Goal: Task Accomplishment & Management: Use online tool/utility

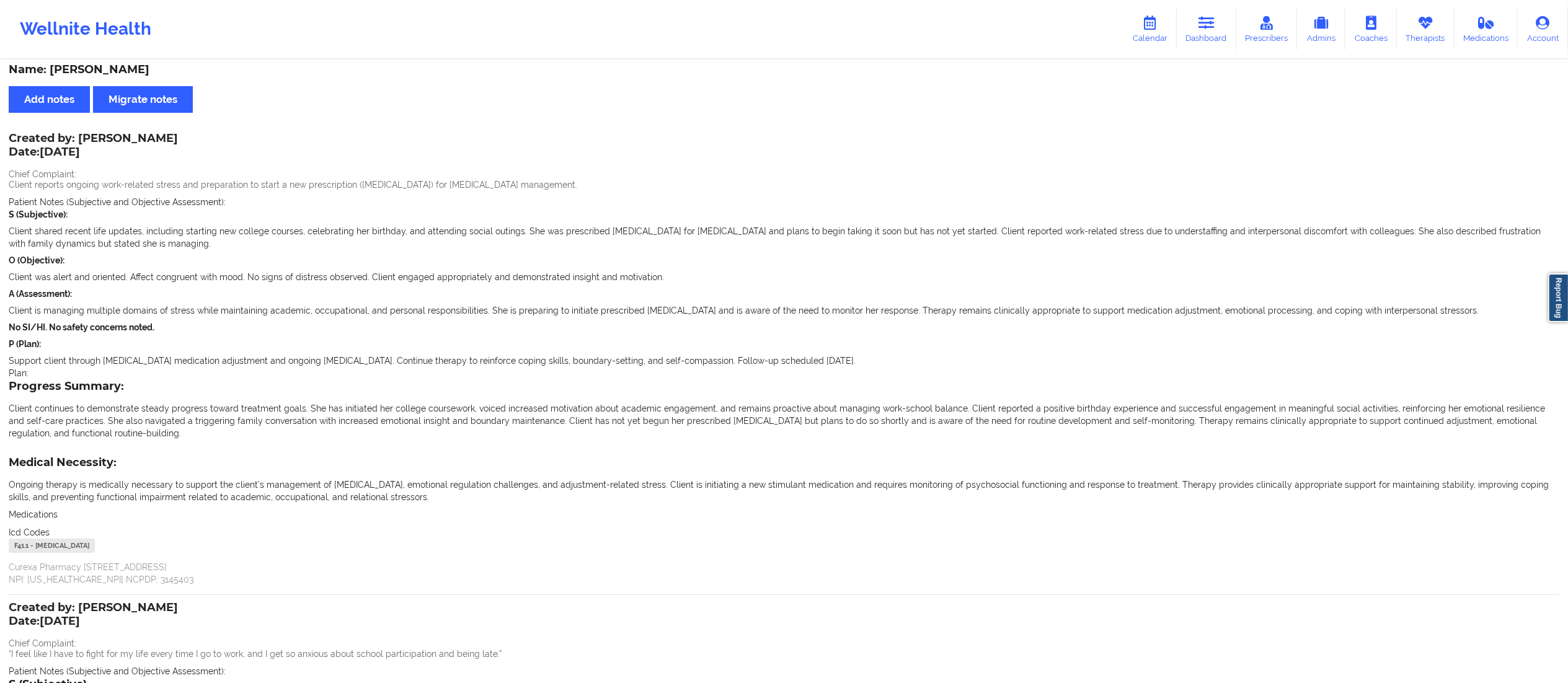
drag, startPoint x: 1205, startPoint y: 24, endPoint x: 1061, endPoint y: 26, distance: 144.0
click at [1205, 24] on icon at bounding box center [1207, 23] width 16 height 13
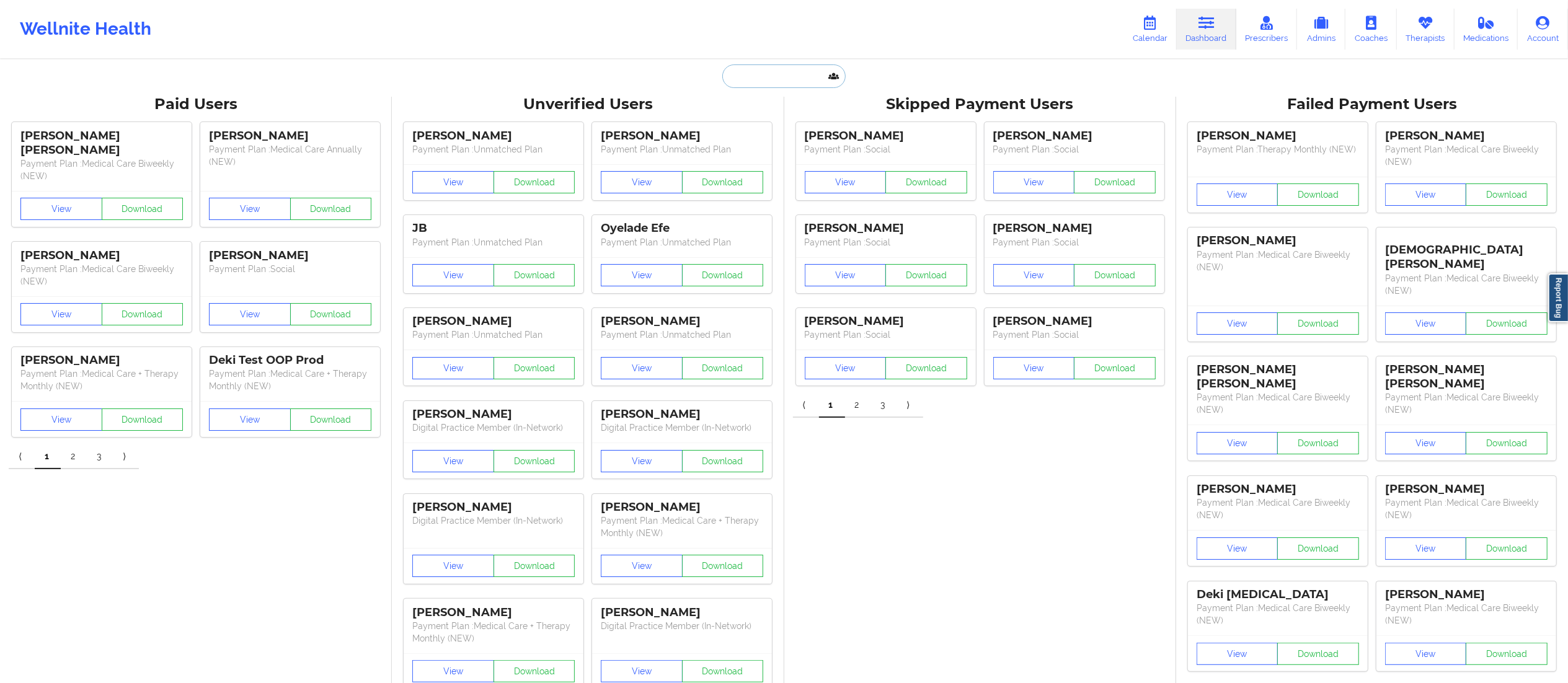
click at [784, 71] on input "text" at bounding box center [784, 76] width 123 height 24
paste input "[EMAIL_ADDRESS][DOMAIN_NAME]"
type input "[EMAIL_ADDRESS][DOMAIN_NAME]"
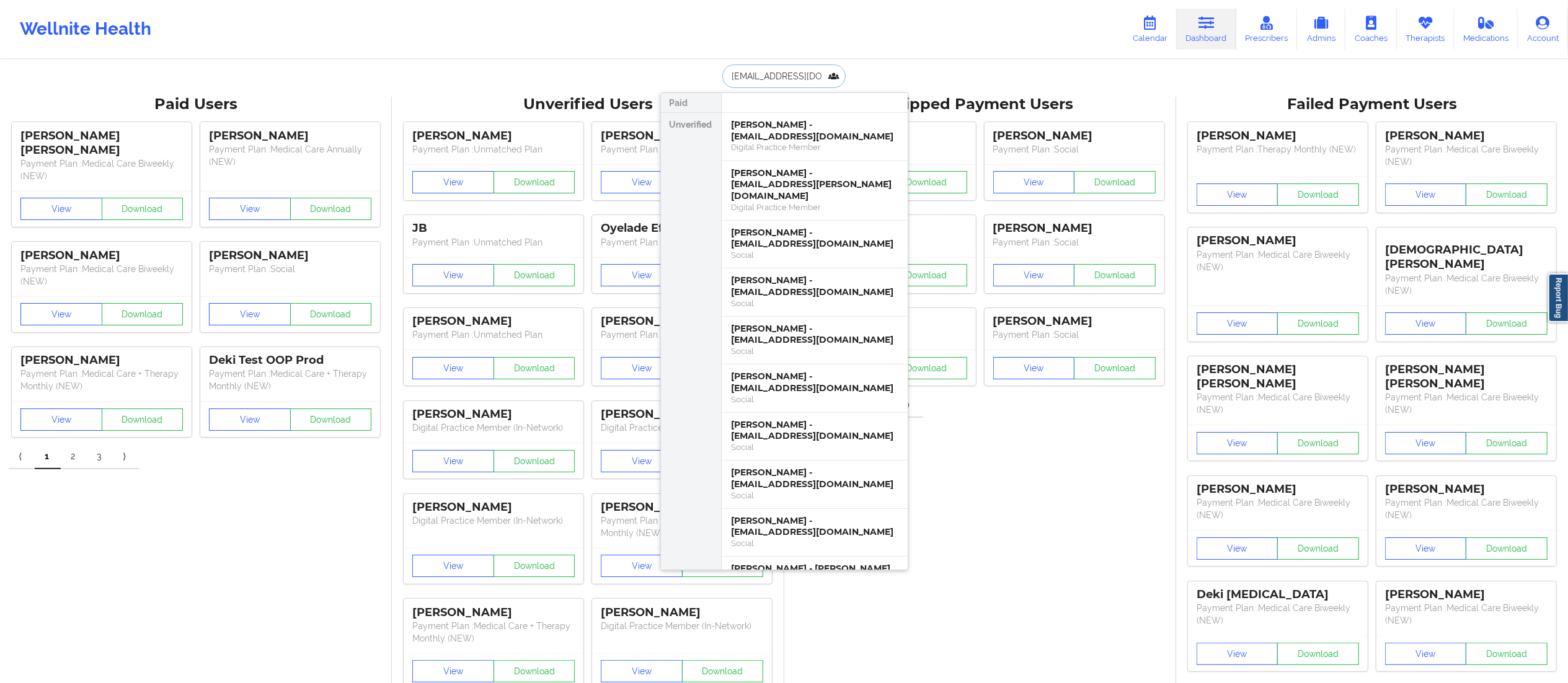
scroll to position [0, 8]
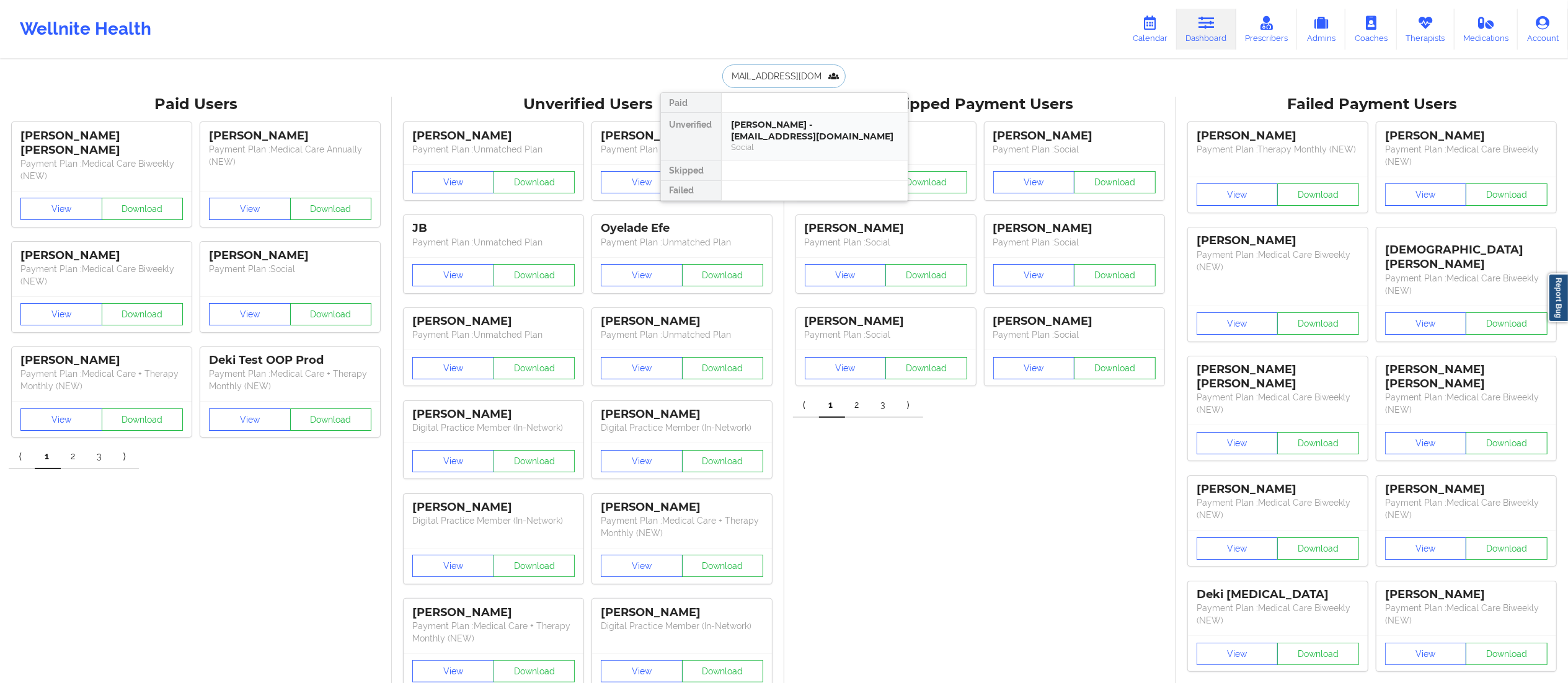
click at [792, 132] on div "Stefanie Chustz - s2khondalady@gmail.com" at bounding box center [815, 130] width 166 height 23
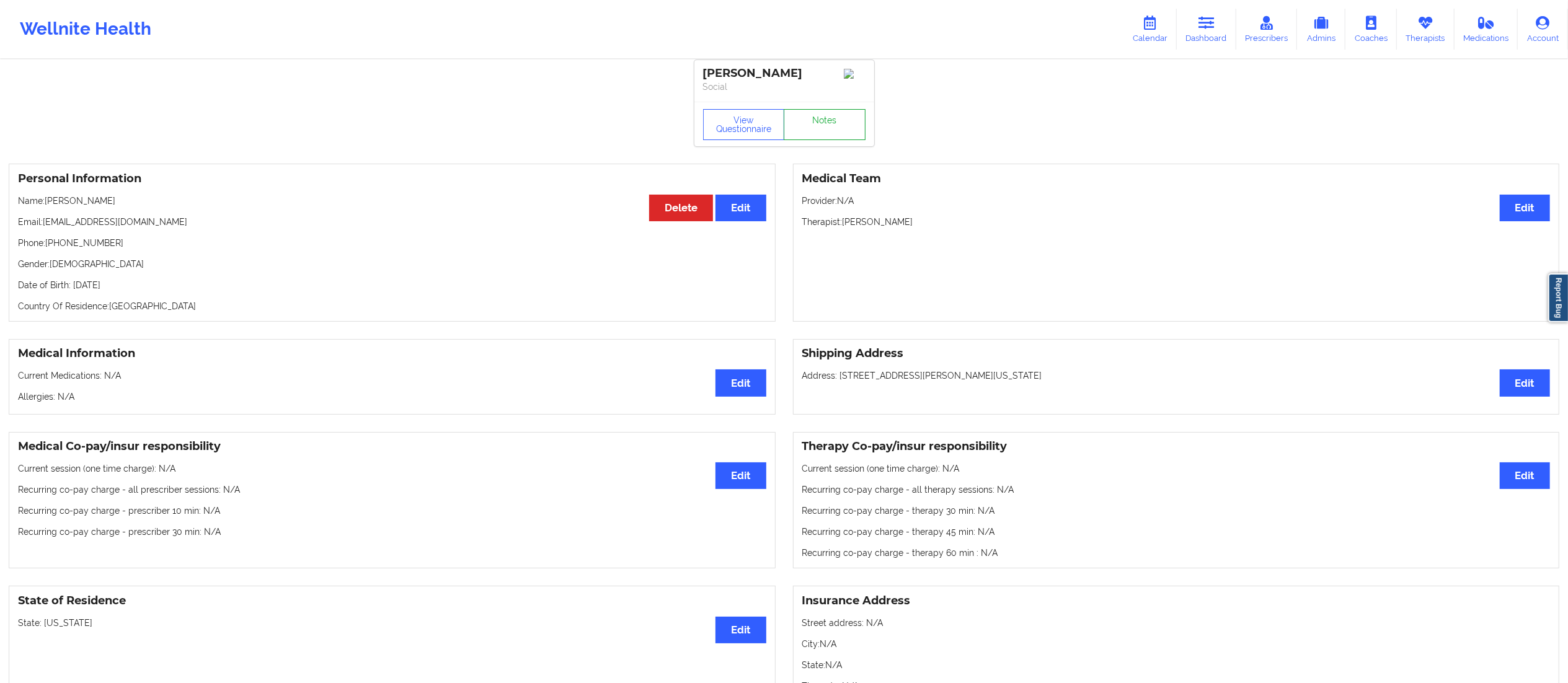
click at [816, 122] on link "Notes" at bounding box center [825, 124] width 82 height 31
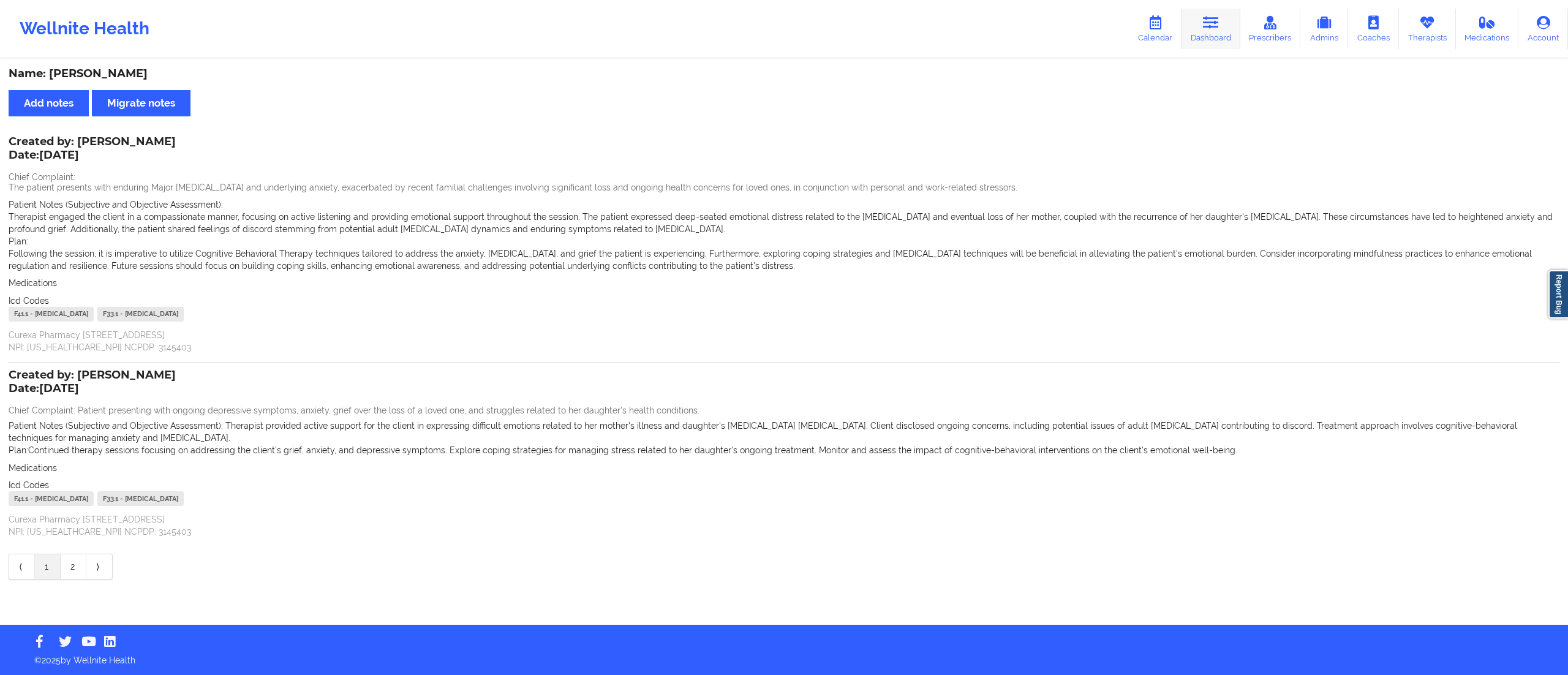
click at [1220, 31] on link "Dashboard" at bounding box center [1211, 29] width 58 height 41
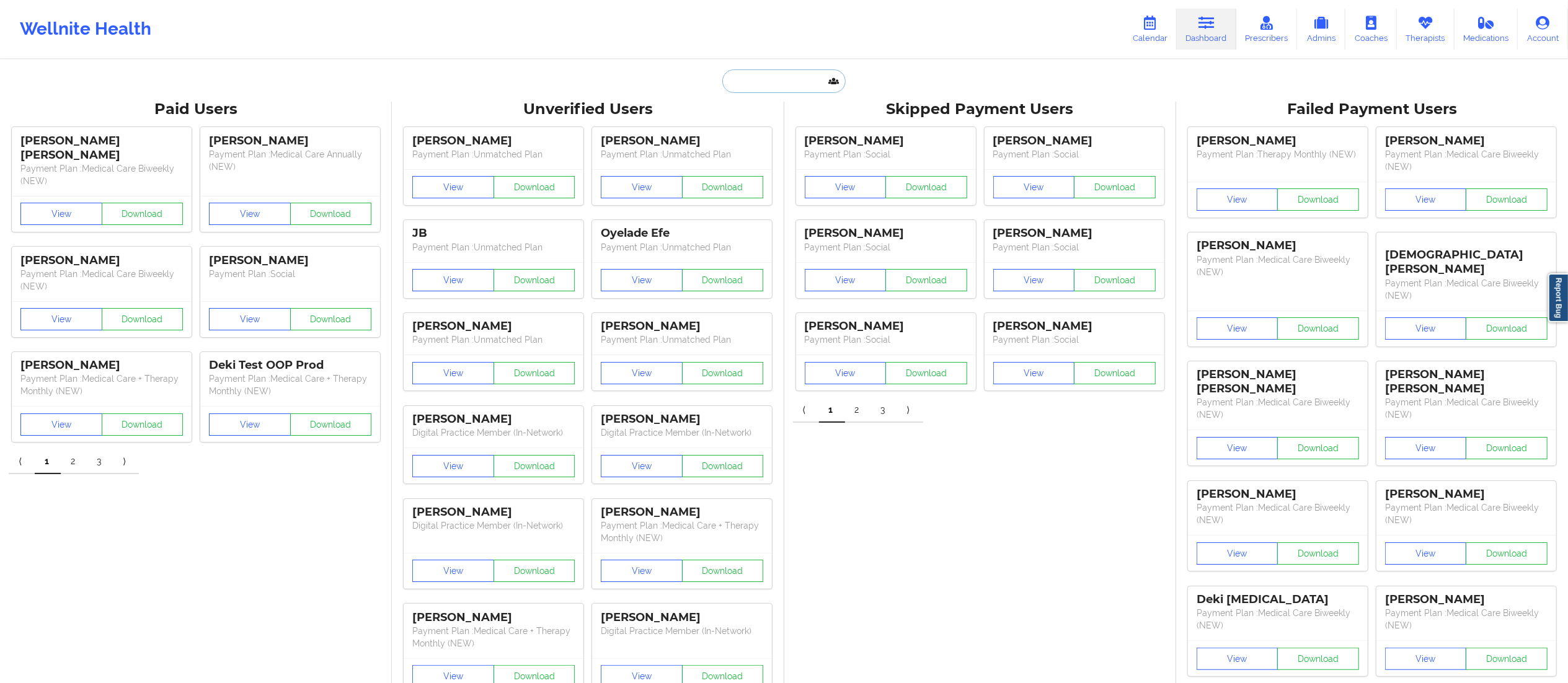
click at [789, 75] on input "text" at bounding box center [784, 81] width 123 height 24
paste input "[EMAIL_ADDRESS][DOMAIN_NAME]"
type input "[EMAIL_ADDRESS][DOMAIN_NAME]"
click at [789, 143] on div "Tiffany T Roberts - troberts456@hotmail.com" at bounding box center [815, 135] width 166 height 23
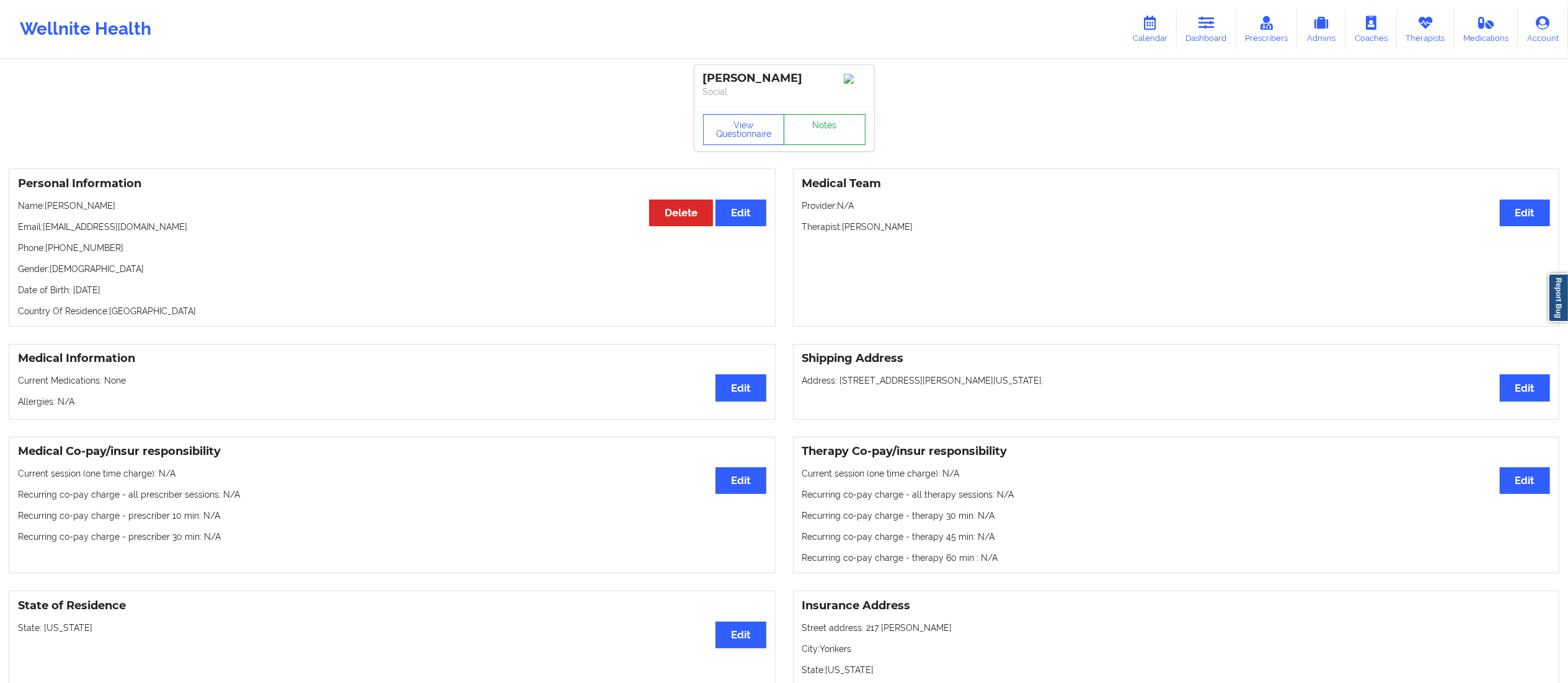
click at [825, 138] on link "Notes" at bounding box center [825, 130] width 82 height 31
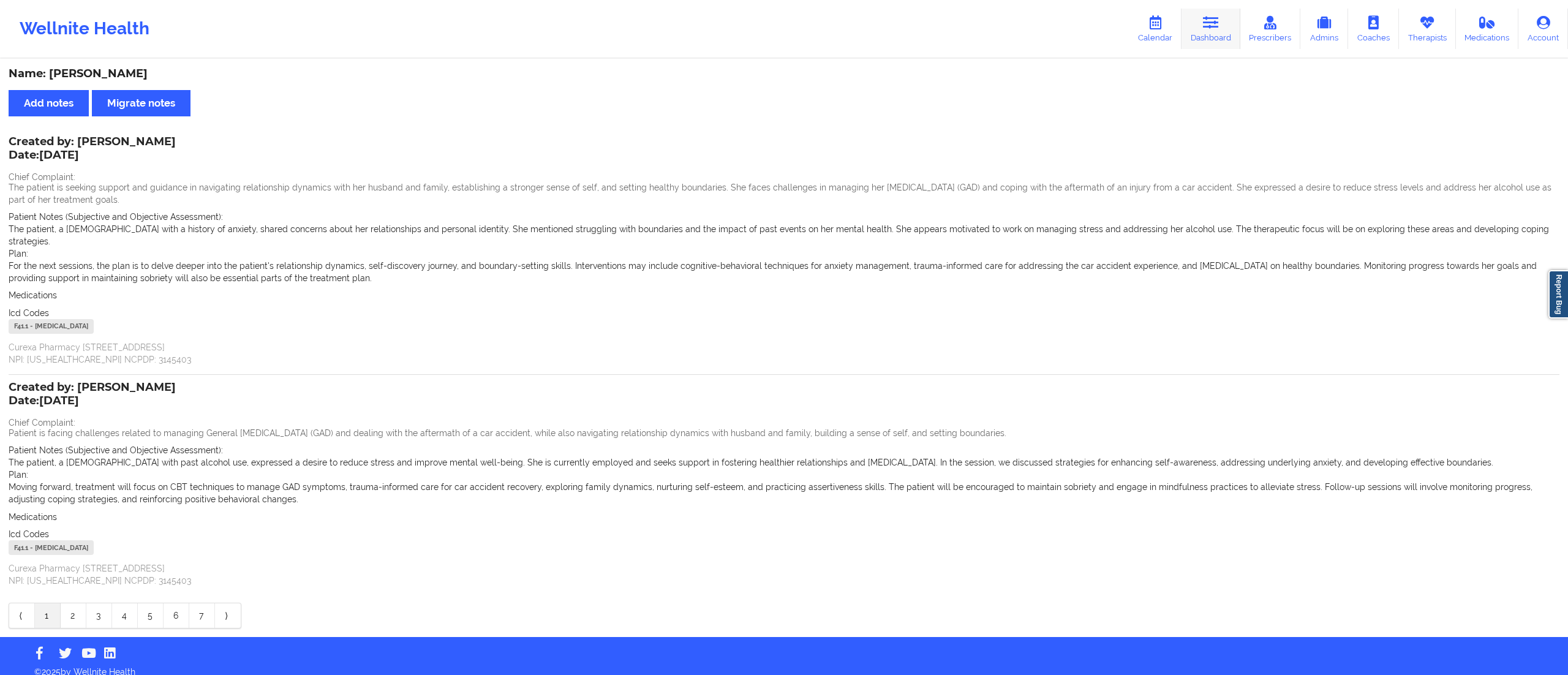
click at [1195, 34] on link "Dashboard" at bounding box center [1211, 29] width 58 height 41
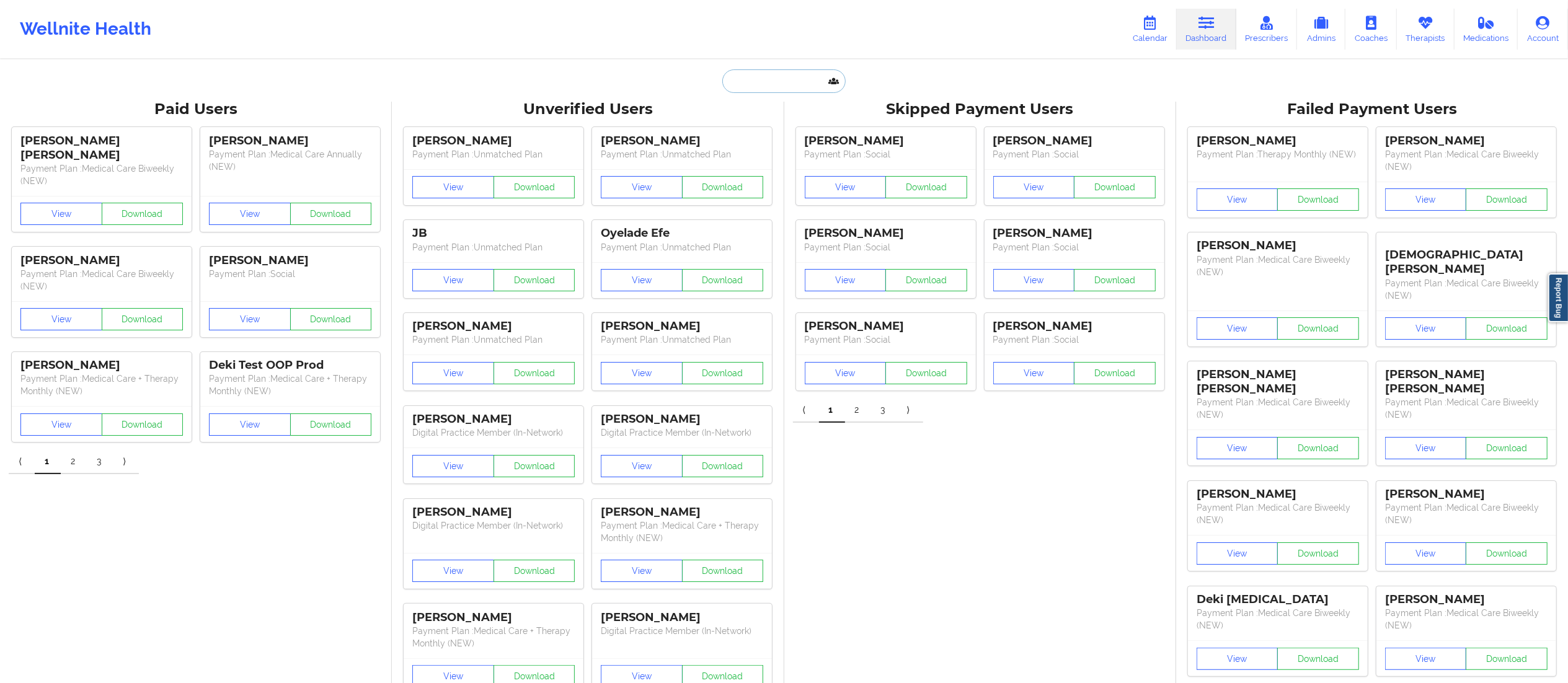
click at [816, 83] on input "text" at bounding box center [784, 81] width 123 height 24
paste input "amitsfrealty@gmail.com"
type input "amitsfrealty@gmail.com"
click at [776, 141] on div "Amit Sharma - amitsfrealty@gmail.com" at bounding box center [815, 135] width 166 height 23
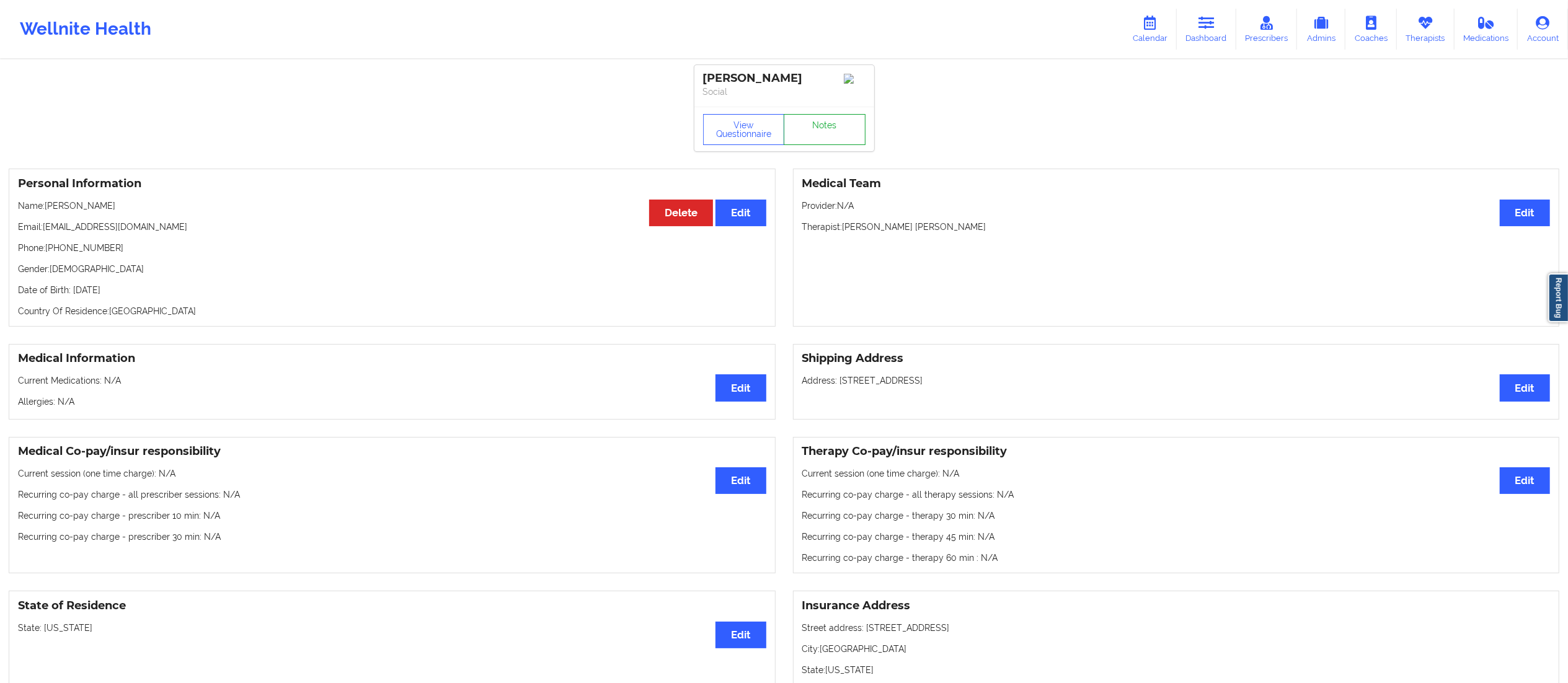
click at [819, 133] on link "Notes" at bounding box center [825, 130] width 82 height 31
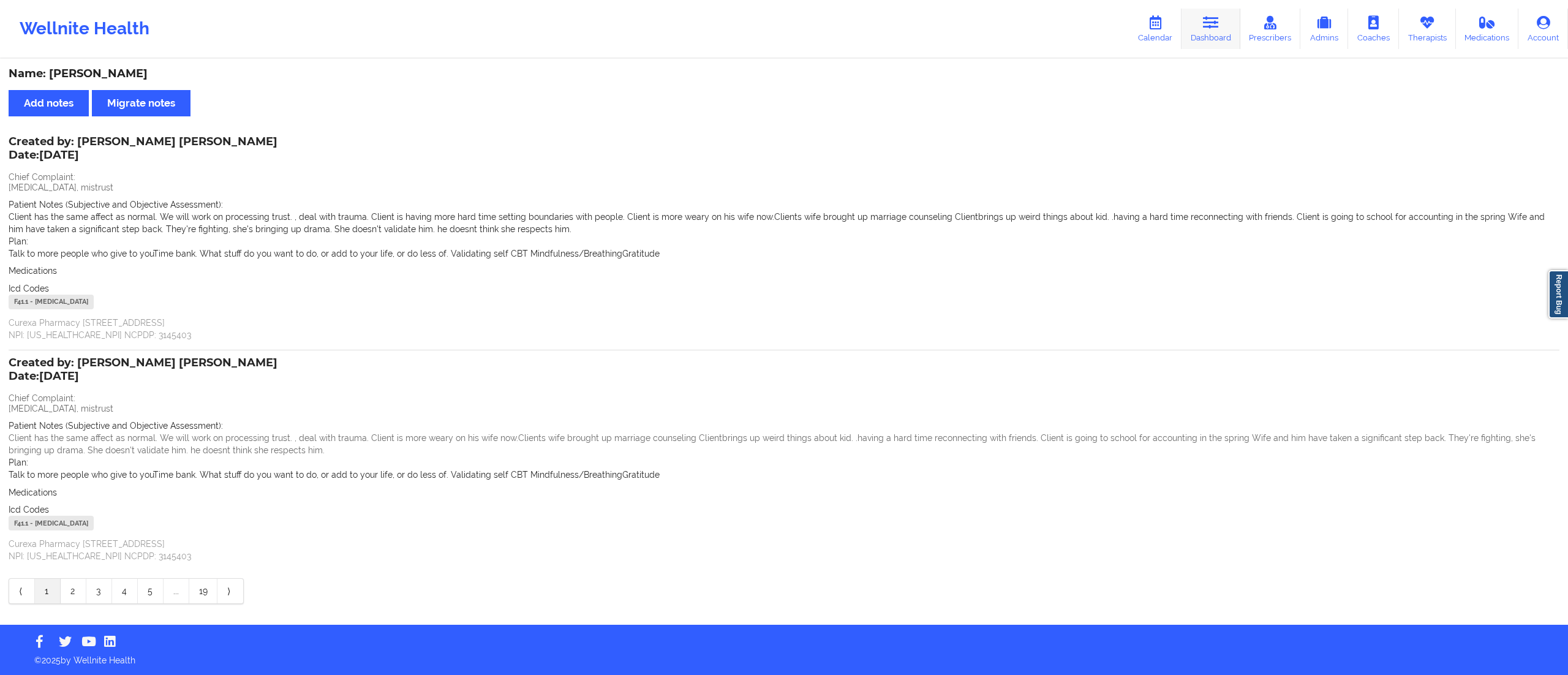
click at [1217, 35] on link "Dashboard" at bounding box center [1211, 29] width 58 height 41
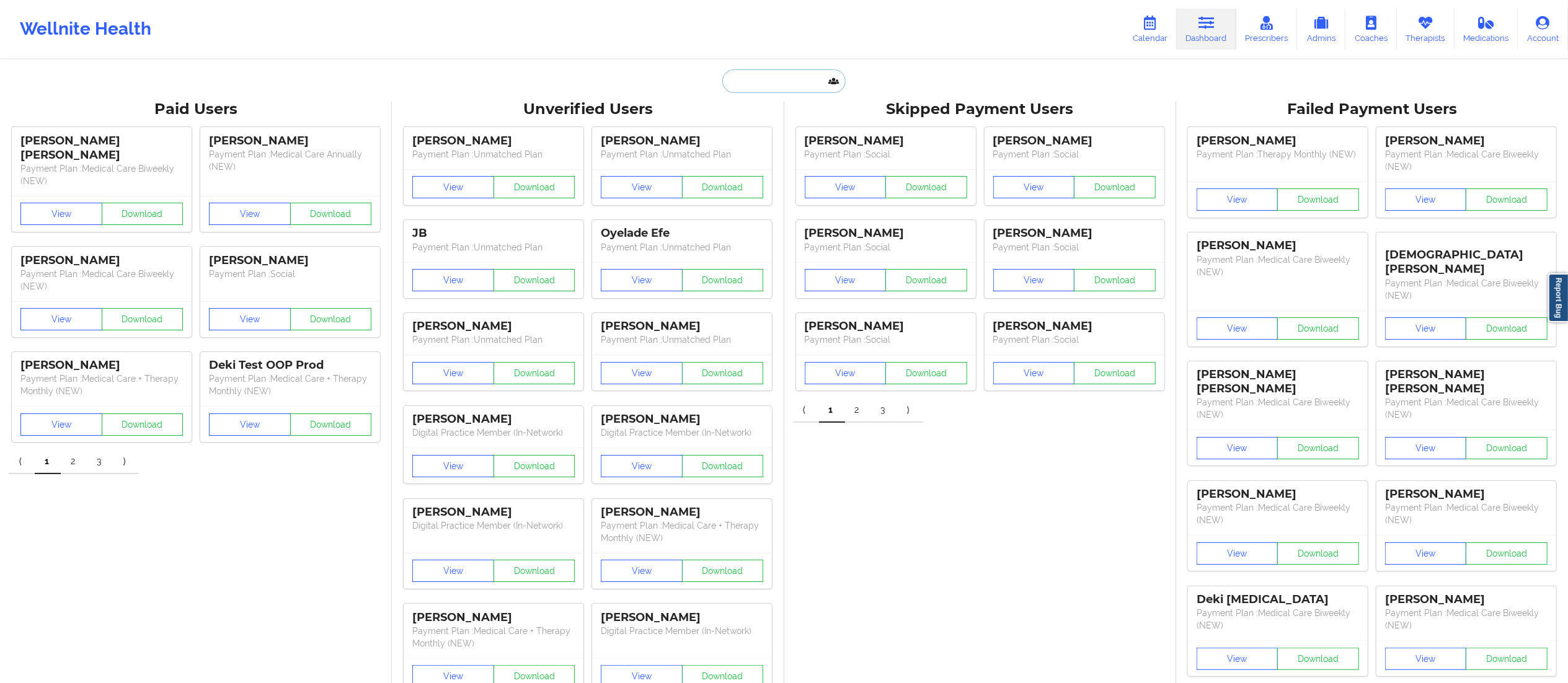
click at [816, 77] on input "text" at bounding box center [784, 81] width 123 height 24
paste input "debuskt@hotmail.com"
type input "debuskt@hotmail.com"
click at [785, 146] on div "Terry DeBusk - debuskt@hotmail.com" at bounding box center [815, 135] width 166 height 23
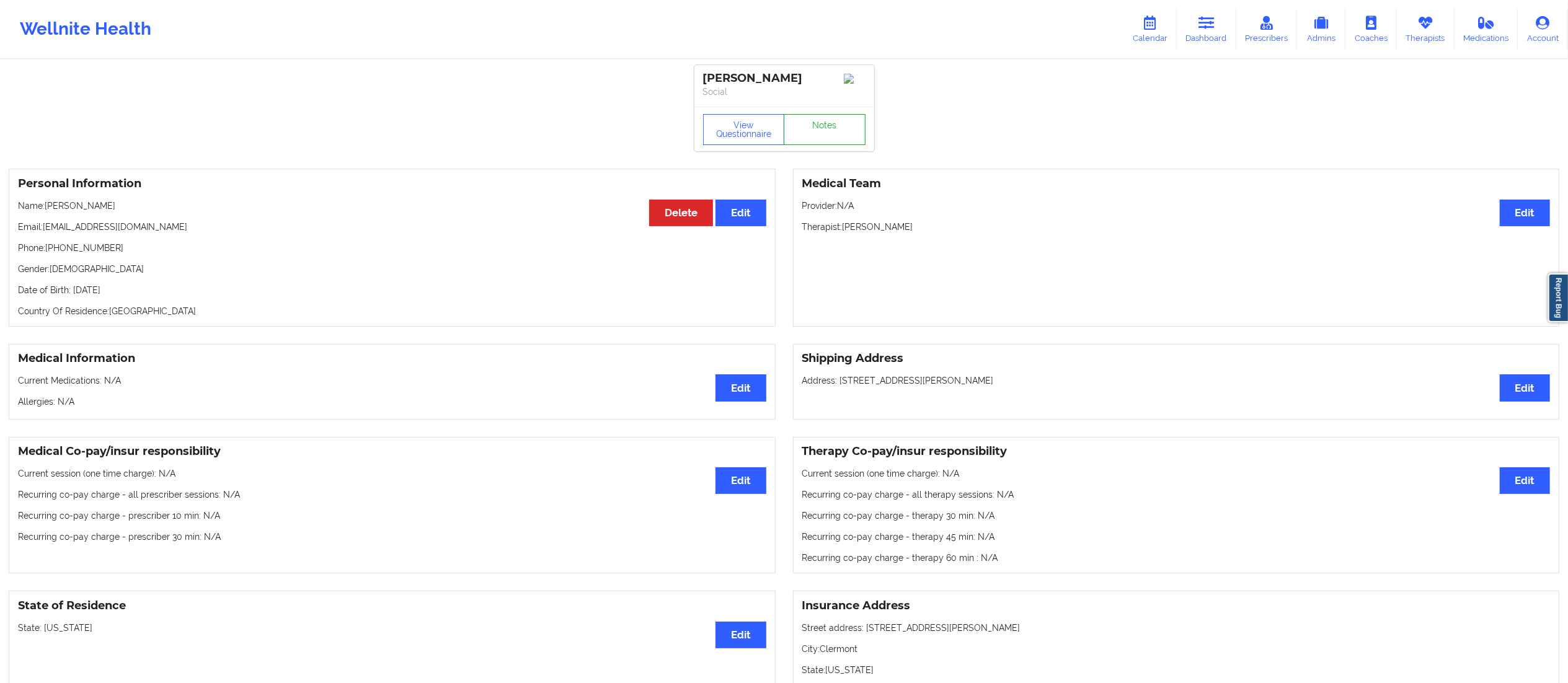
click at [820, 144] on link "Notes" at bounding box center [825, 130] width 82 height 31
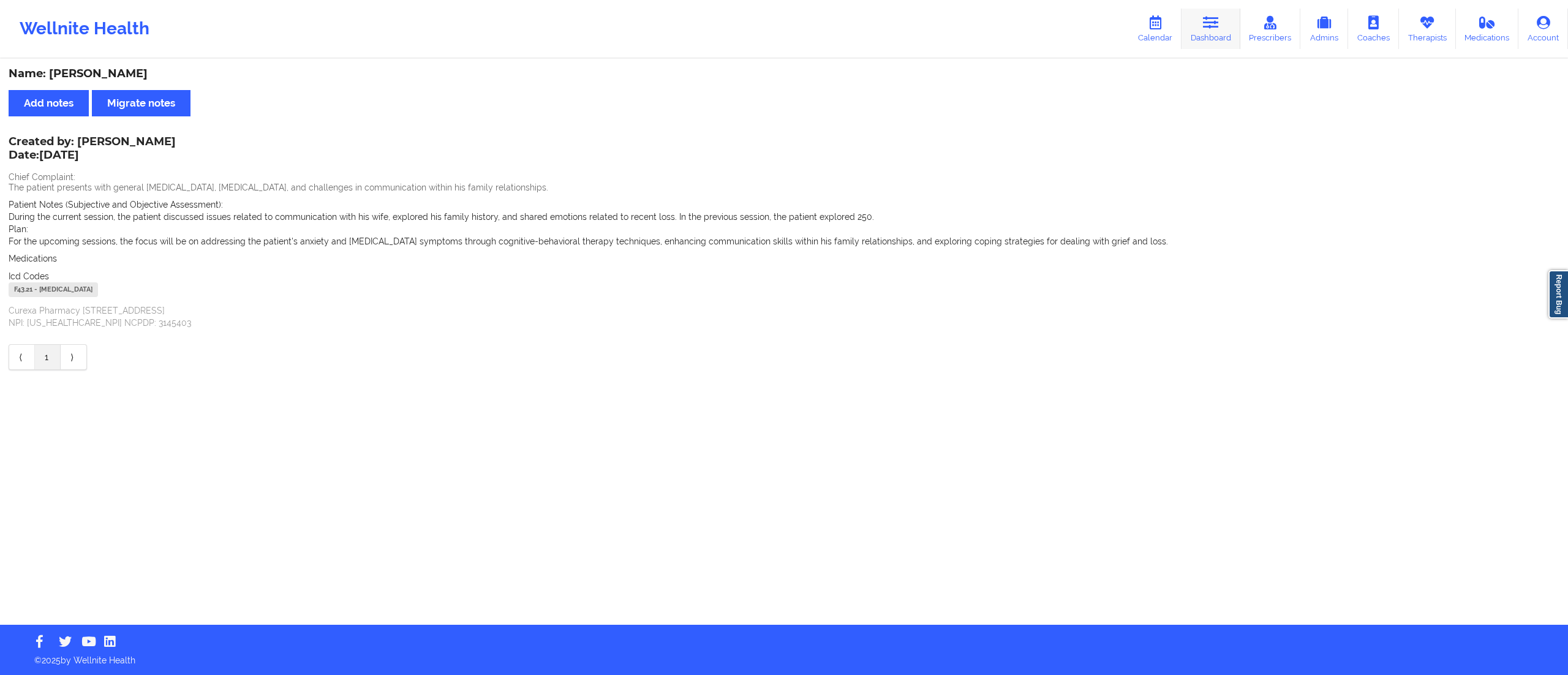
click at [1213, 34] on link "Dashboard" at bounding box center [1211, 29] width 58 height 41
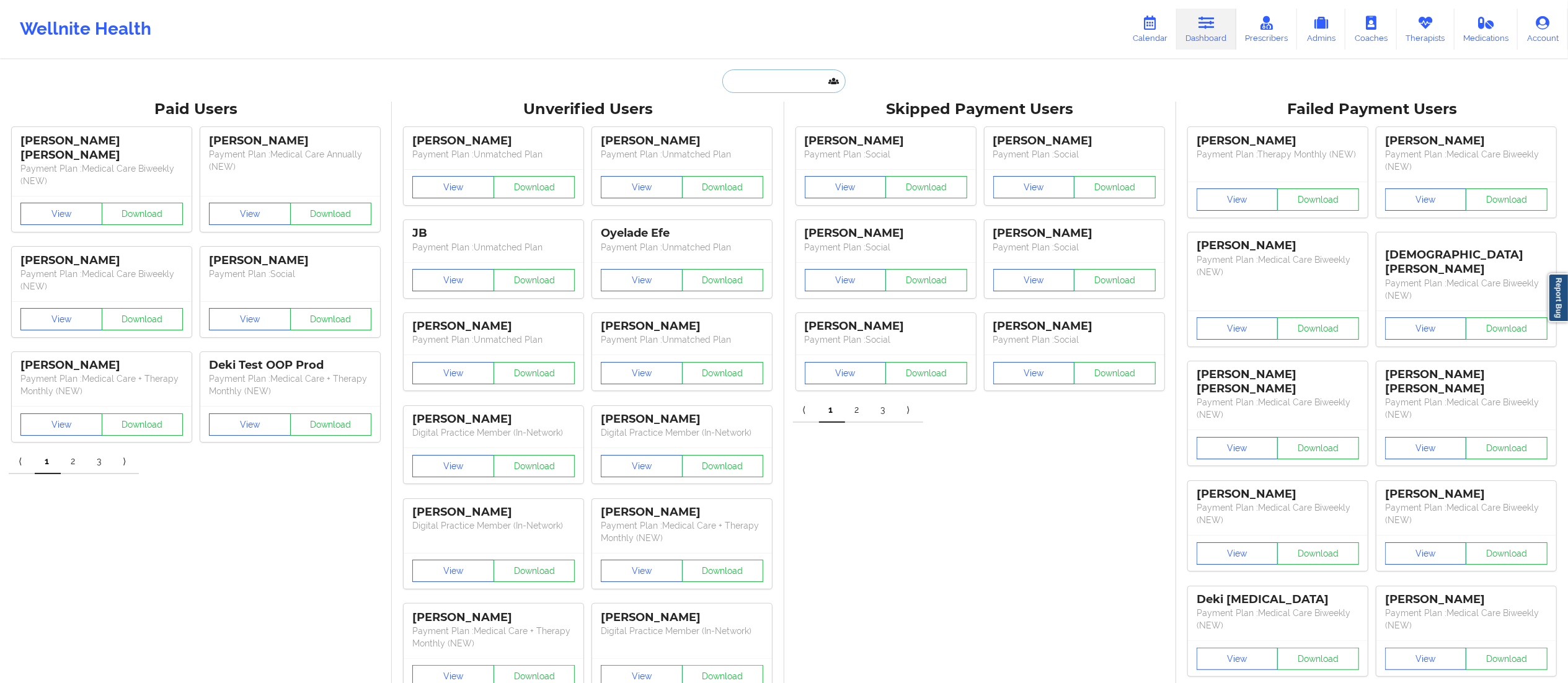
click at [794, 73] on input "text" at bounding box center [784, 81] width 123 height 24
paste input "cesleyguinn@yahoo.com"
type input "cesleyguinn@yahoo.com"
click at [811, 143] on div "Cesley Guinn - cesleyguinn@yahoo.com" at bounding box center [815, 135] width 166 height 23
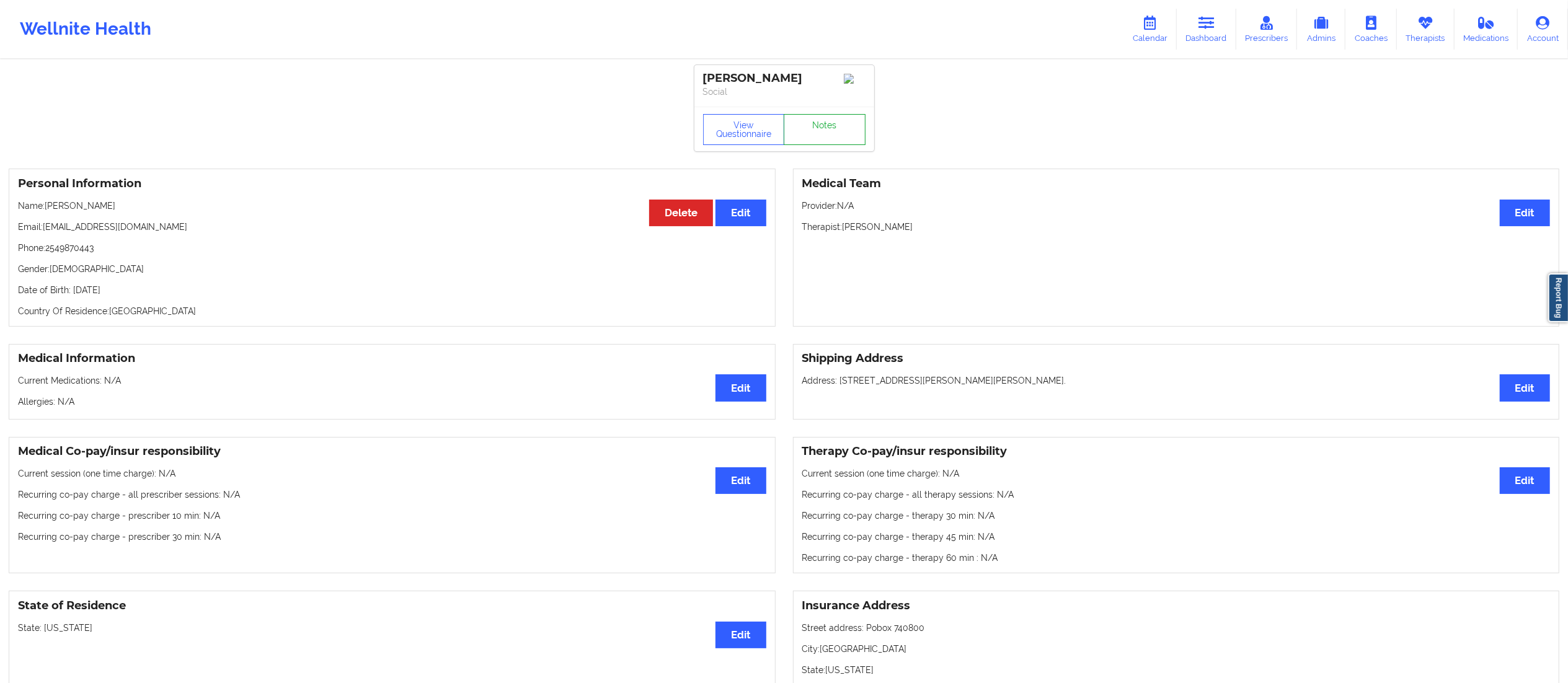
click at [821, 132] on link "Notes" at bounding box center [825, 130] width 82 height 31
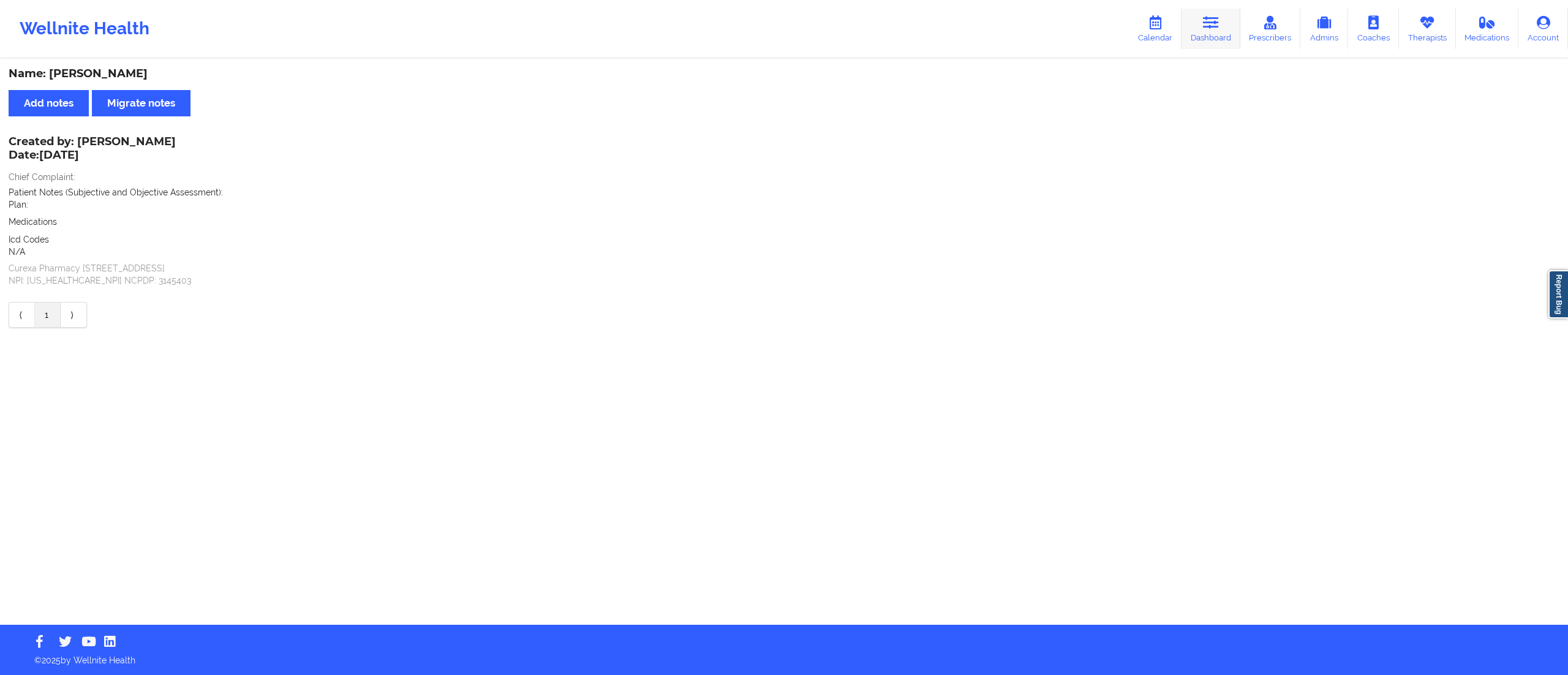
click at [1221, 33] on link "Dashboard" at bounding box center [1211, 29] width 58 height 41
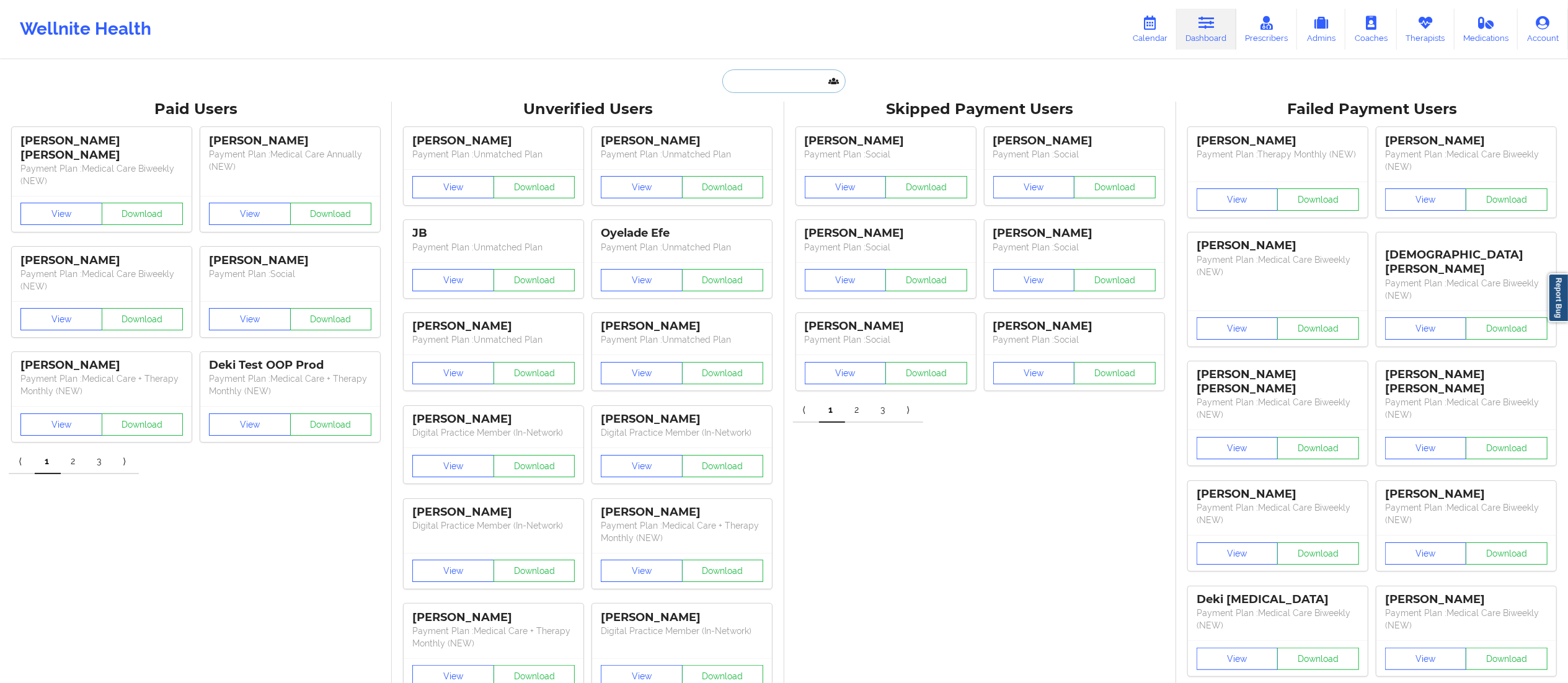
click at [782, 81] on input "text" at bounding box center [784, 81] width 123 height 24
paste input "kdowdell@lsnyc.org"
type input "kdowdell@lsnyc.org"
click at [806, 135] on div "Kenzi Dowdell - kdowdell@lsnyc.org" at bounding box center [815, 135] width 166 height 23
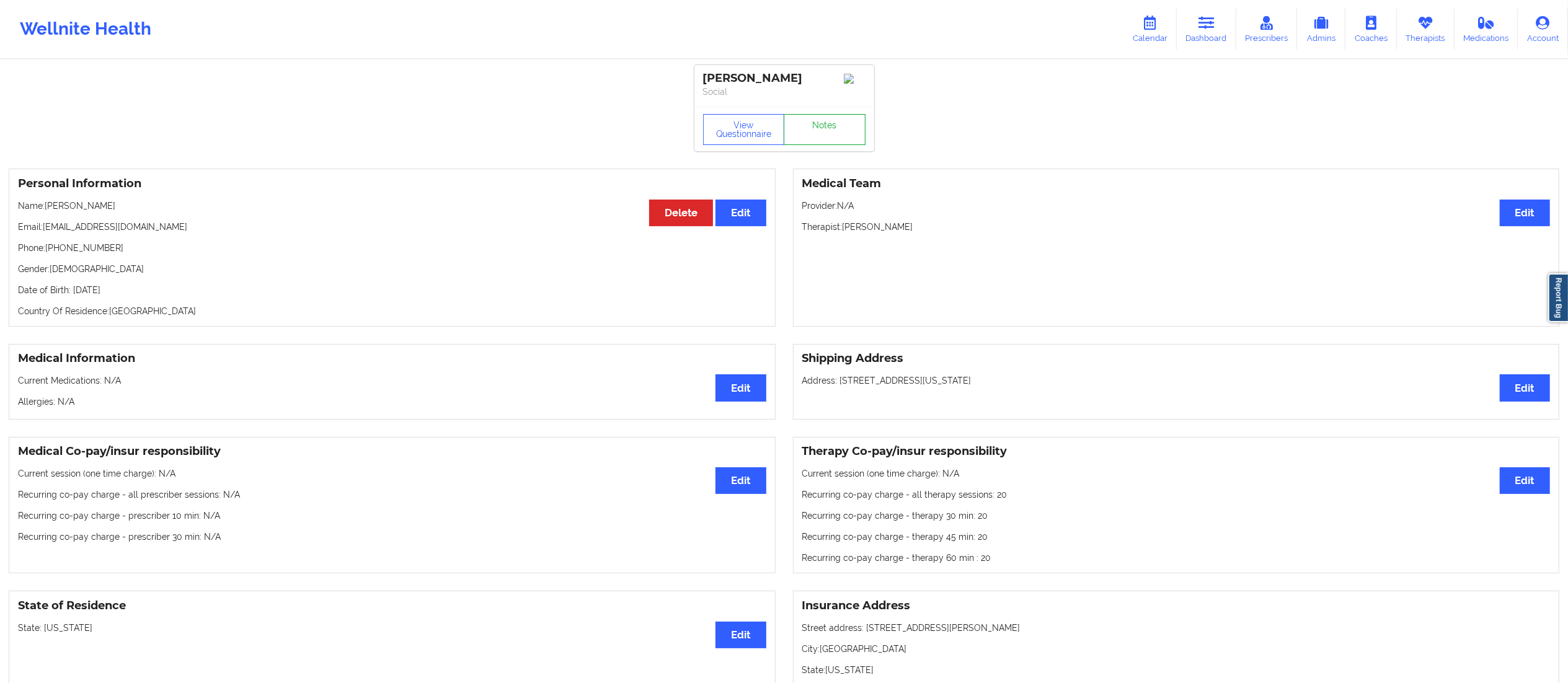
click at [799, 128] on link "Notes" at bounding box center [825, 130] width 82 height 31
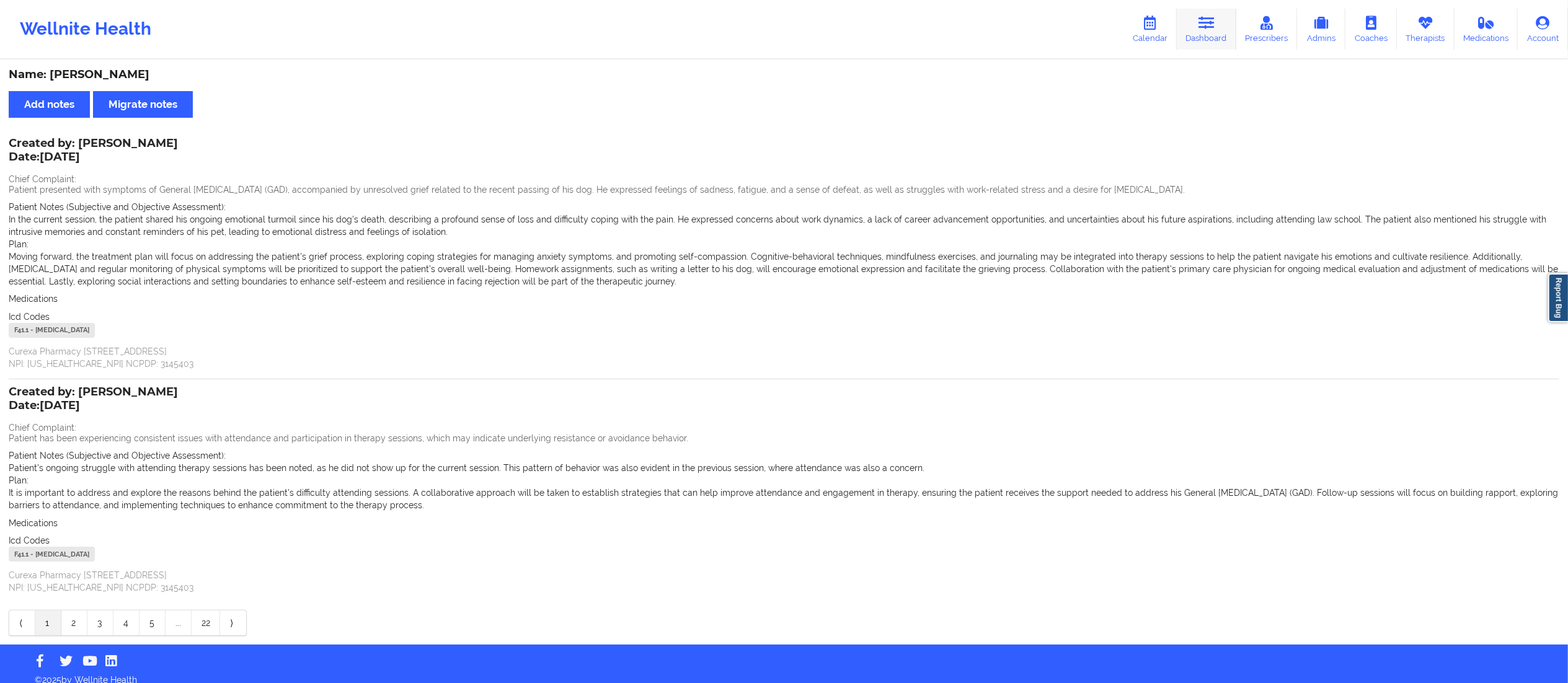
click at [1193, 22] on link "Dashboard" at bounding box center [1207, 29] width 59 height 41
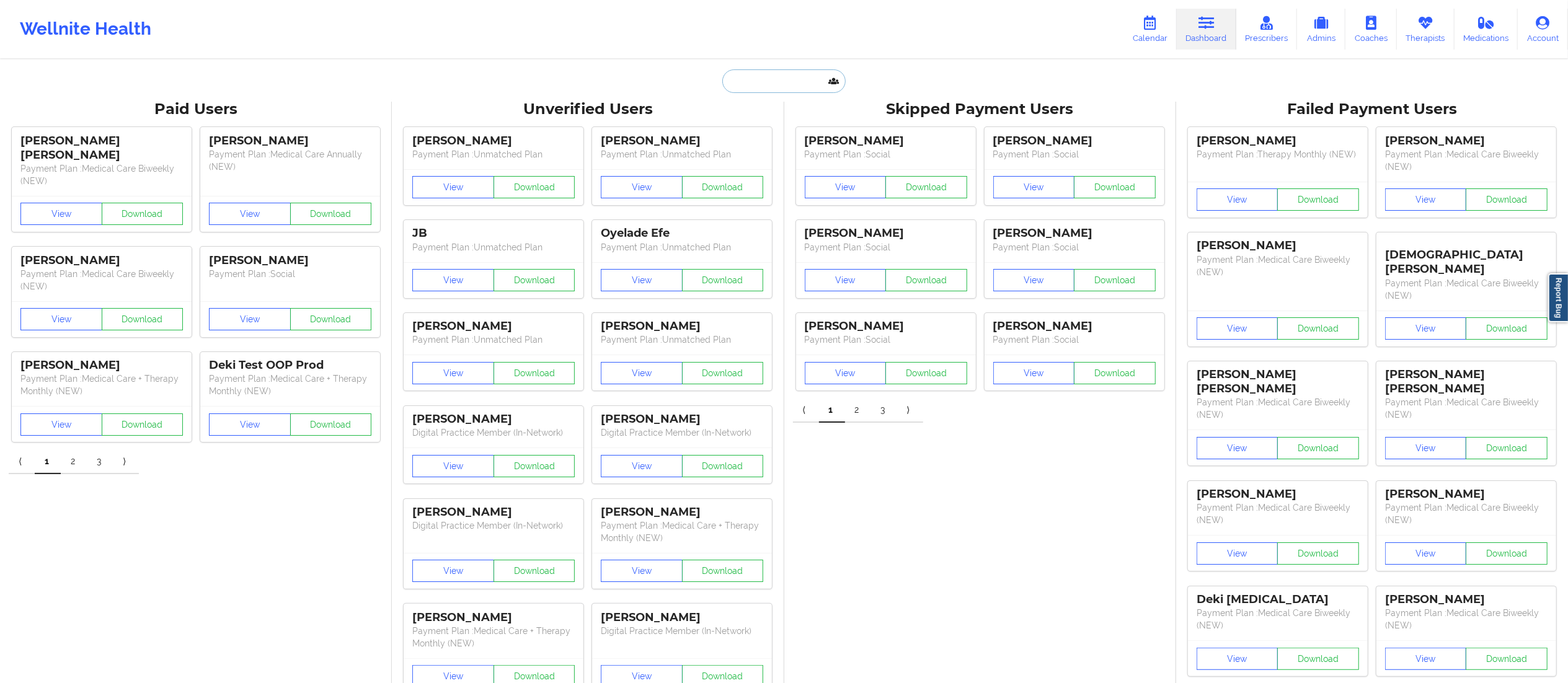
click at [792, 72] on input "text" at bounding box center [784, 81] width 123 height 24
paste input "cesleyguinn@yahoo.com"
type input "cesleyguinn@yahoo.com"
click at [785, 141] on div "Cesley Guinn - cesleyguinn@yahoo.com" at bounding box center [815, 135] width 166 height 23
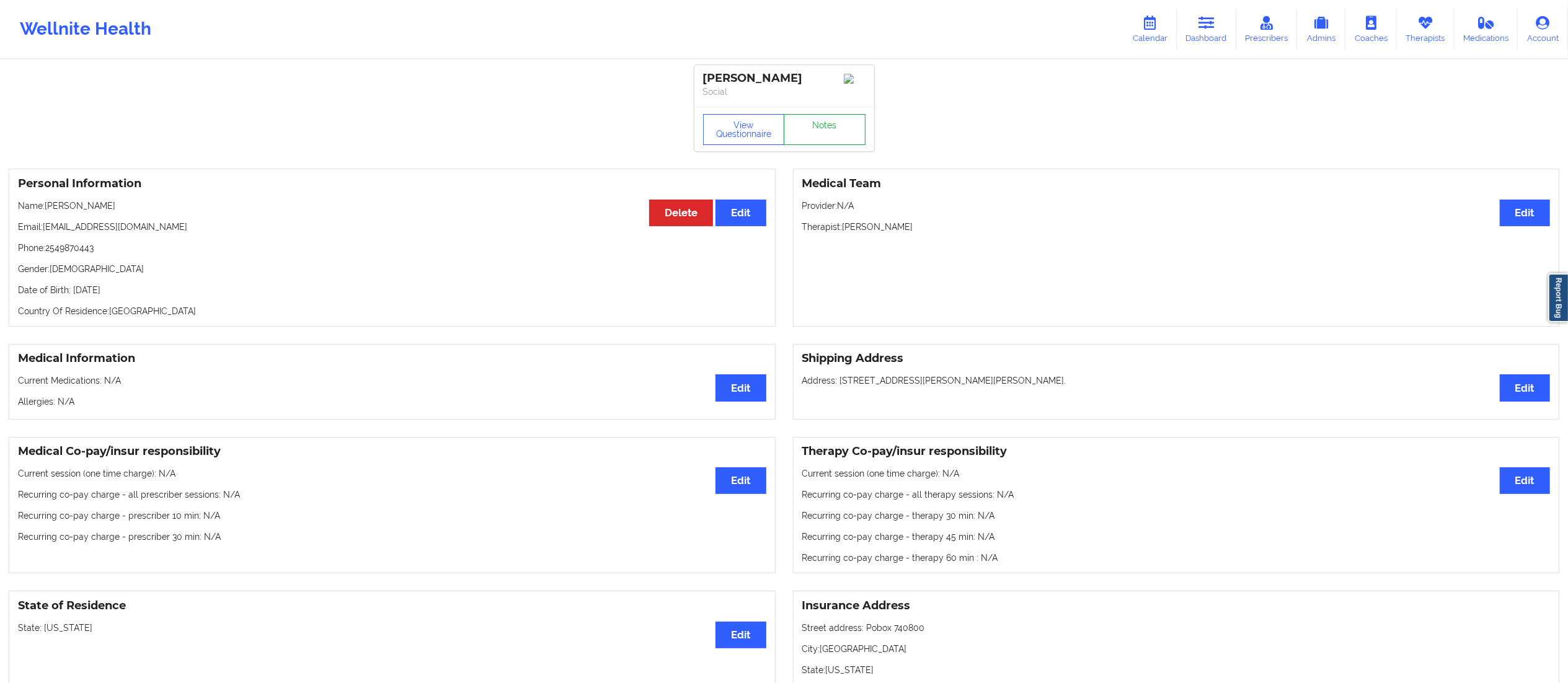
click at [810, 132] on link "Notes" at bounding box center [825, 130] width 82 height 31
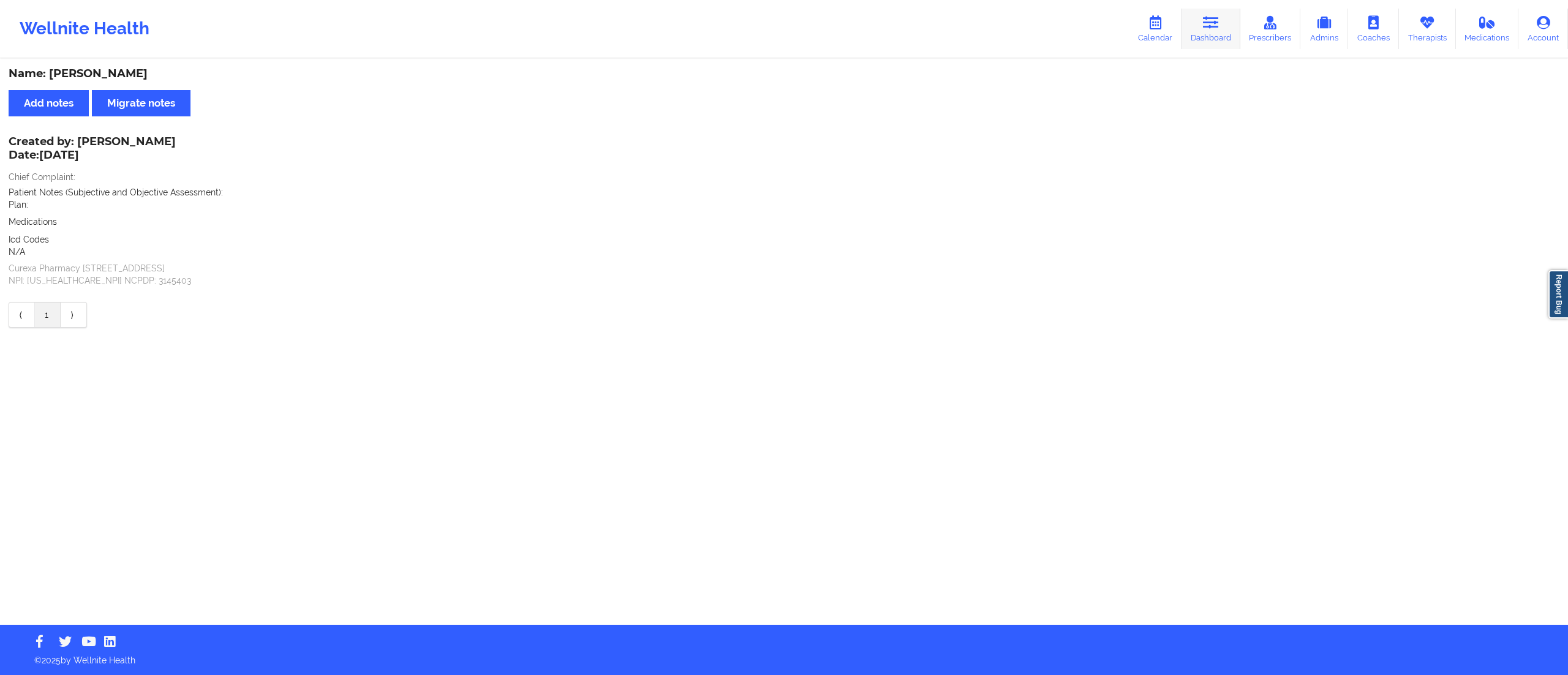
click at [1209, 39] on link "Dashboard" at bounding box center [1211, 29] width 58 height 41
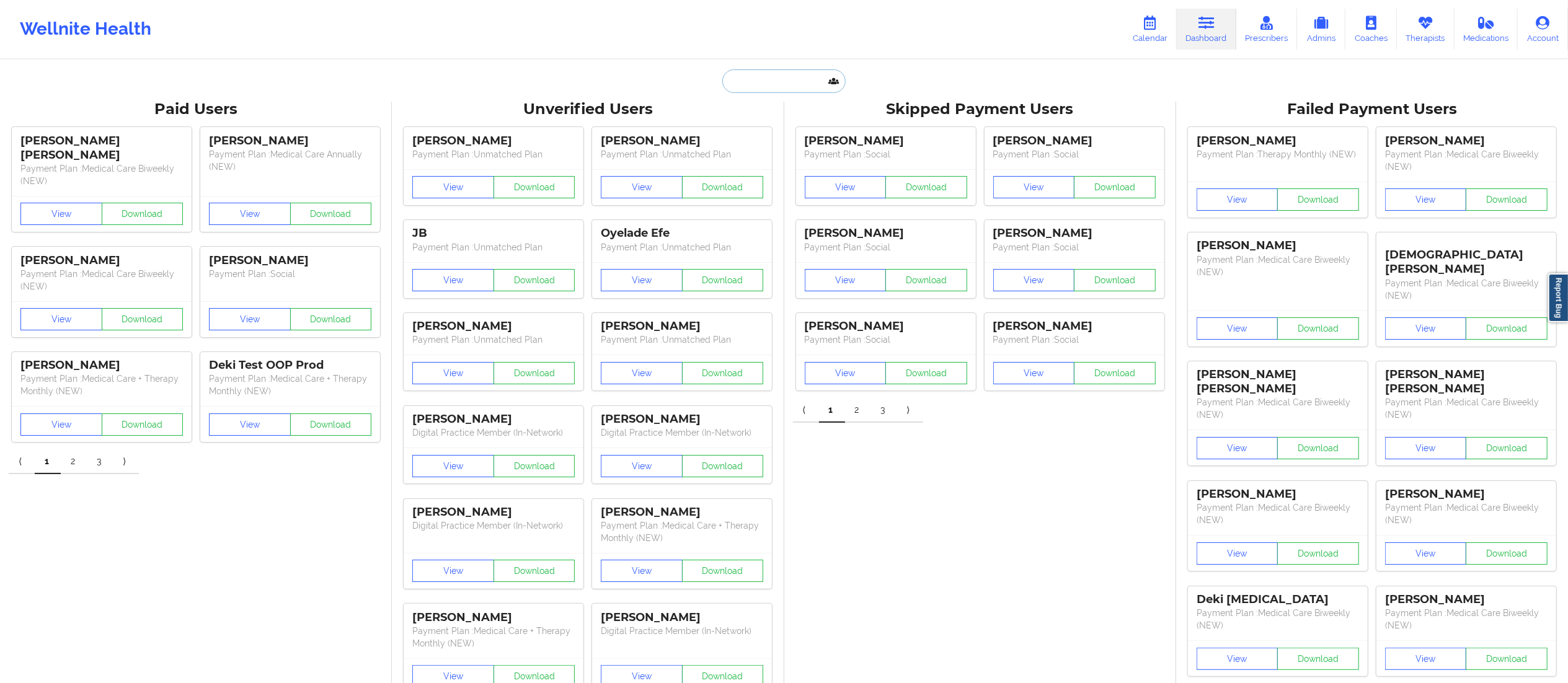
click at [774, 81] on input "text" at bounding box center [784, 81] width 123 height 24
paste input "amitsfrealty@gmail.com"
type input "amitsfrealty@gmail.com"
click at [779, 138] on div "Amit Sharma - amitsfrealty@gmail.com" at bounding box center [815, 135] width 166 height 23
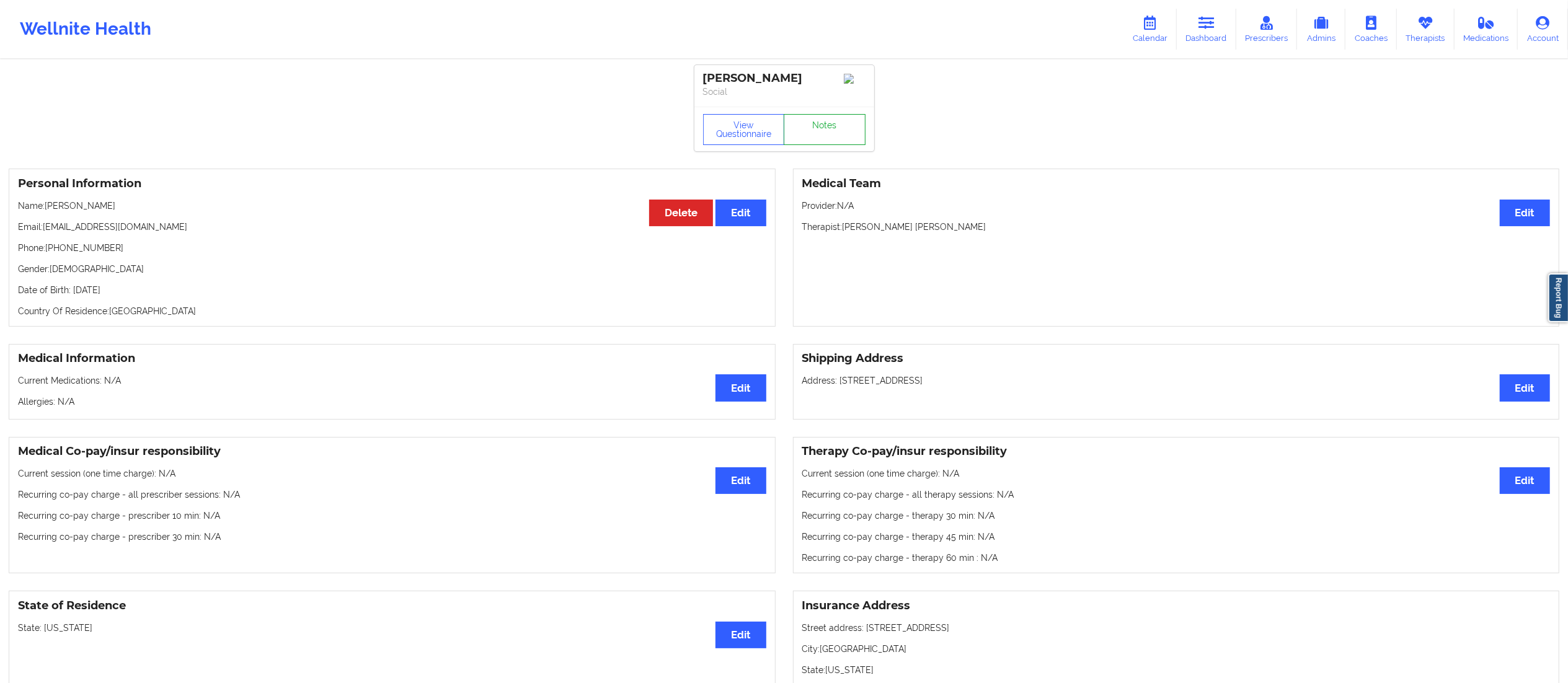
click at [816, 133] on link "Notes" at bounding box center [825, 130] width 82 height 31
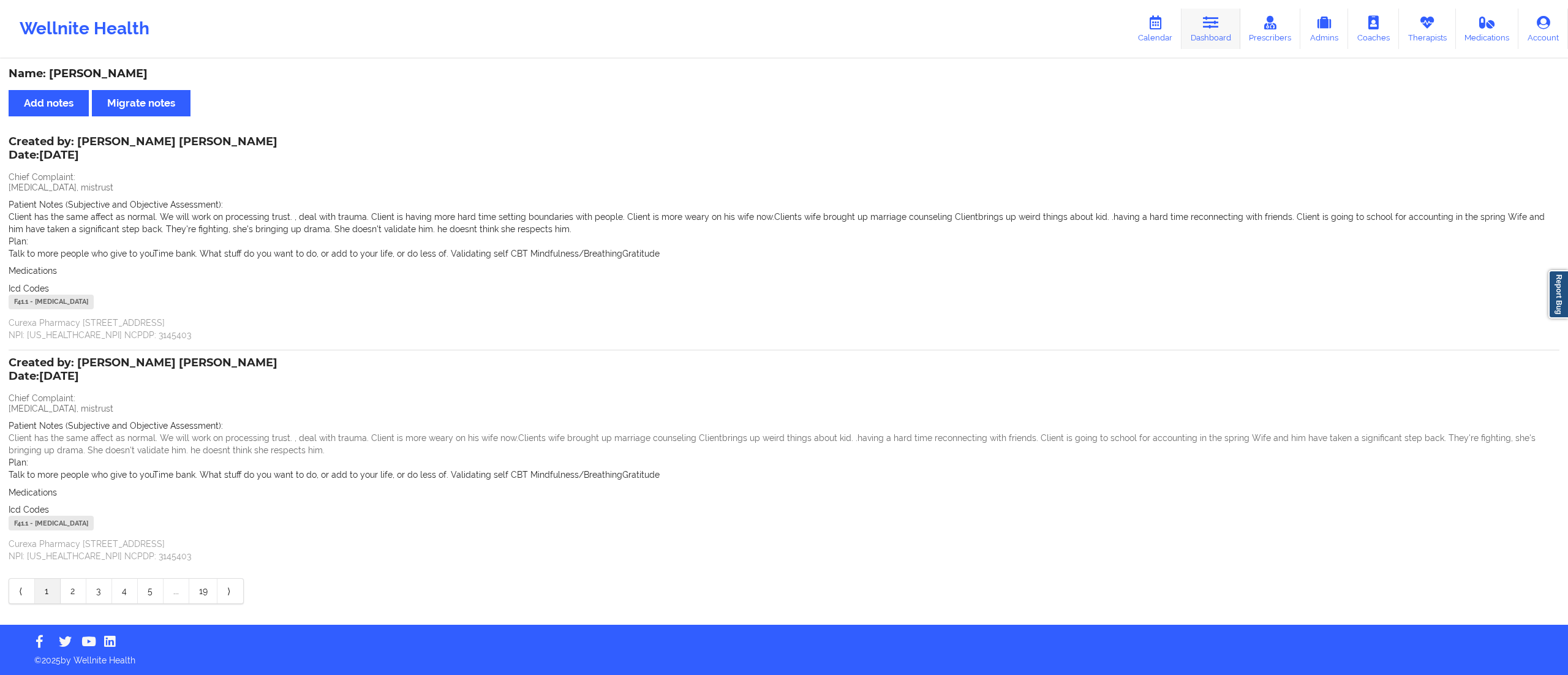
drag, startPoint x: 1208, startPoint y: 28, endPoint x: 1191, endPoint y: 29, distance: 17.0
click at [1208, 28] on icon at bounding box center [1211, 23] width 16 height 13
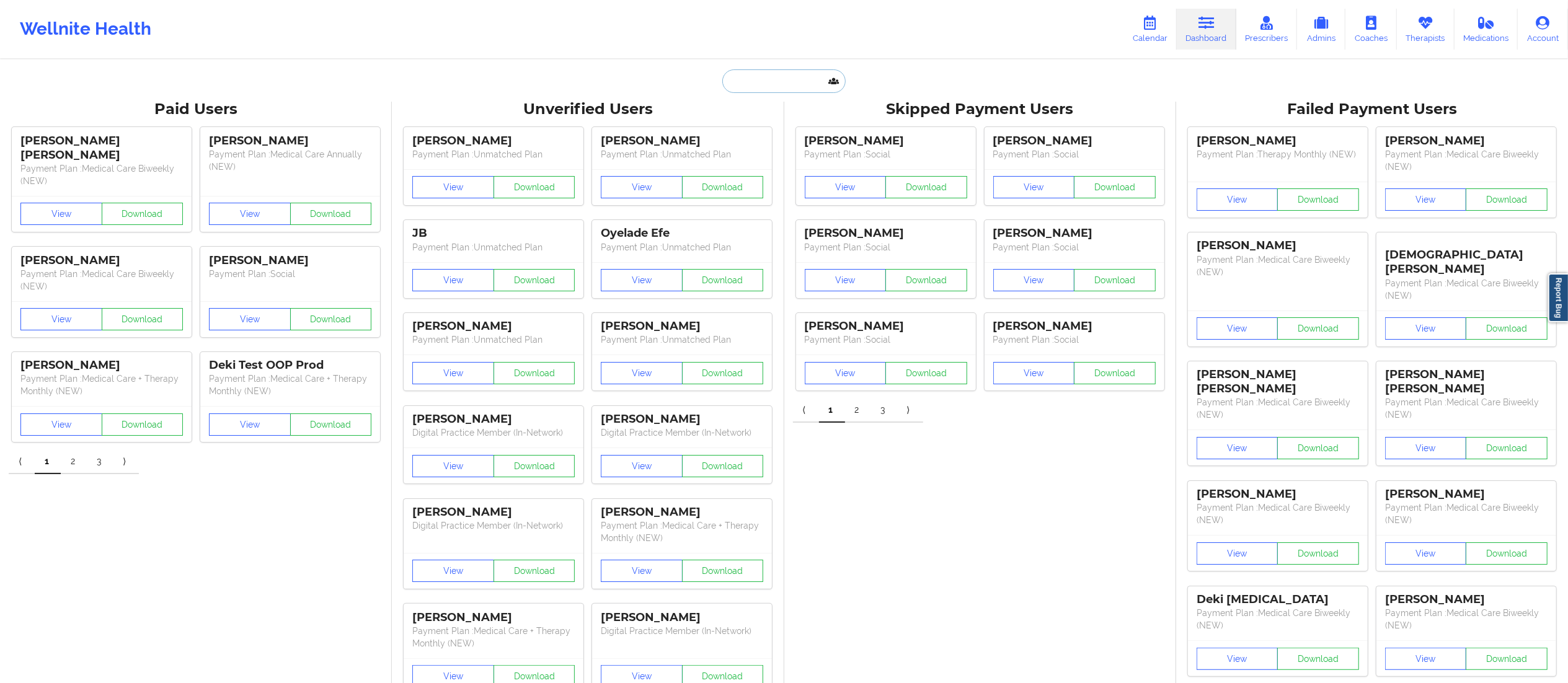
click at [831, 82] on input "text" at bounding box center [784, 81] width 123 height 24
paste input "dewalton05@gmail.com"
type input "dewalton05@gmail.com"
click at [782, 140] on div "DEWAYNE WALTON - dewalton05@gmail.com" at bounding box center [815, 135] width 166 height 23
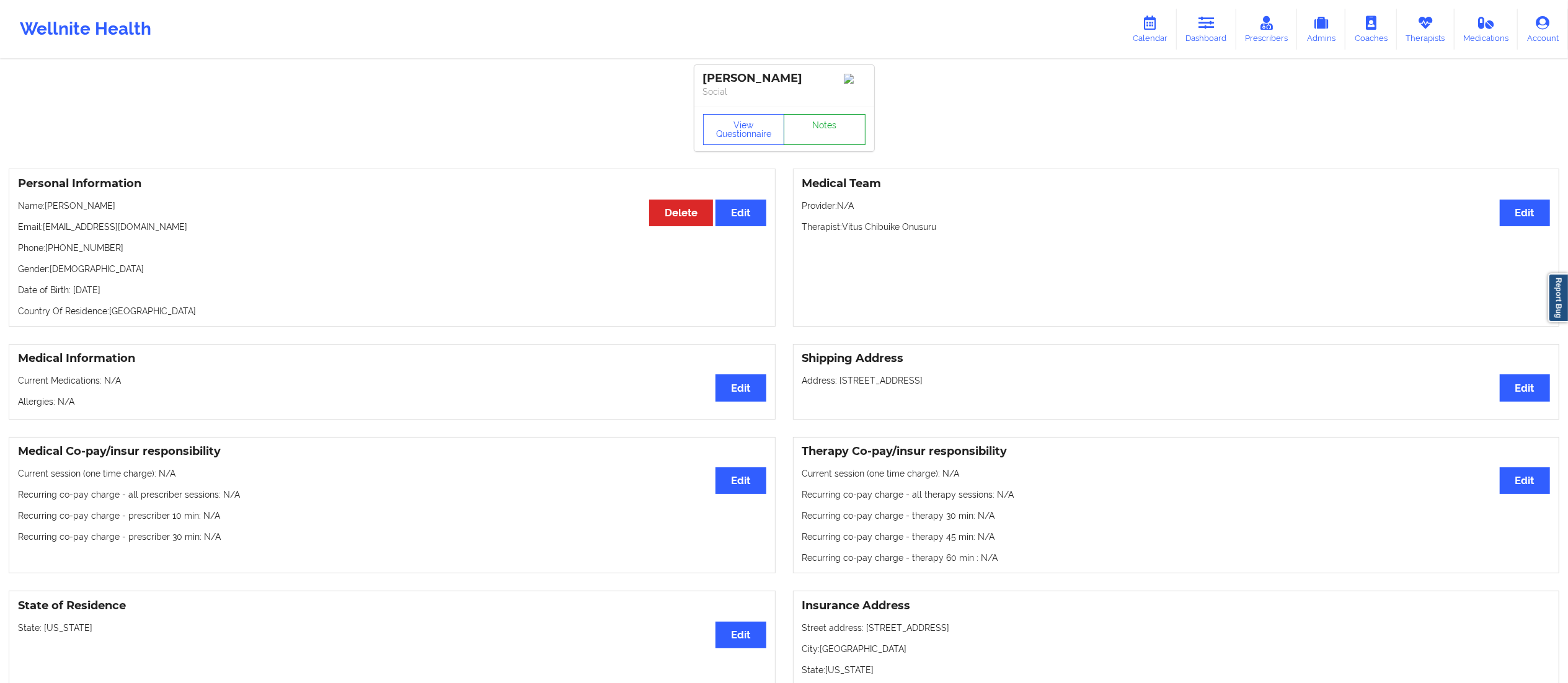
click at [806, 134] on link "Notes" at bounding box center [825, 130] width 82 height 31
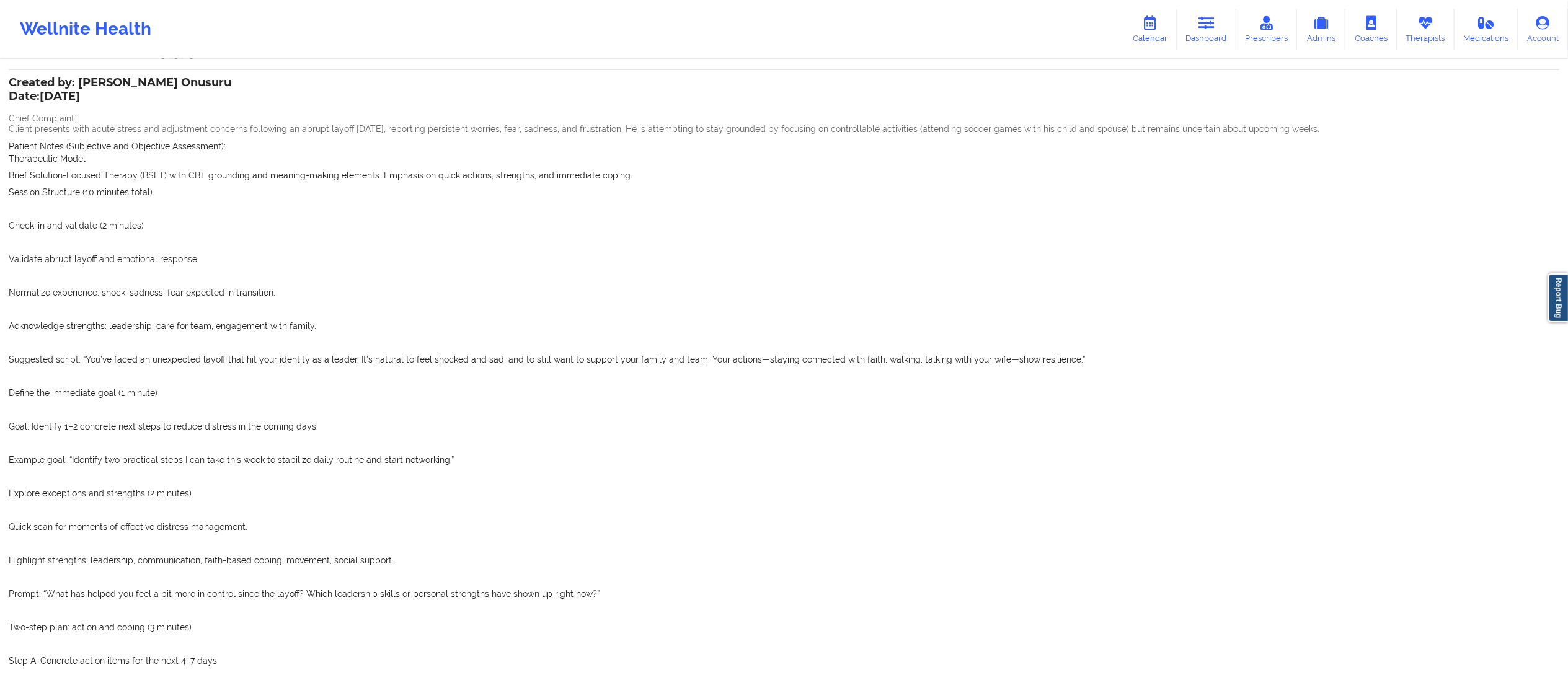
scroll to position [1299, 0]
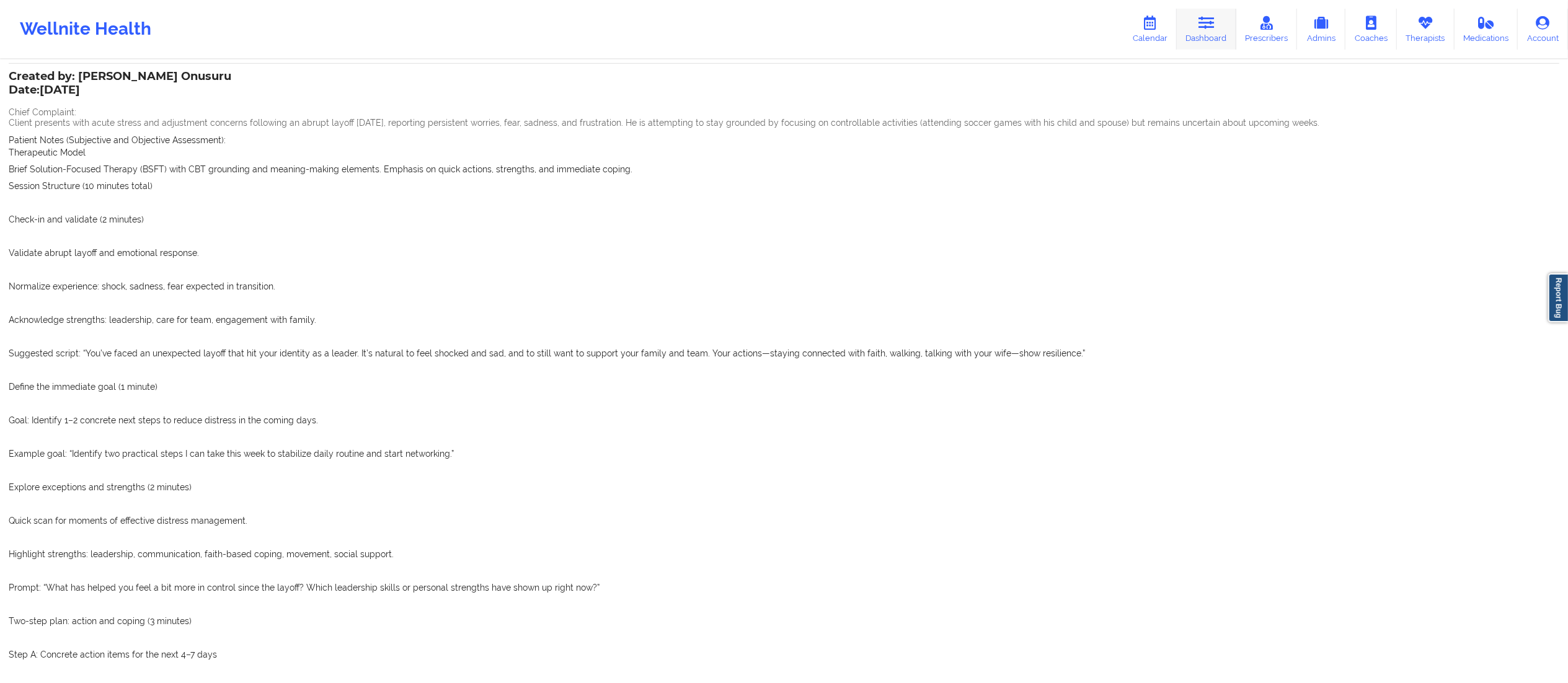
click at [1203, 31] on link "Dashboard" at bounding box center [1207, 29] width 59 height 41
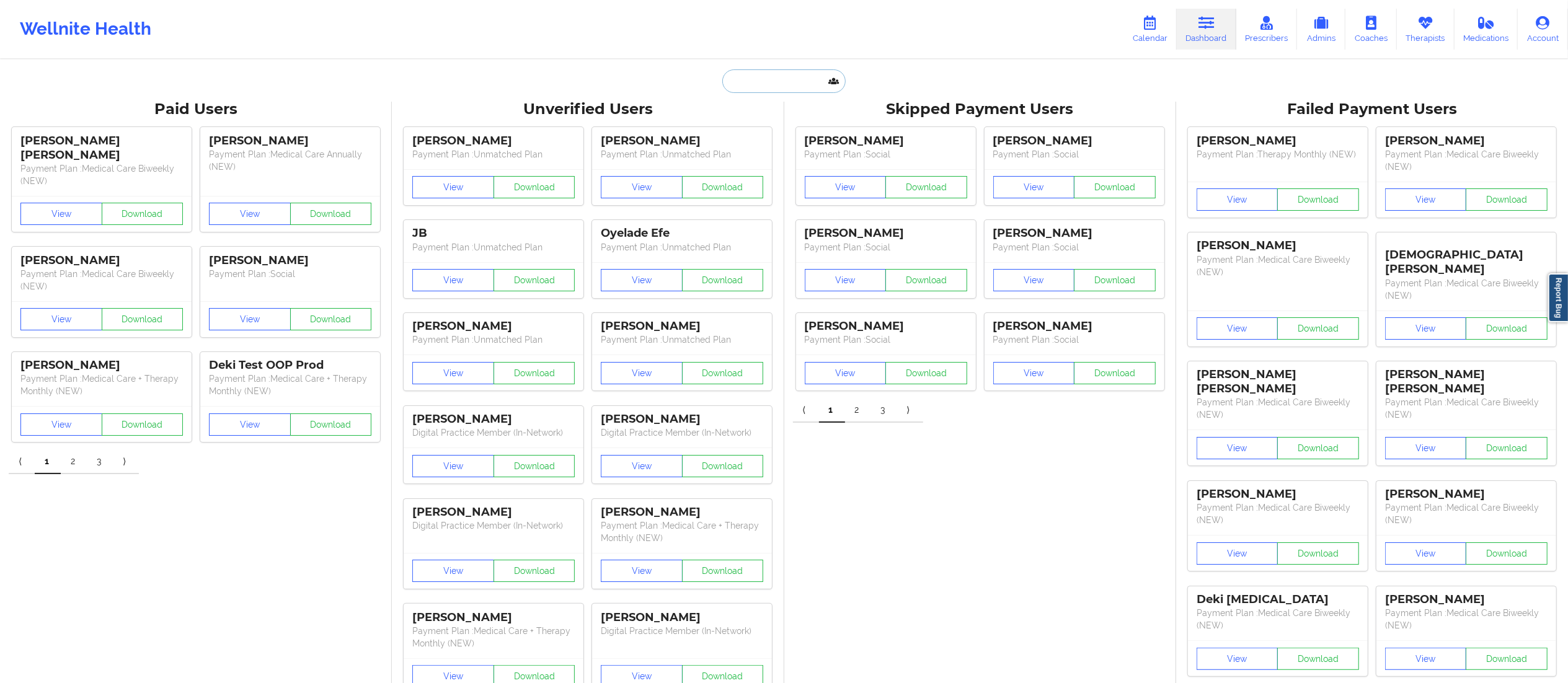
click at [761, 83] on input "text" at bounding box center [784, 81] width 123 height 24
type input "hunter butler"
click at [798, 146] on div "Hunter Butler - hunterjamesbutler@gmail.com" at bounding box center [815, 135] width 166 height 23
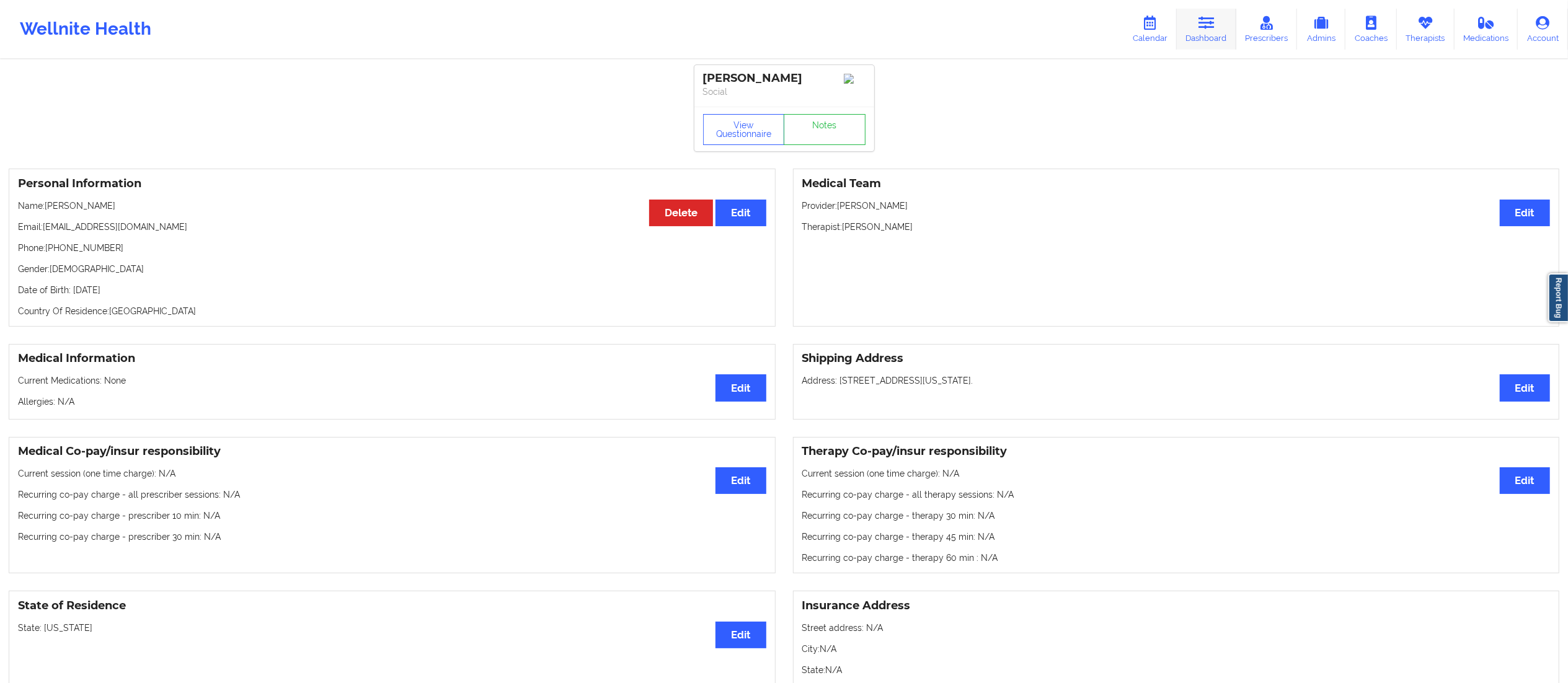
click at [1195, 38] on link "Dashboard" at bounding box center [1207, 29] width 59 height 41
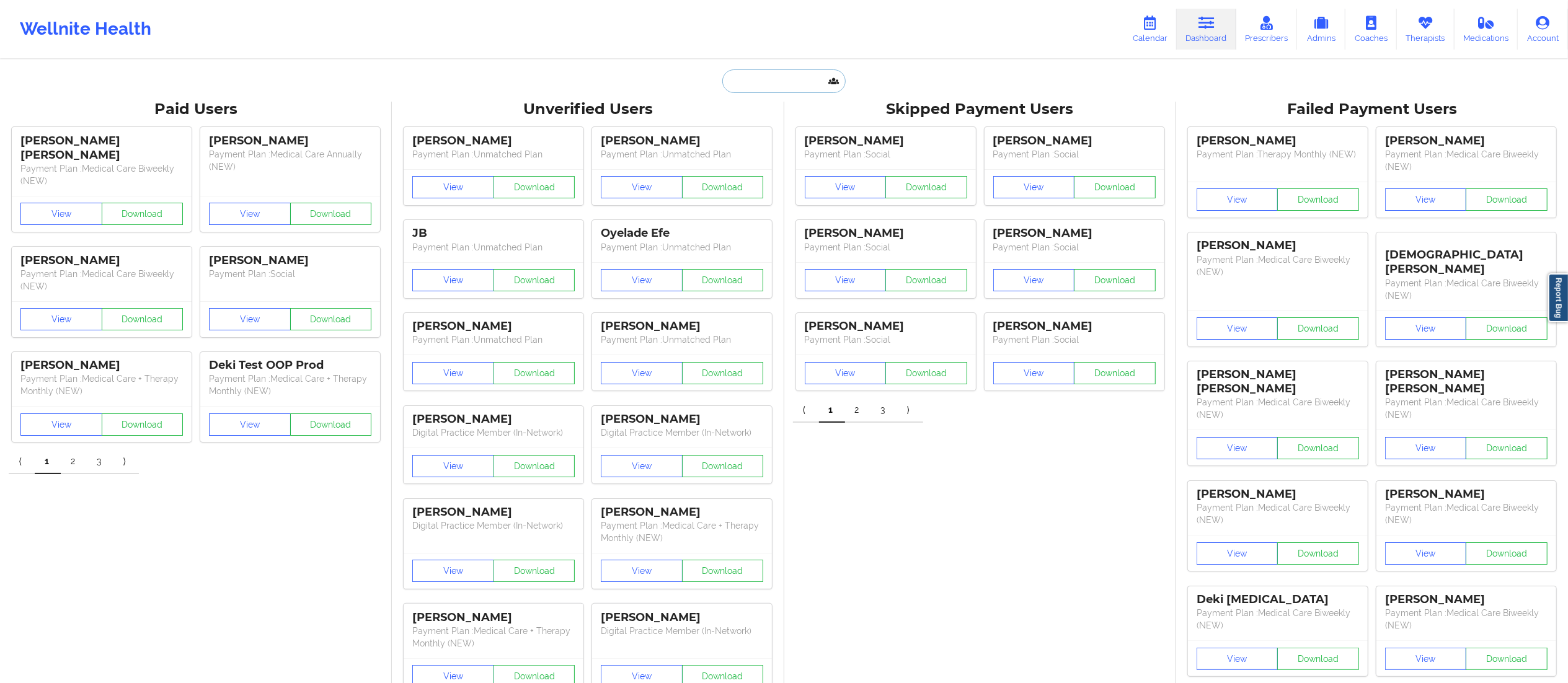
click at [792, 85] on input "text" at bounding box center [784, 81] width 123 height 24
paste input "Michel Williams"
type input "Michel Williams"
click at [817, 138] on div "Michel Williams - marlw77@gmail.com" at bounding box center [815, 135] width 166 height 23
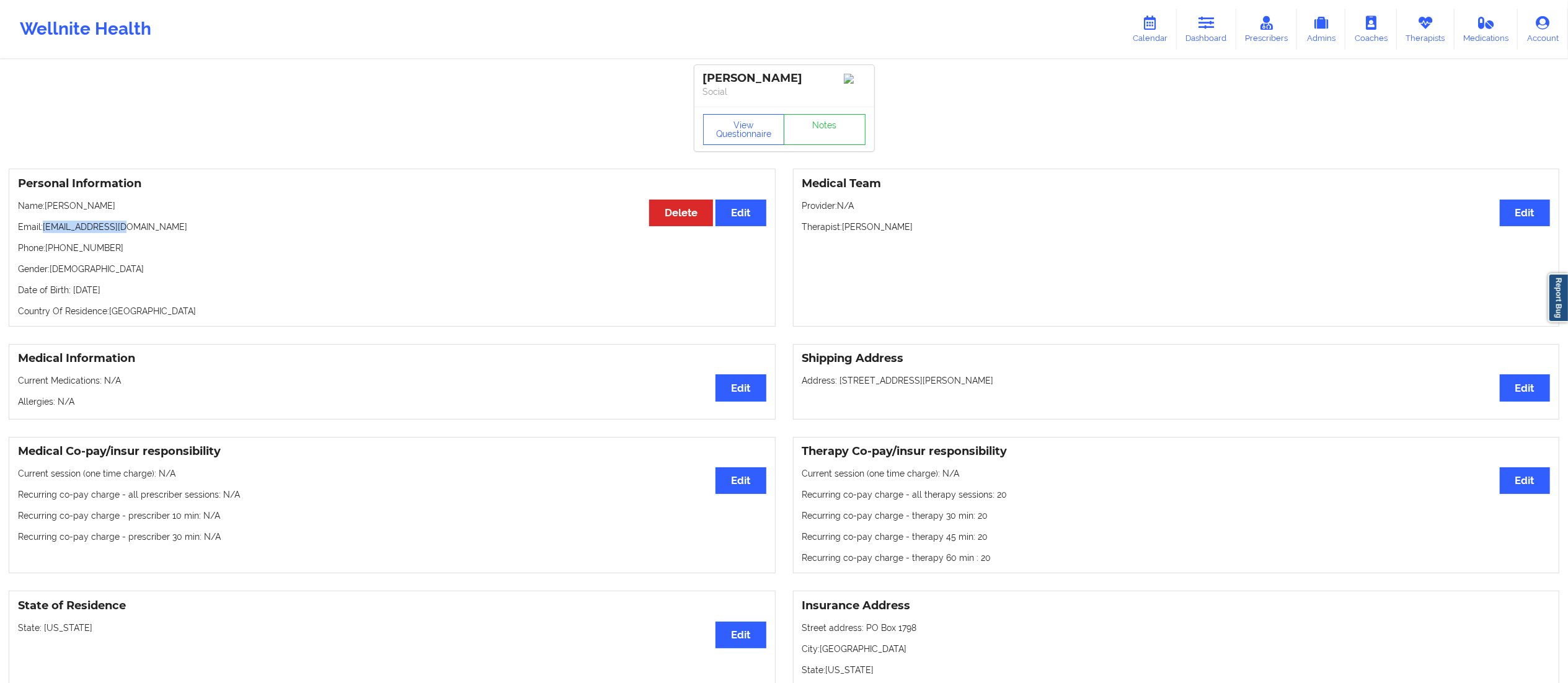
drag, startPoint x: 47, startPoint y: 227, endPoint x: 172, endPoint y: 218, distance: 125.3
click at [172, 218] on div "Personal Information Edit Delete Name: Michel Williams Email: marlw77@gmail.com…" at bounding box center [392, 247] width 767 height 158
copy p "marlw77@gmail.com"
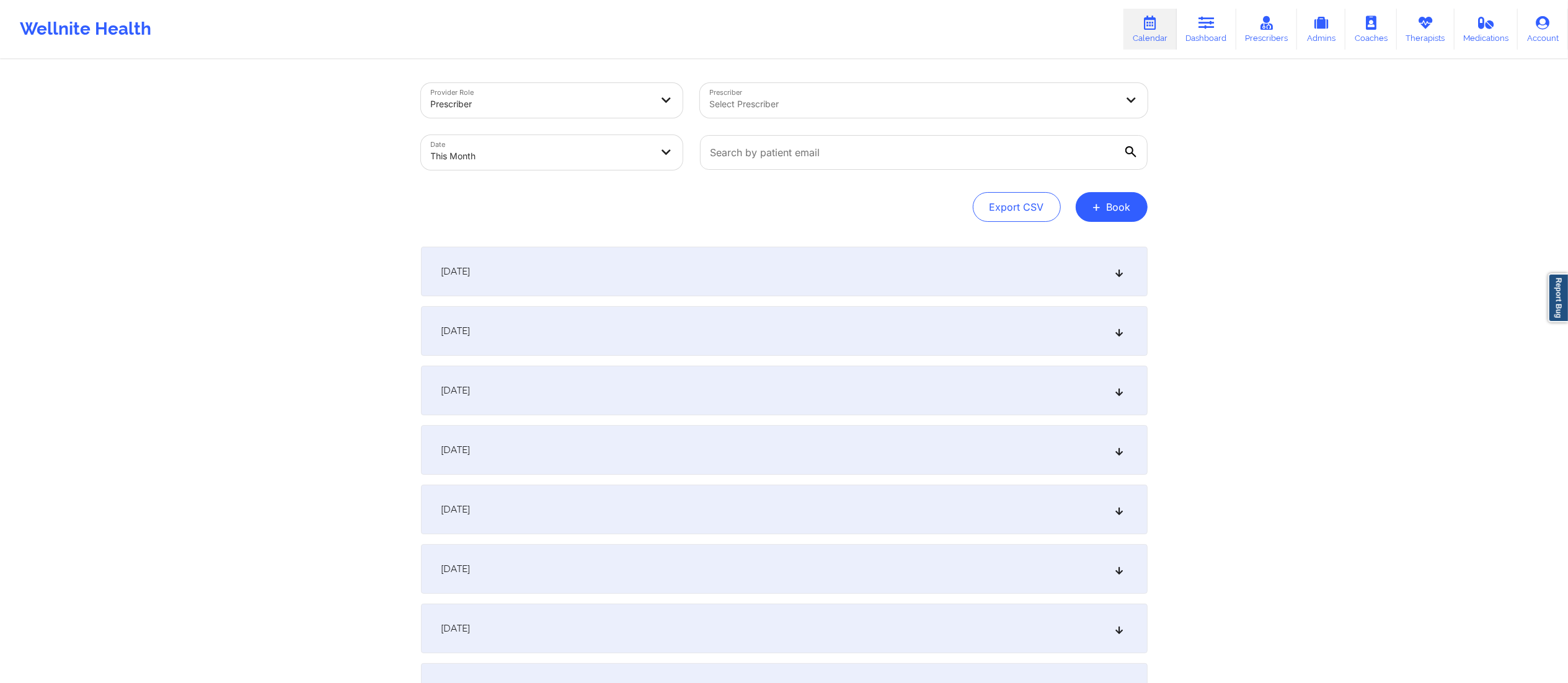
click at [928, 156] on input "text" at bounding box center [924, 153] width 448 height 35
type input "[EMAIL_ADDRESS][DOMAIN_NAME]"
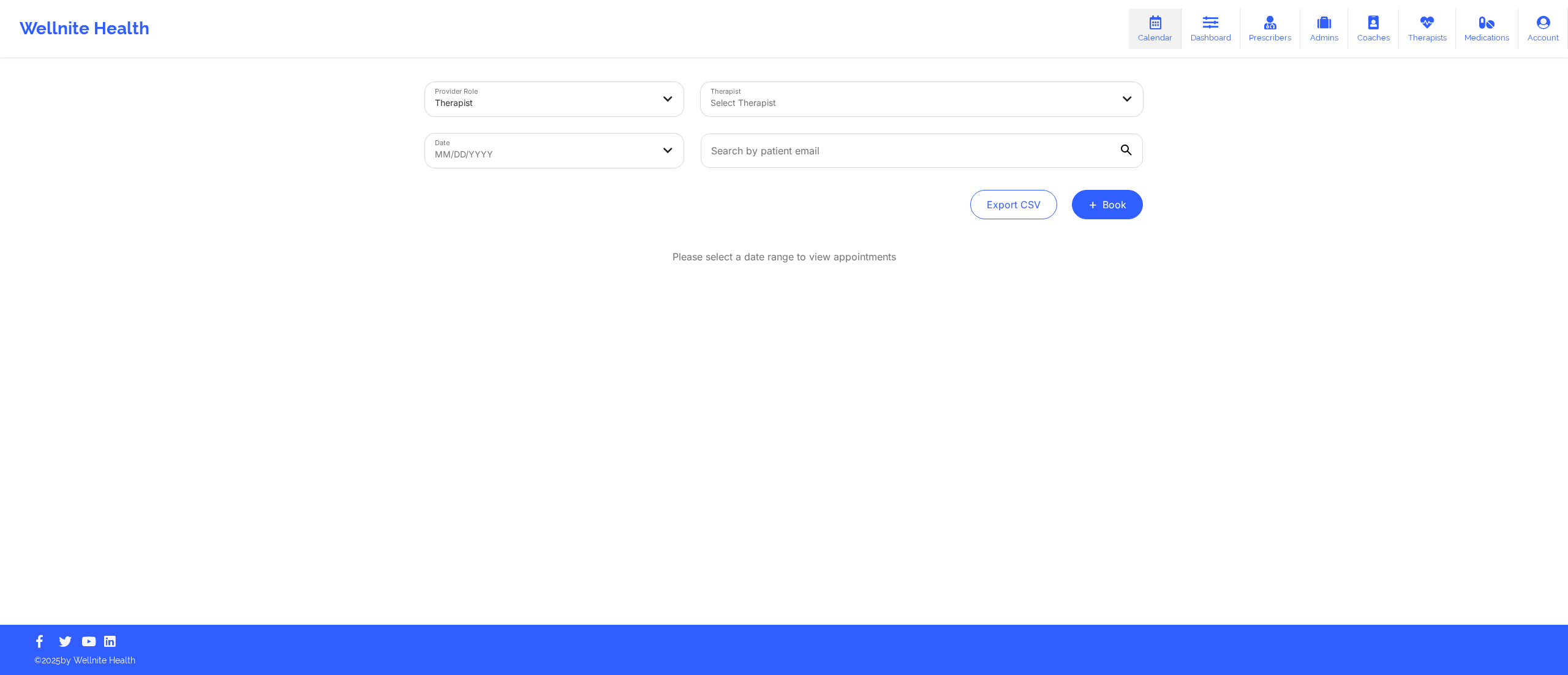
click at [554, 157] on body "Wellnite Health Calendar Dashboard Prescribers Admins Coaches Therapists Medica…" at bounding box center [784, 338] width 1568 height 675
select select "2025-8"
select select "2025-9"
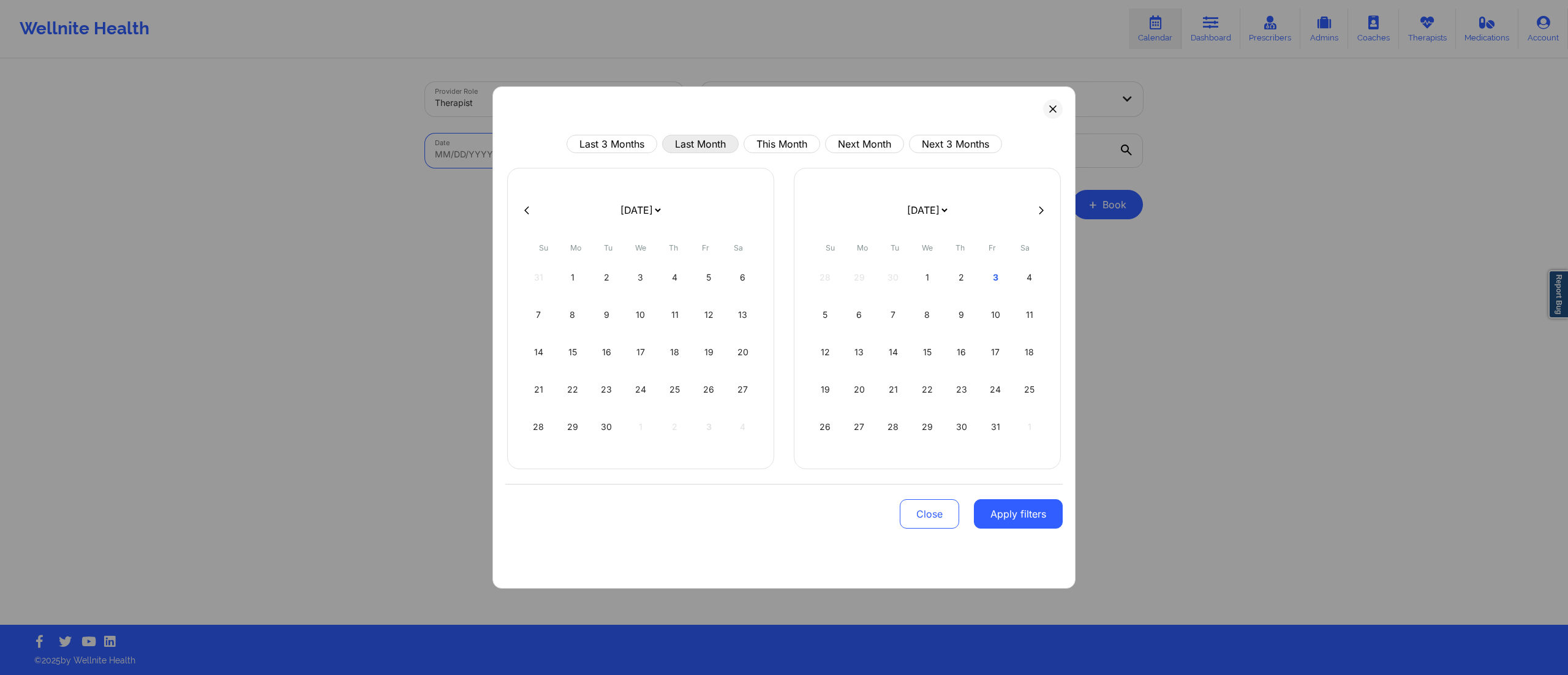
click at [703, 151] on button "Last Month" at bounding box center [700, 144] width 76 height 19
select select "2025-8"
select select "2025-9"
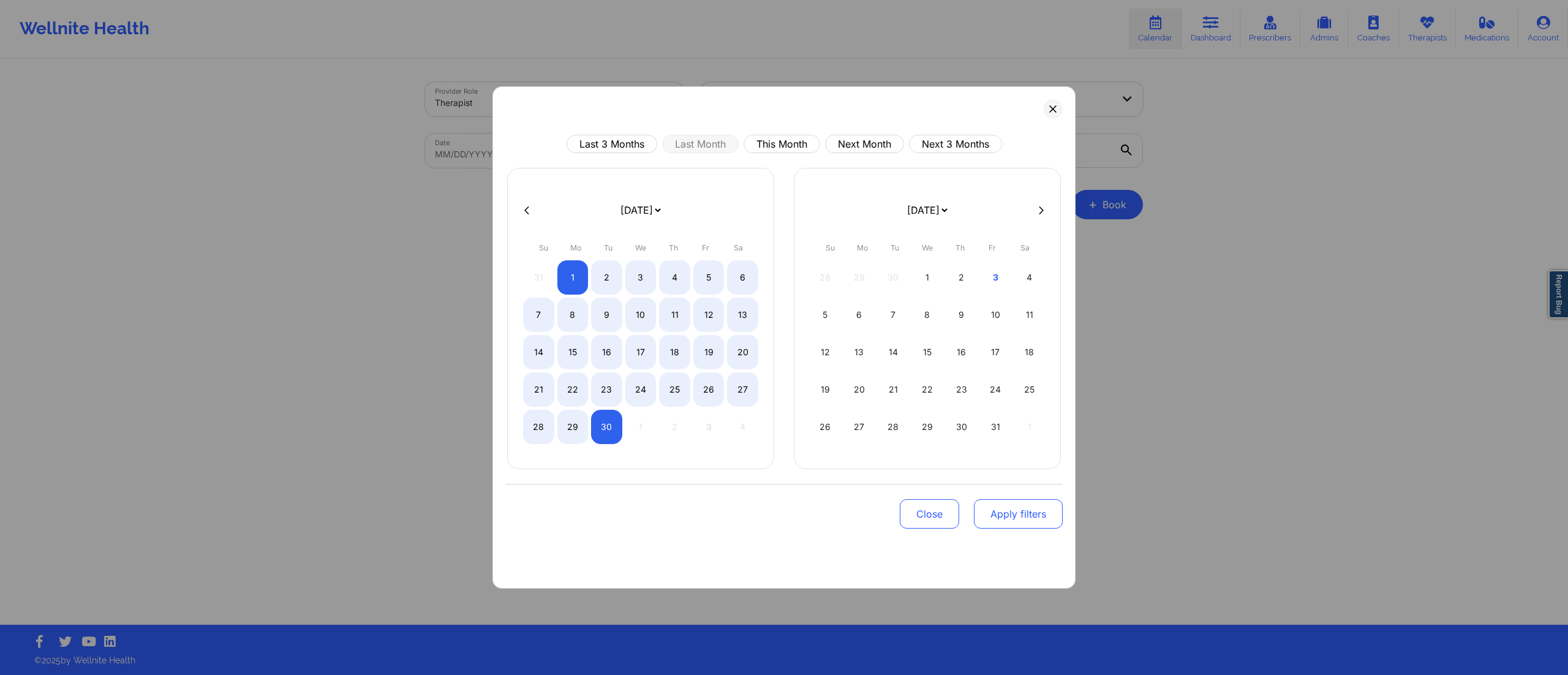
click at [999, 519] on button "Apply filters" at bounding box center [1019, 514] width 89 height 29
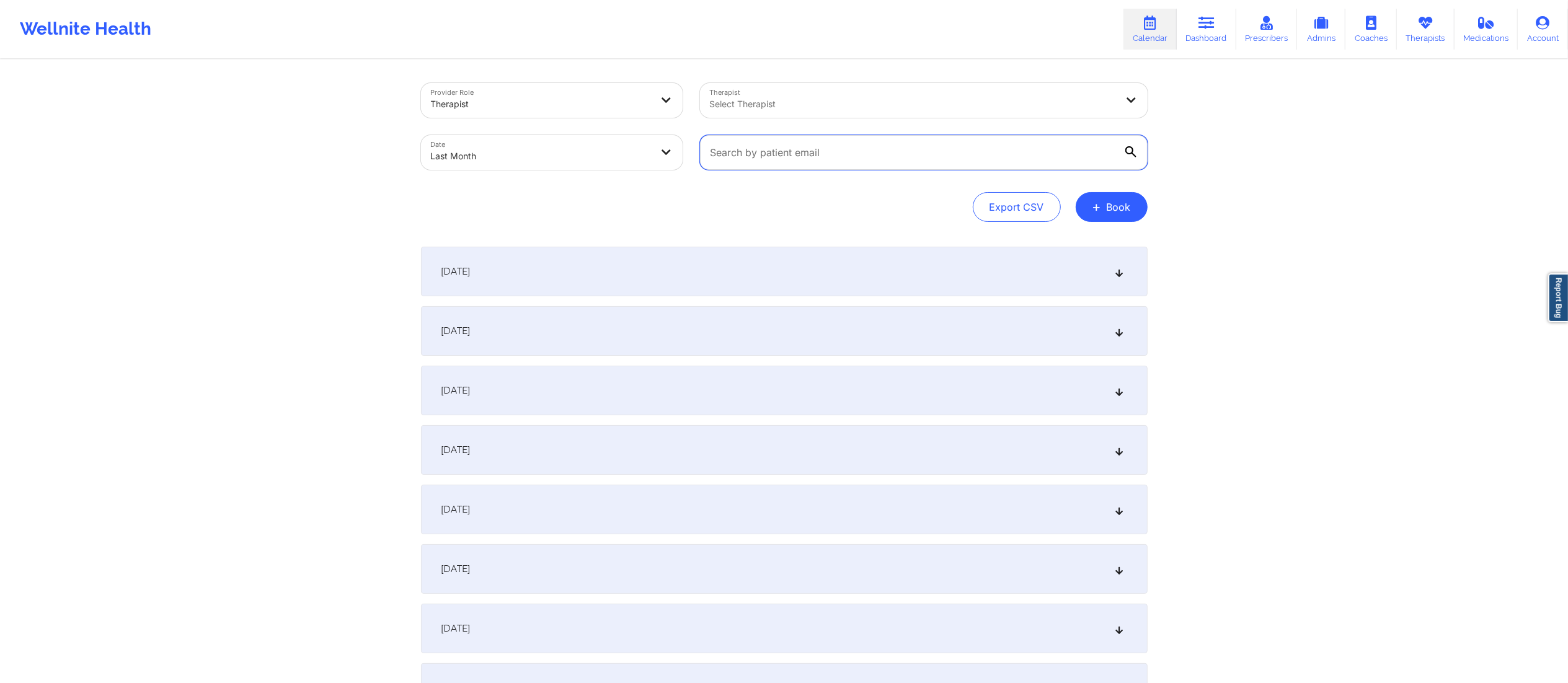
click at [844, 161] on input "text" at bounding box center [924, 153] width 448 height 35
paste input "[EMAIL_ADDRESS][DOMAIN_NAME]"
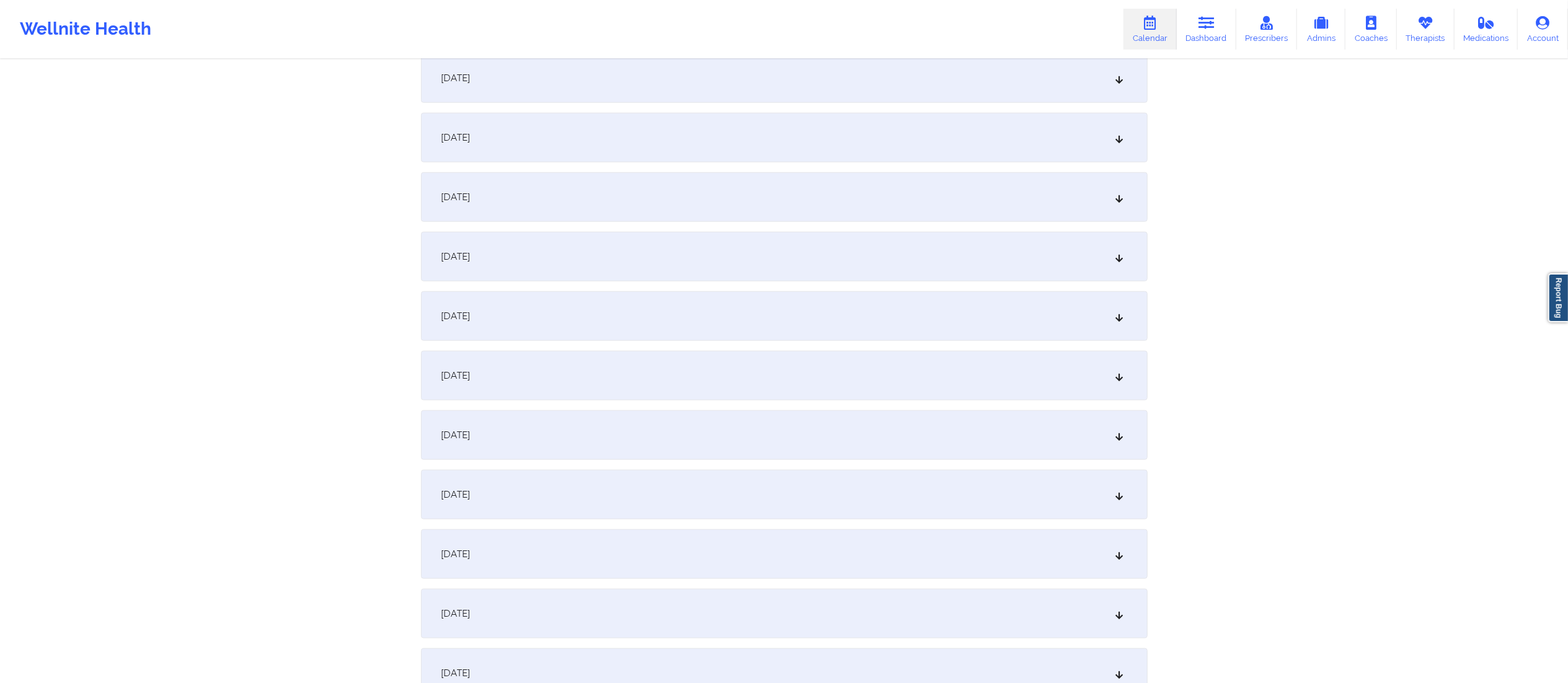
scroll to position [1148, 0]
click at [561, 379] on div "[DATE]" at bounding box center [784, 373] width 726 height 50
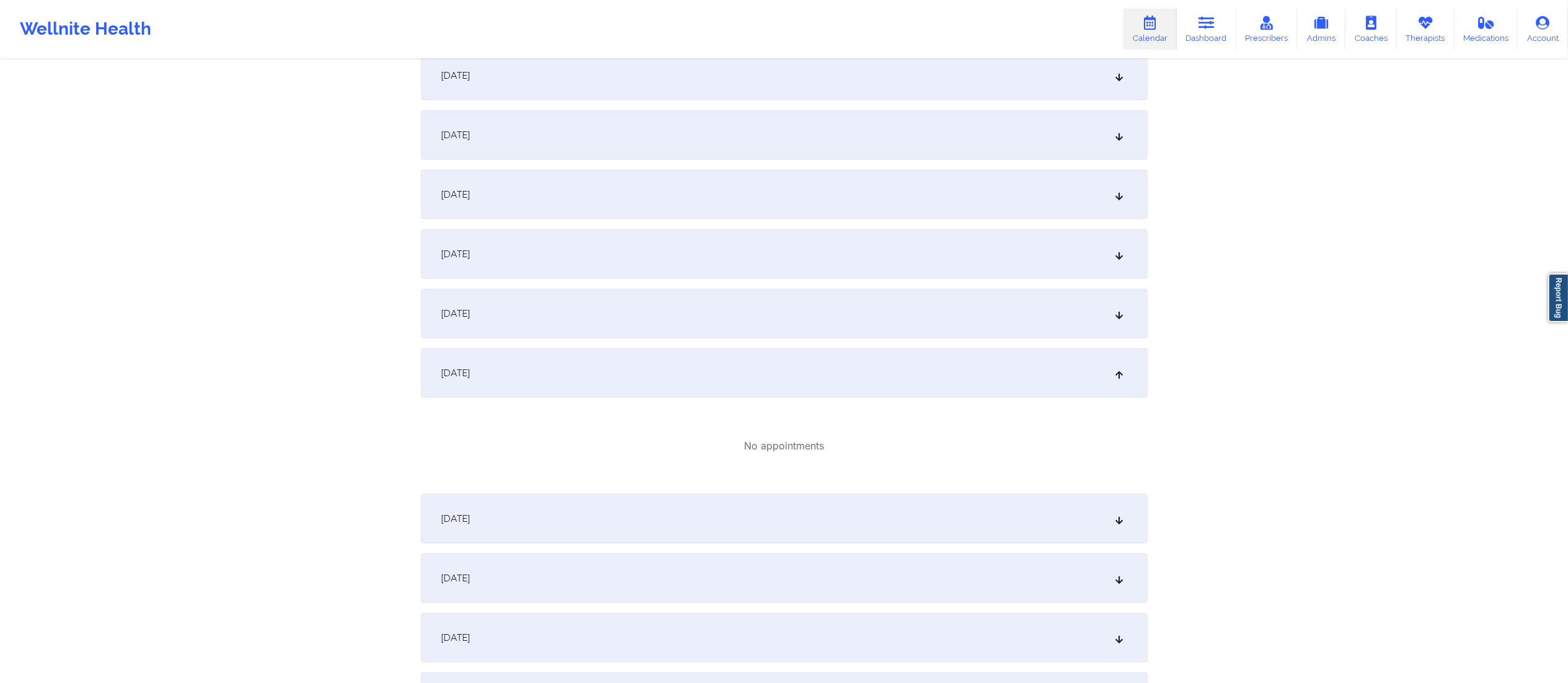
click at [615, 520] on div "[DATE]" at bounding box center [784, 519] width 726 height 50
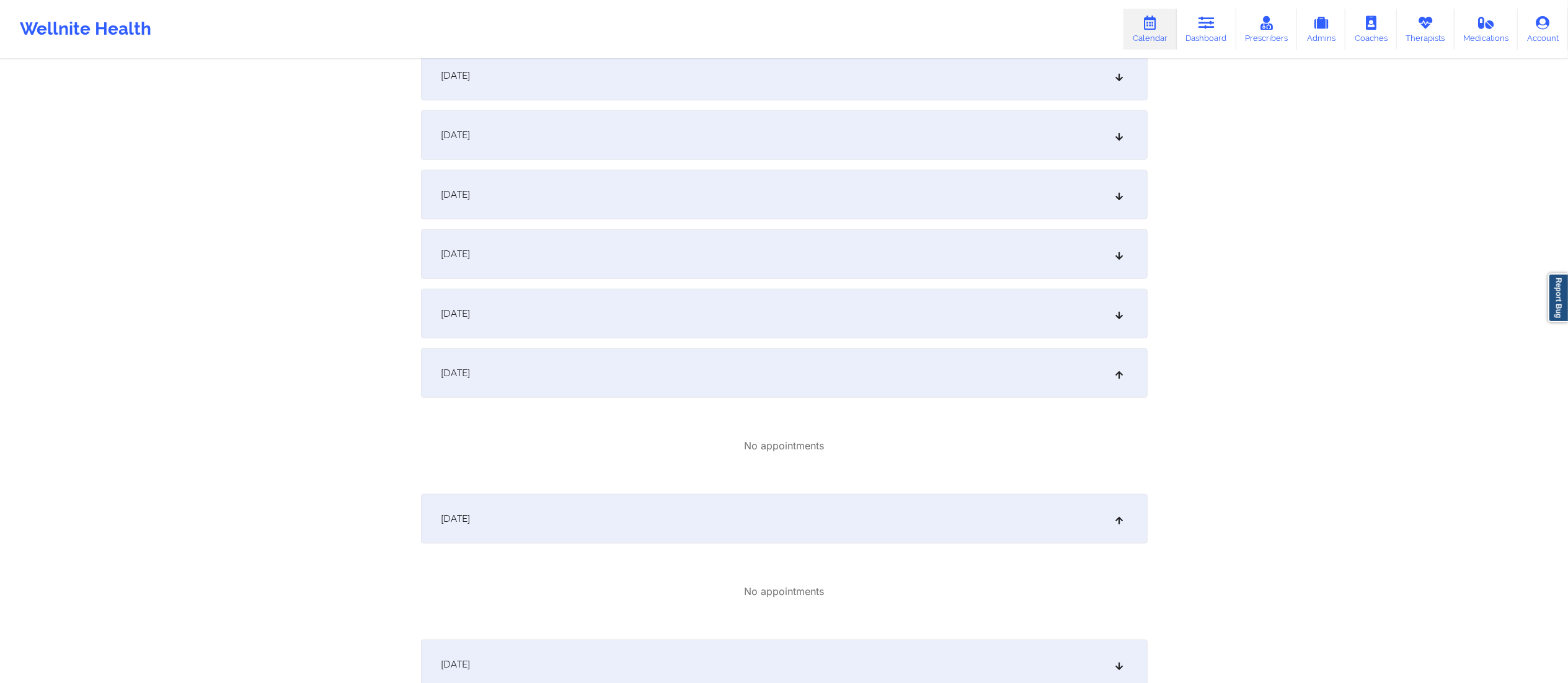
click at [594, 380] on div "[DATE]" at bounding box center [784, 373] width 726 height 50
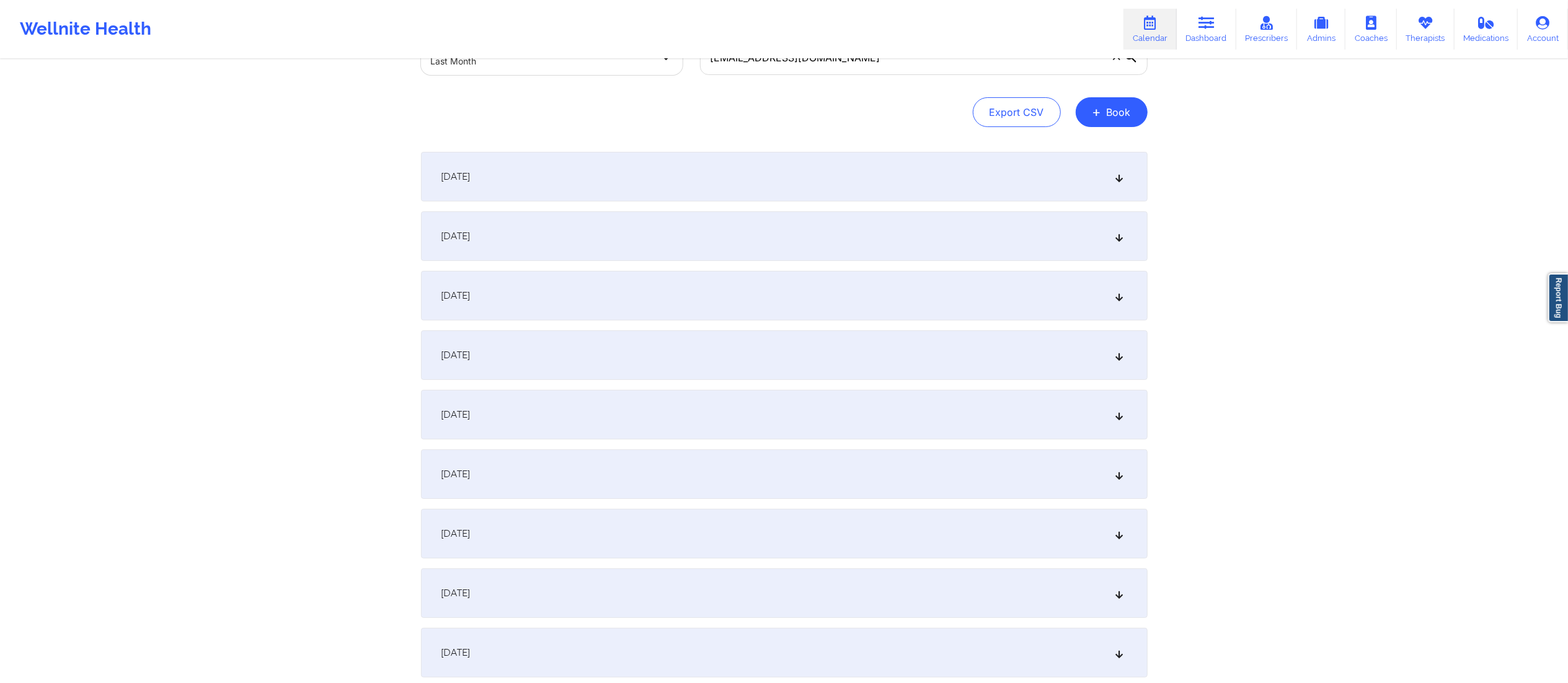
scroll to position [0, 0]
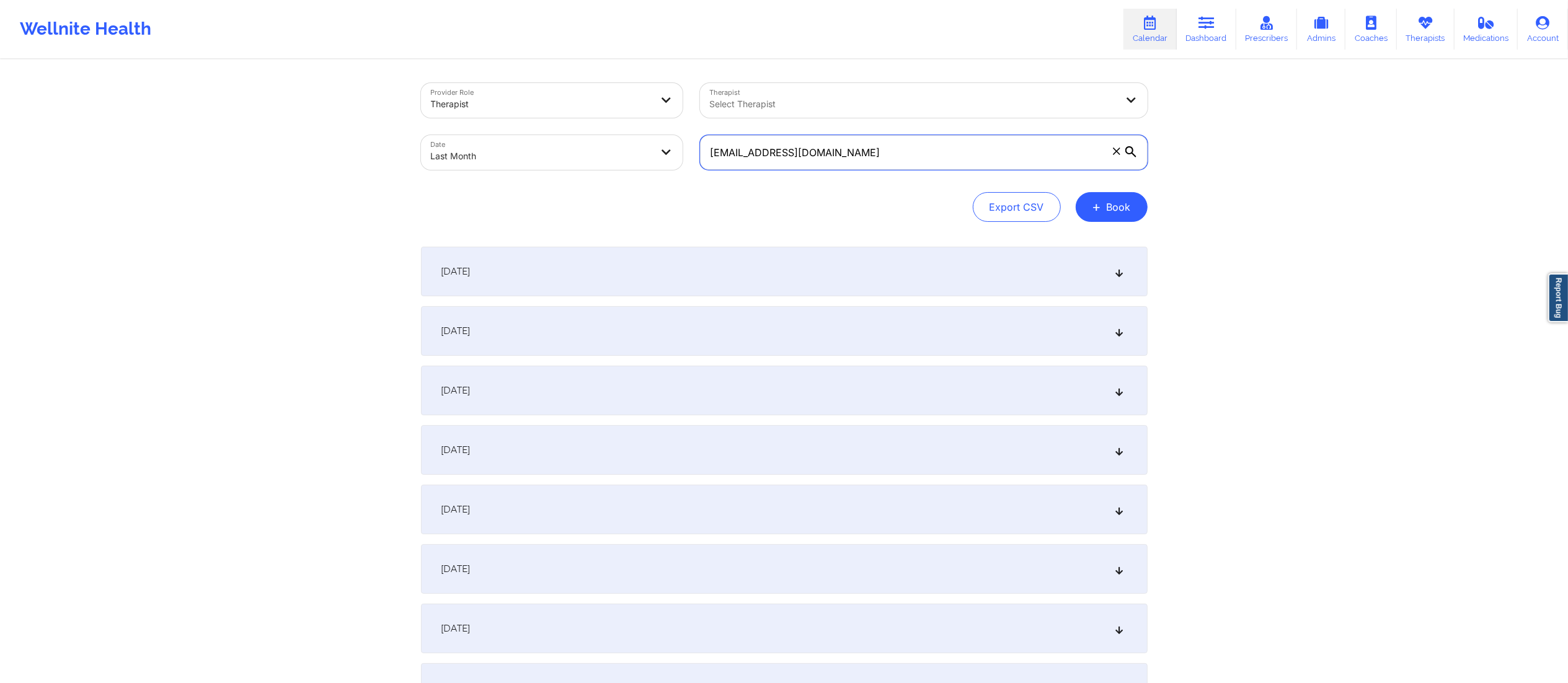
drag, startPoint x: 918, startPoint y: 147, endPoint x: 682, endPoint y: 172, distance: 237.3
click at [680, 175] on div "Provider Role Therapist Therapist Select Therapist Date Last Month [EMAIL_ADDRE…" at bounding box center [784, 126] width 744 height 104
paste input "troberts456@hot"
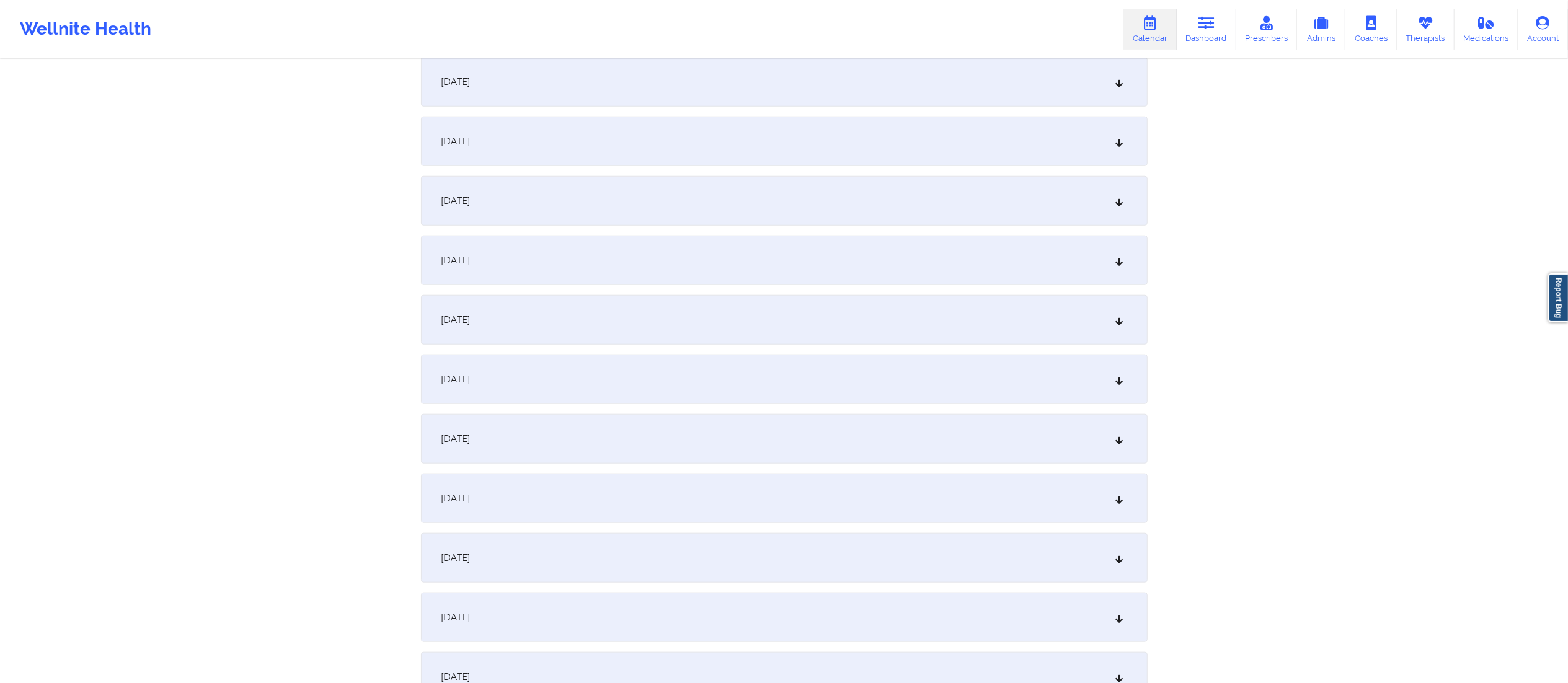
scroll to position [1083, 0]
type input "[EMAIL_ADDRESS][DOMAIN_NAME]"
click at [609, 564] on div "[DATE]" at bounding box center [784, 557] width 726 height 50
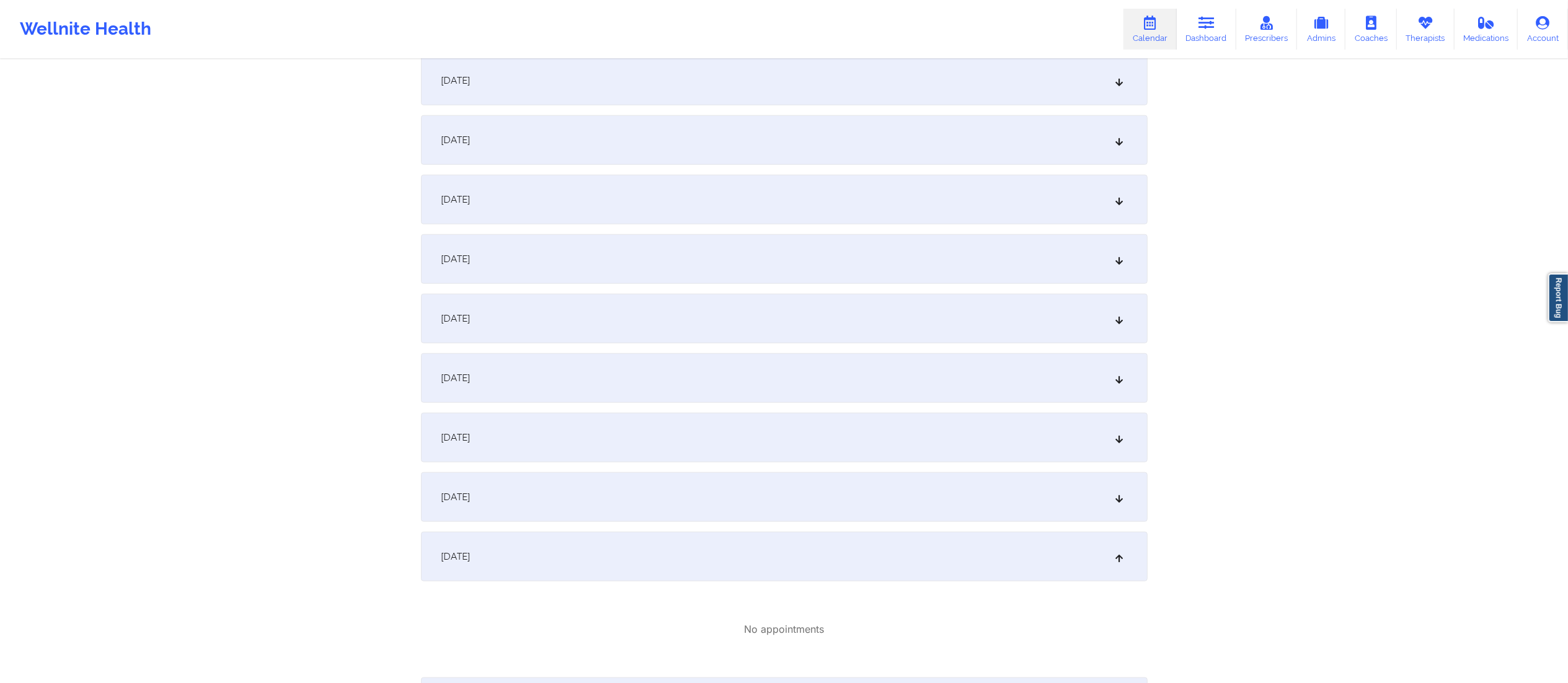
click at [630, 490] on div "[DATE]" at bounding box center [784, 497] width 726 height 50
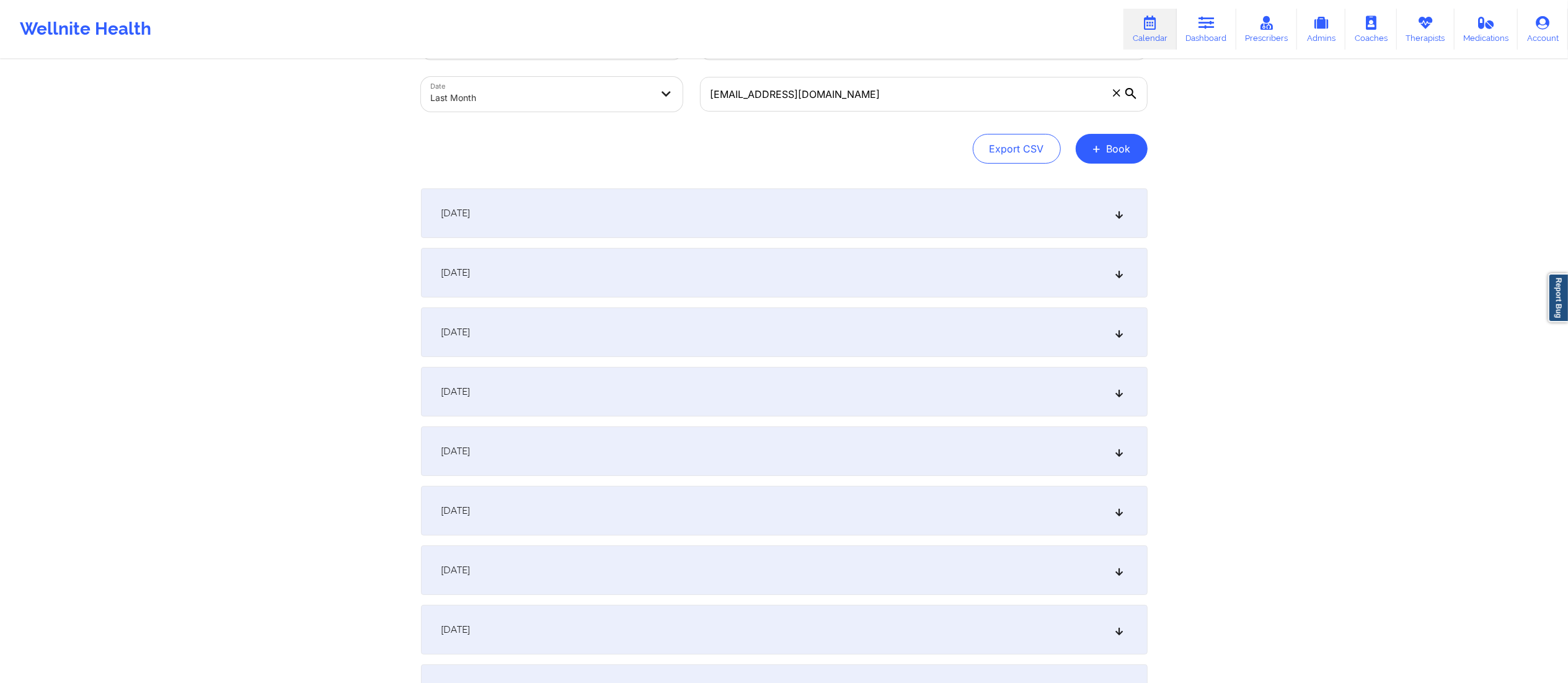
scroll to position [0, 0]
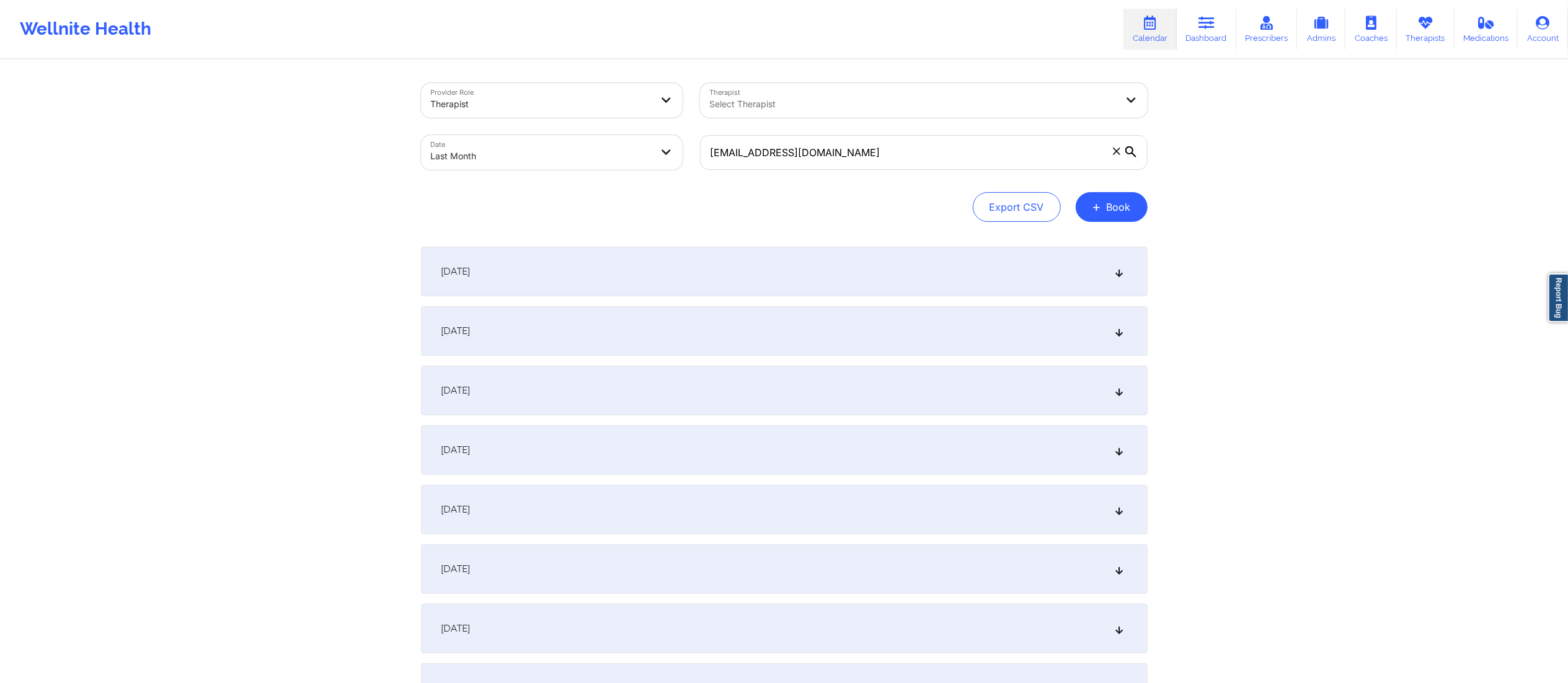
click at [566, 149] on body "Wellnite Health Calendar Dashboard Prescribers Admins Coaches Therapists Medica…" at bounding box center [784, 342] width 1568 height 683
select select "2025-8"
select select "2025-9"
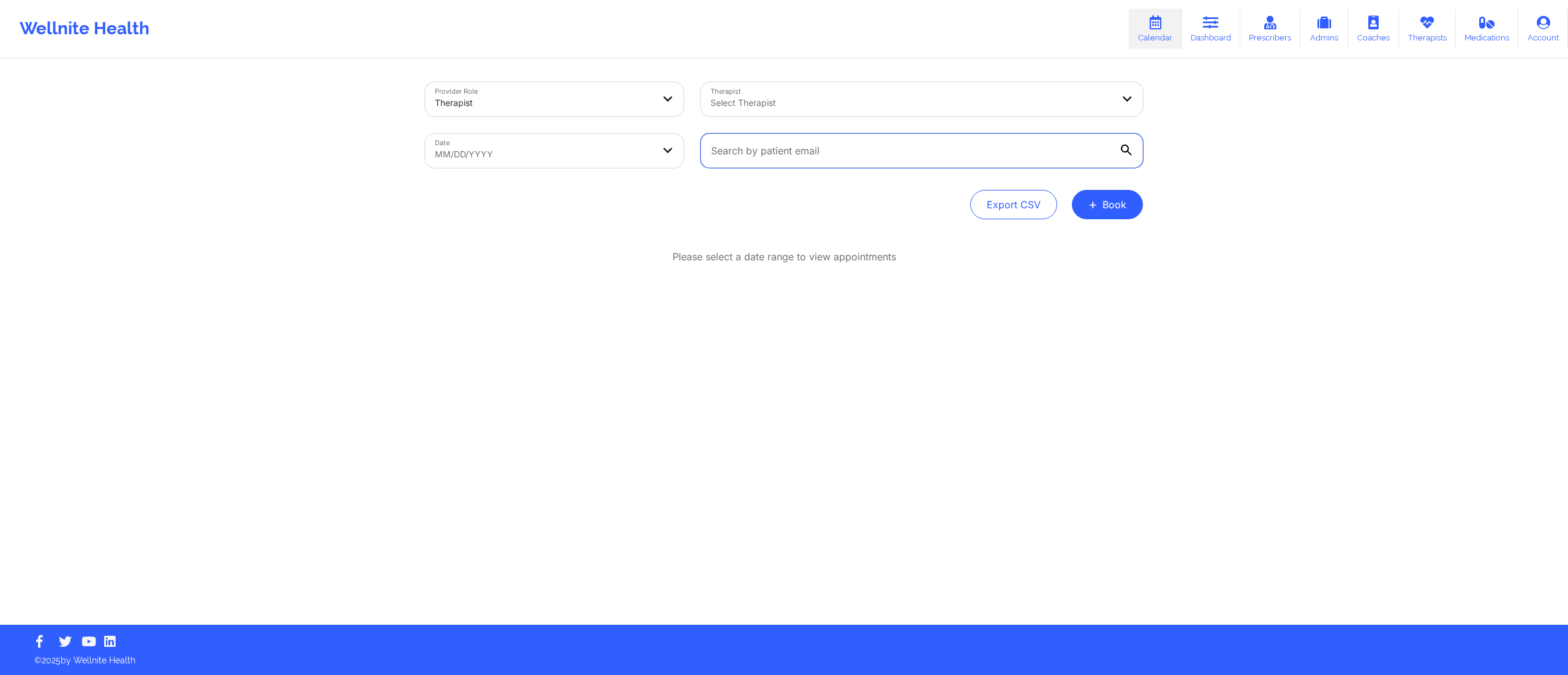
click at [774, 161] on input "text" at bounding box center [922, 151] width 442 height 35
paste input "[EMAIL_ADDRESS][DOMAIN_NAME]"
type input "[EMAIL_ADDRESS][DOMAIN_NAME]"
click at [611, 146] on body "Wellnite Health Calendar Dashboard Prescribers Admins Coaches Therapists Medica…" at bounding box center [784, 338] width 1568 height 675
select select "2025-8"
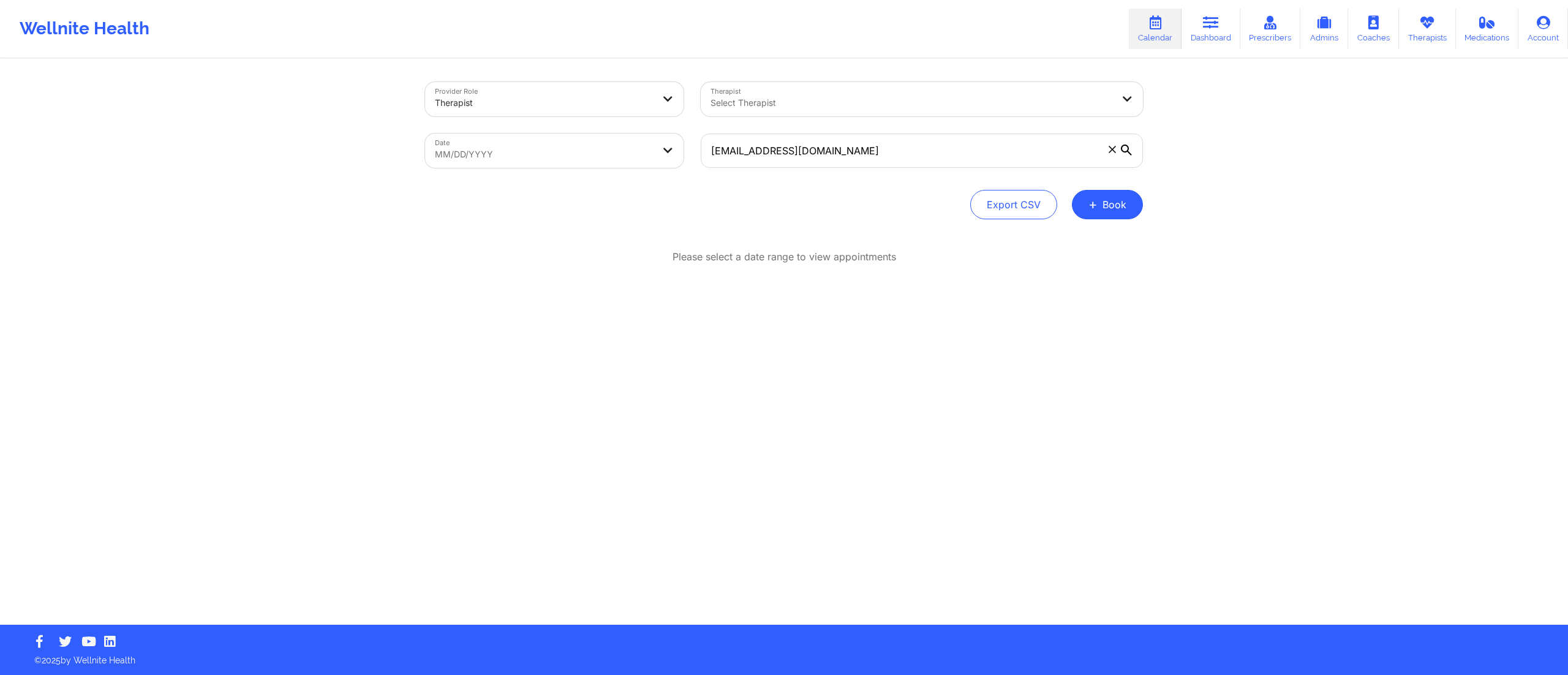
select select "2025-9"
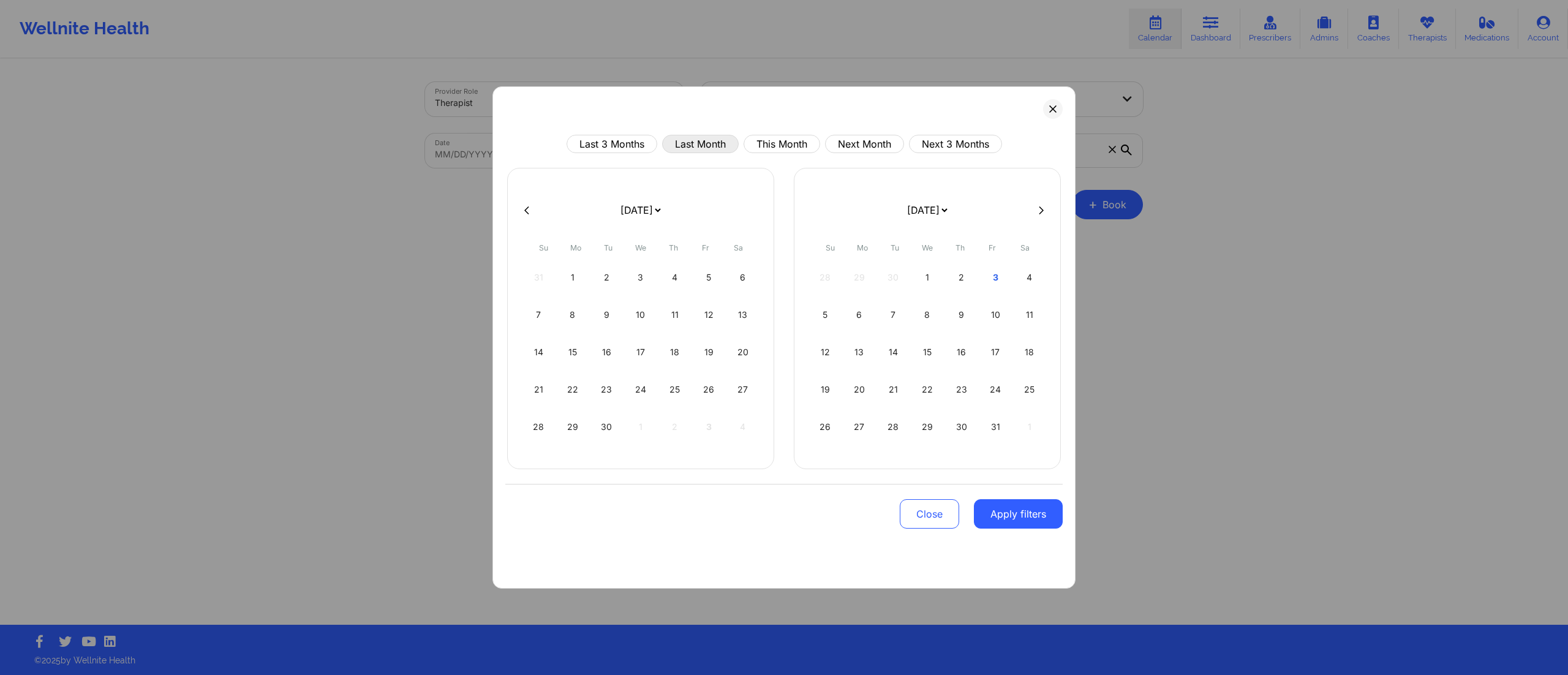
click at [698, 149] on button "Last Month" at bounding box center [700, 144] width 76 height 19
select select "2025-8"
select select "2025-9"
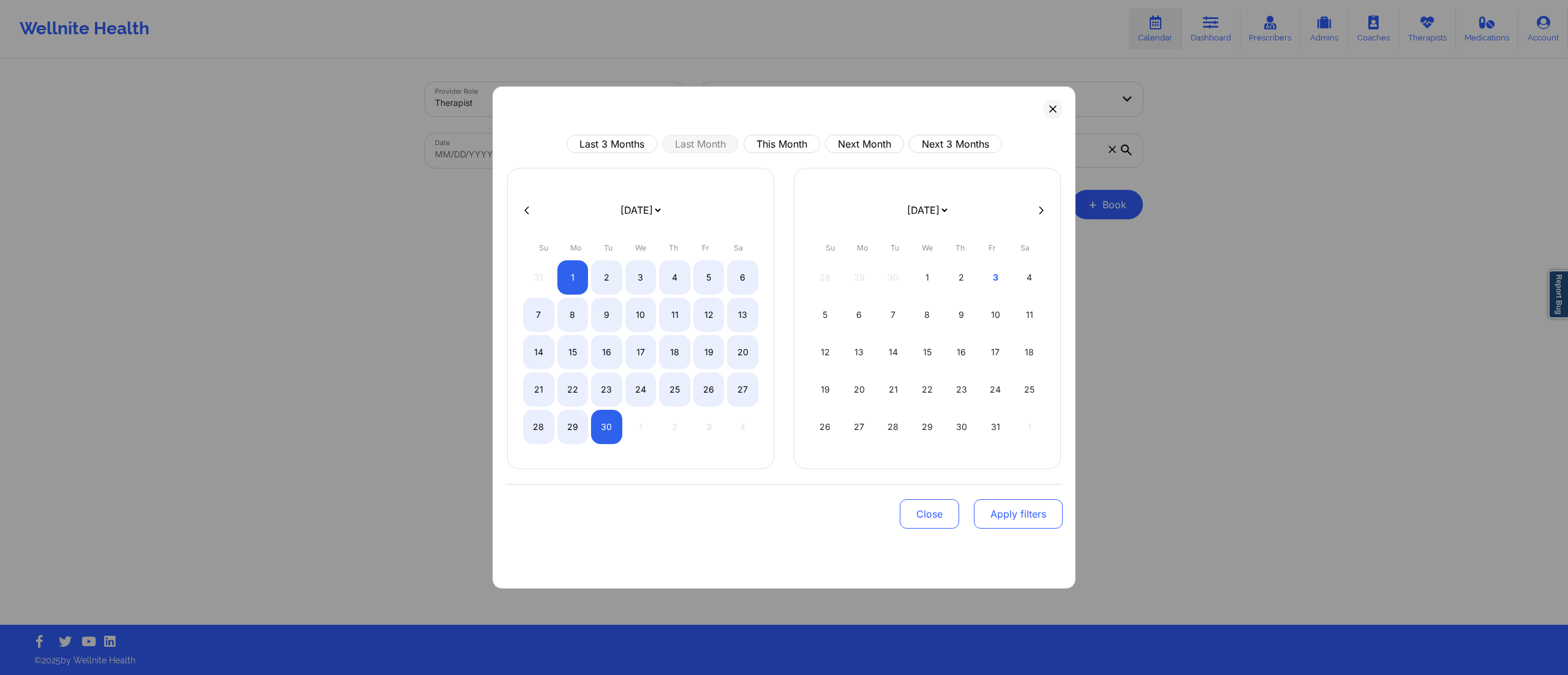
click at [1003, 516] on button "Apply filters" at bounding box center [1019, 514] width 89 height 29
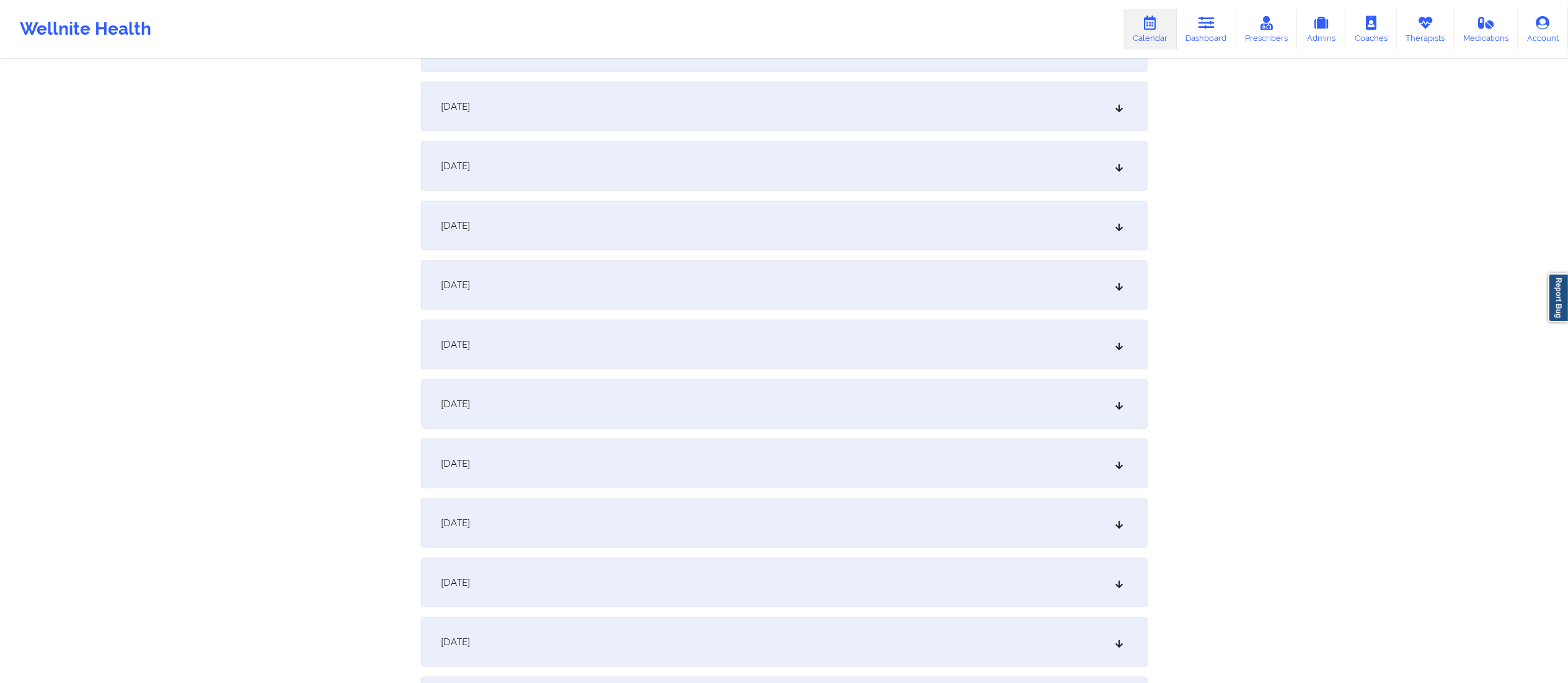
scroll to position [1237, 0]
click at [636, 290] on div "[DATE]" at bounding box center [784, 284] width 726 height 50
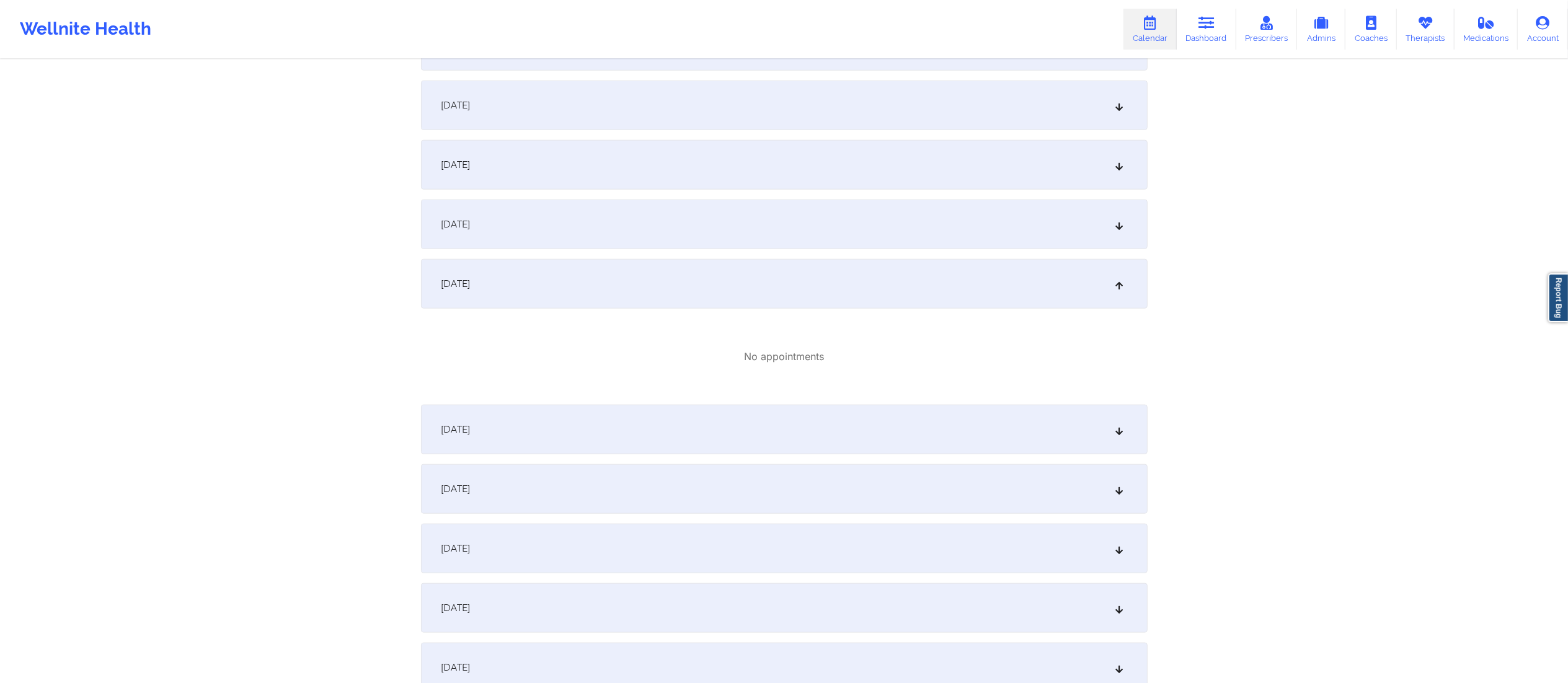
click at [625, 436] on div "[DATE]" at bounding box center [784, 430] width 726 height 50
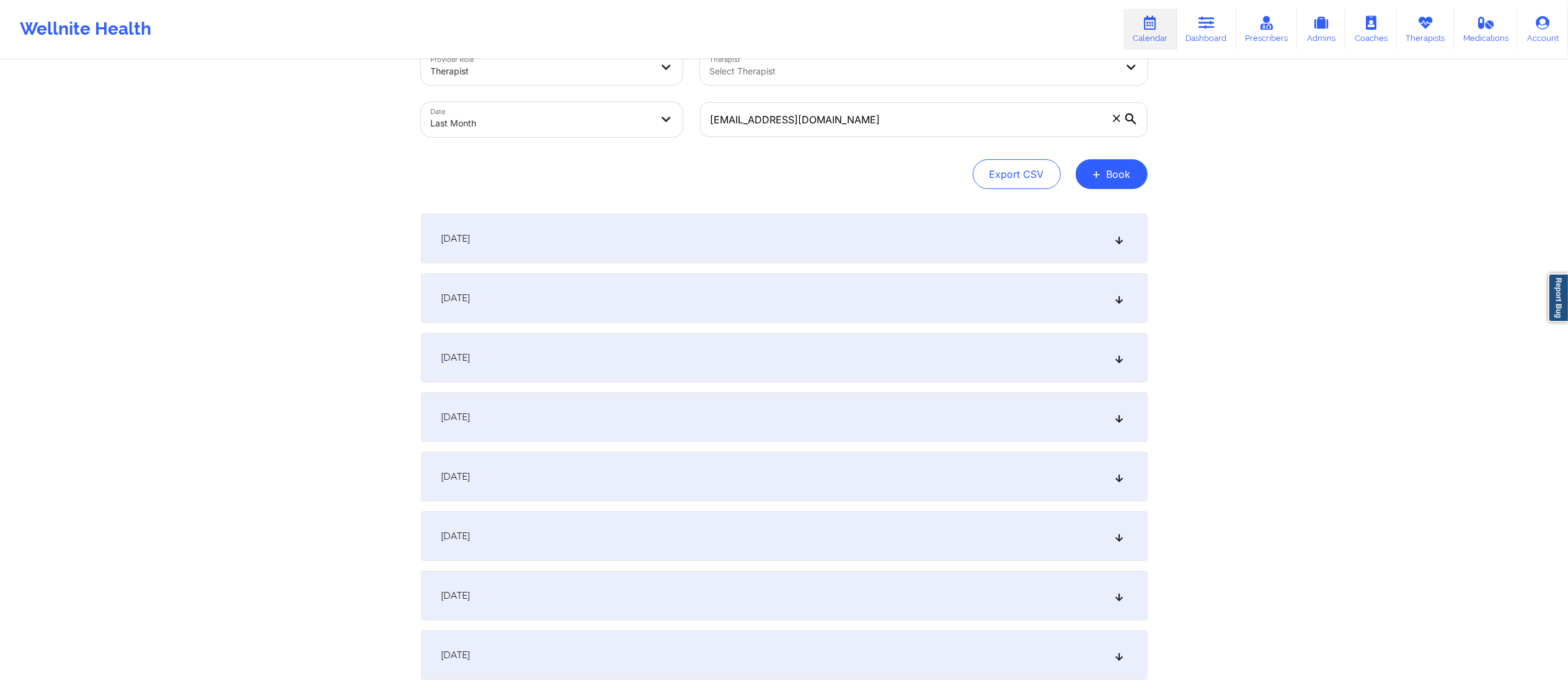
scroll to position [0, 0]
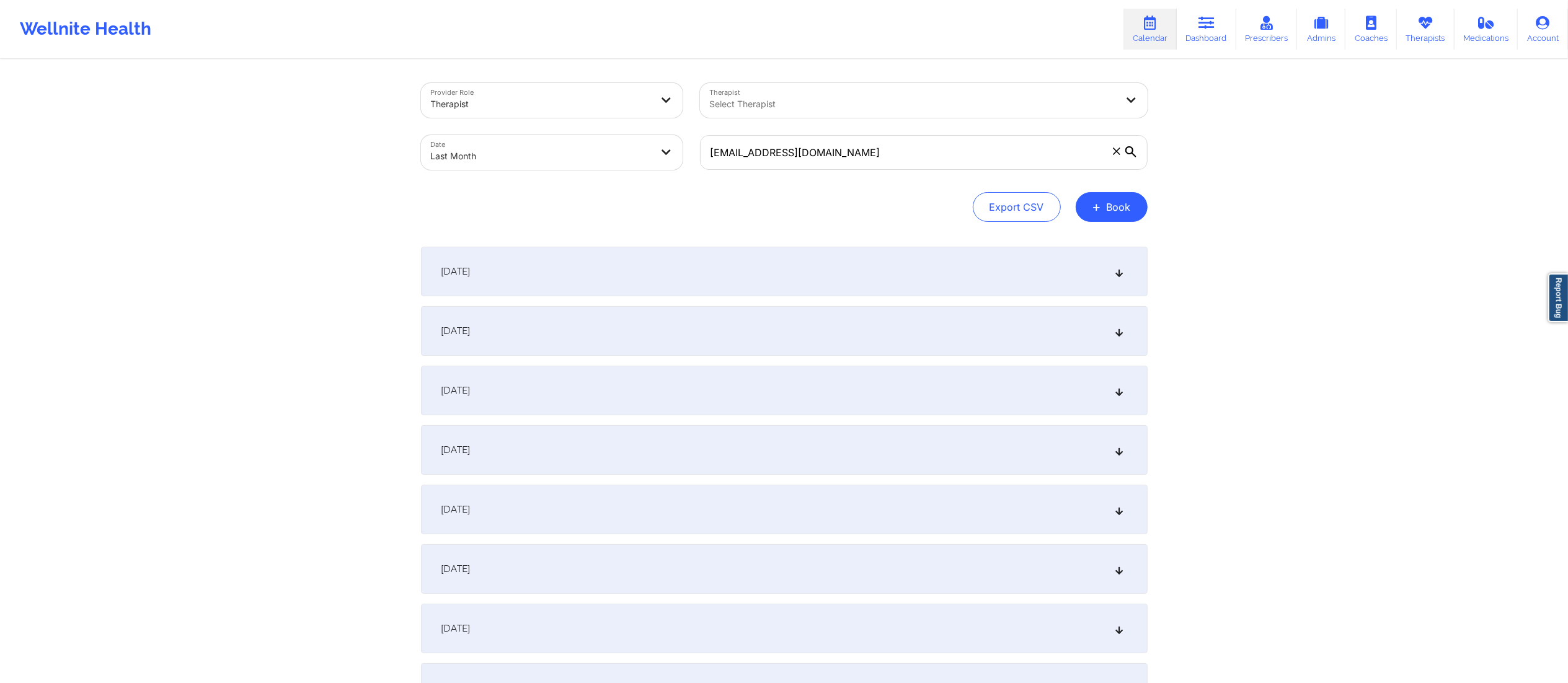
click at [1116, 151] on icon at bounding box center [1117, 151] width 7 height 7
click at [1116, 151] on input "[EMAIL_ADDRESS][DOMAIN_NAME]" at bounding box center [924, 153] width 448 height 35
paste input "kdowdell@lsnyc.org"
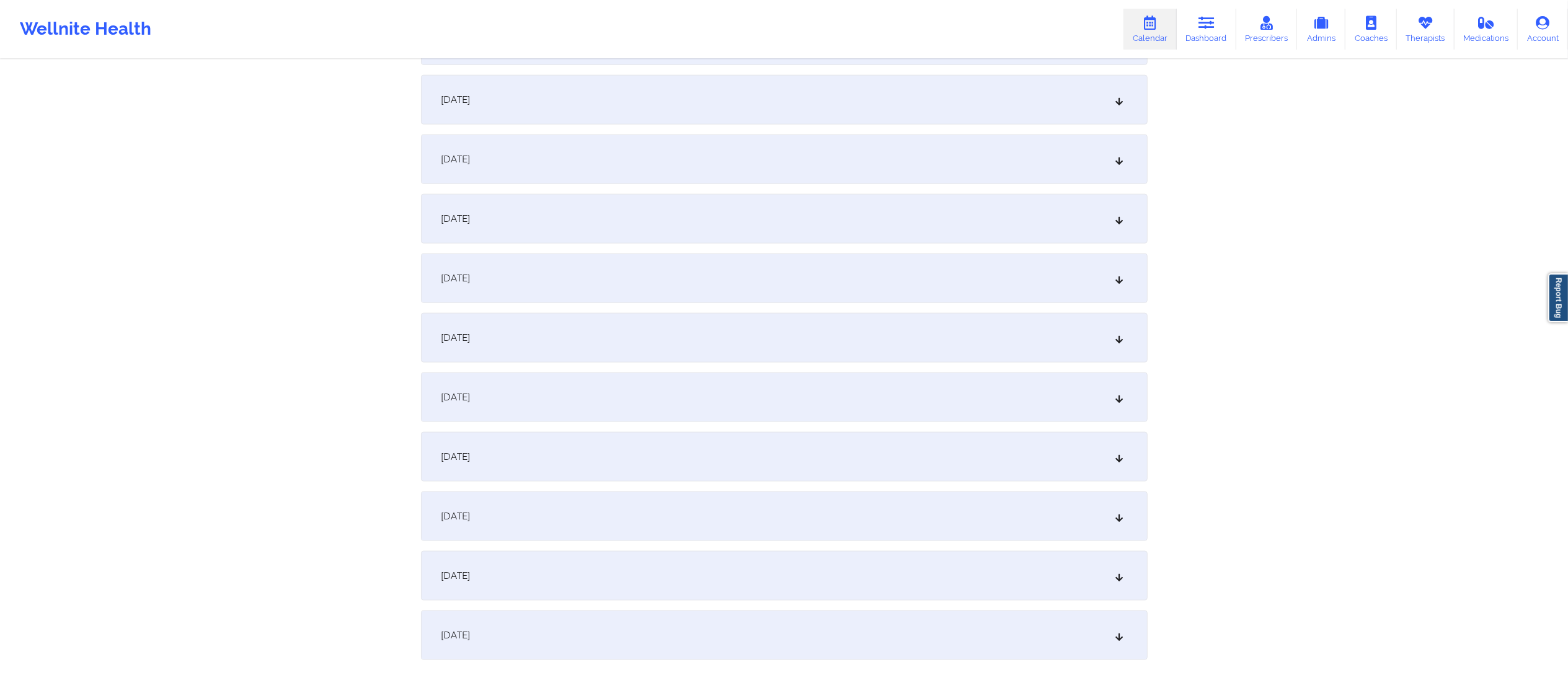
scroll to position [1439, 0]
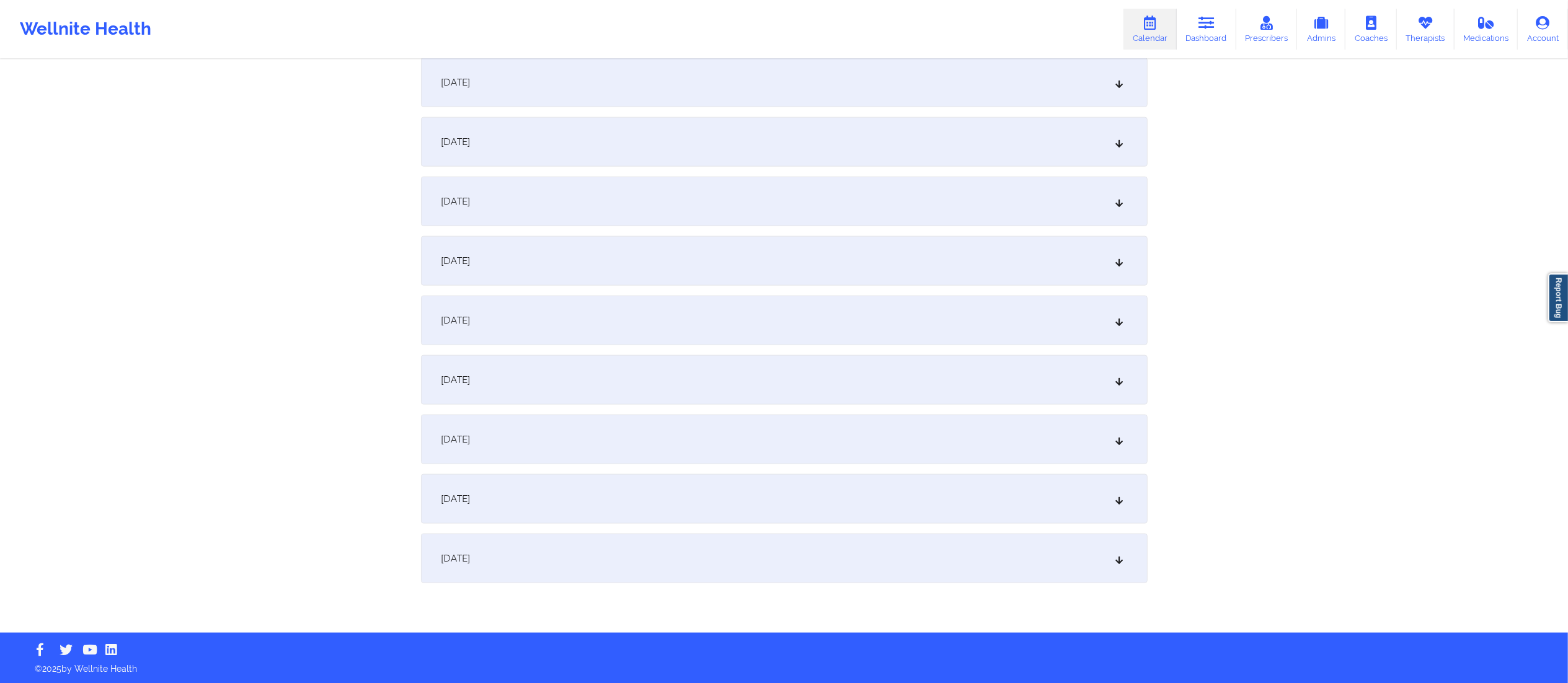
click at [551, 309] on div "[DATE]" at bounding box center [784, 321] width 726 height 50
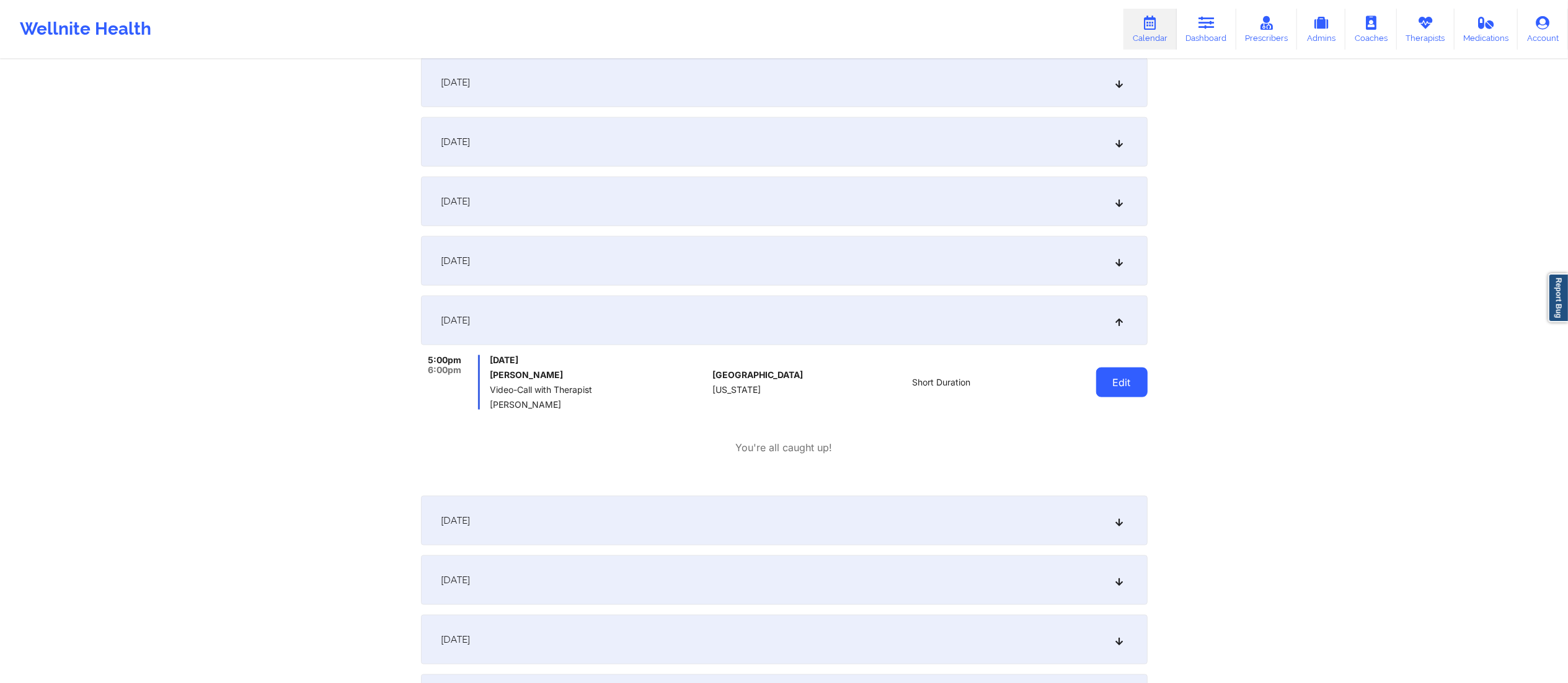
click at [1119, 387] on button "Edit" at bounding box center [1122, 383] width 52 height 30
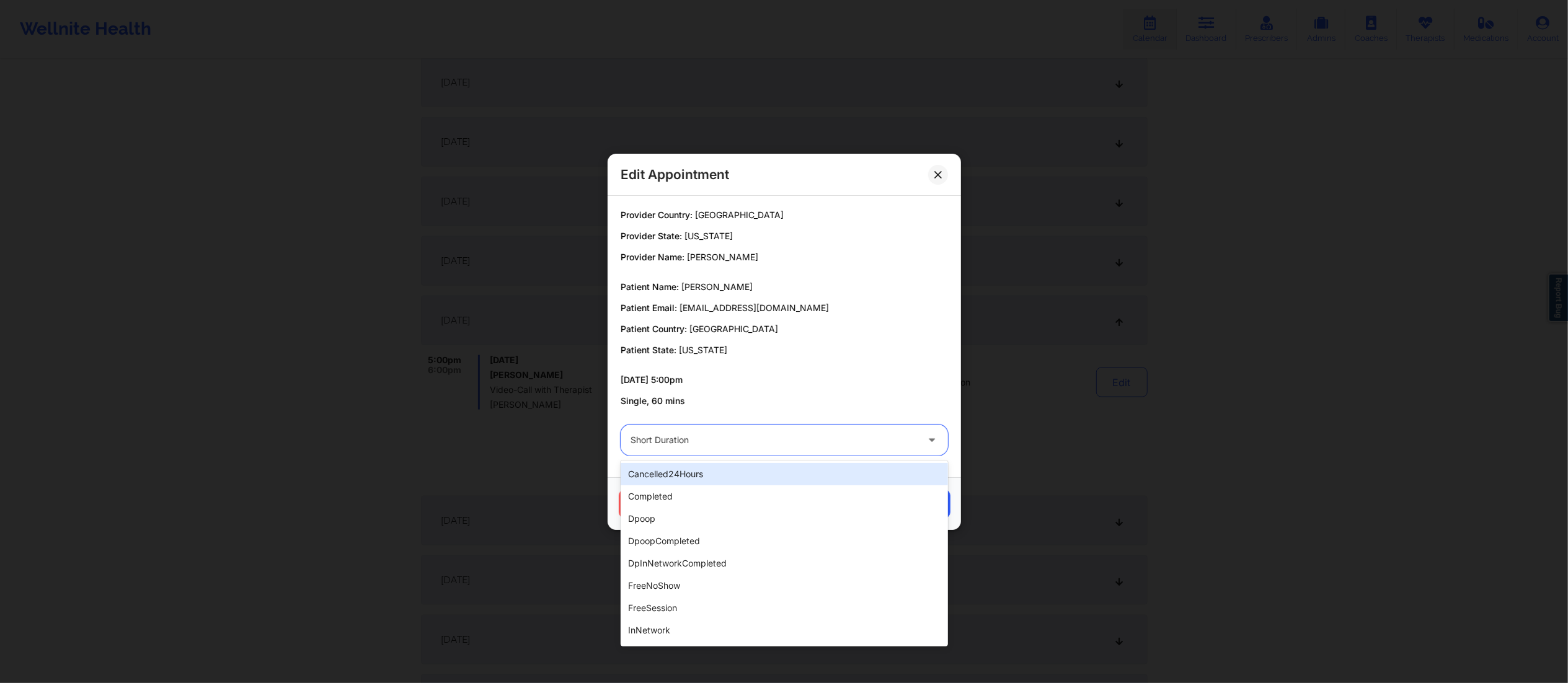
click at [837, 436] on div at bounding box center [774, 440] width 287 height 15
click at [719, 498] on div "completed" at bounding box center [784, 496] width 328 height 22
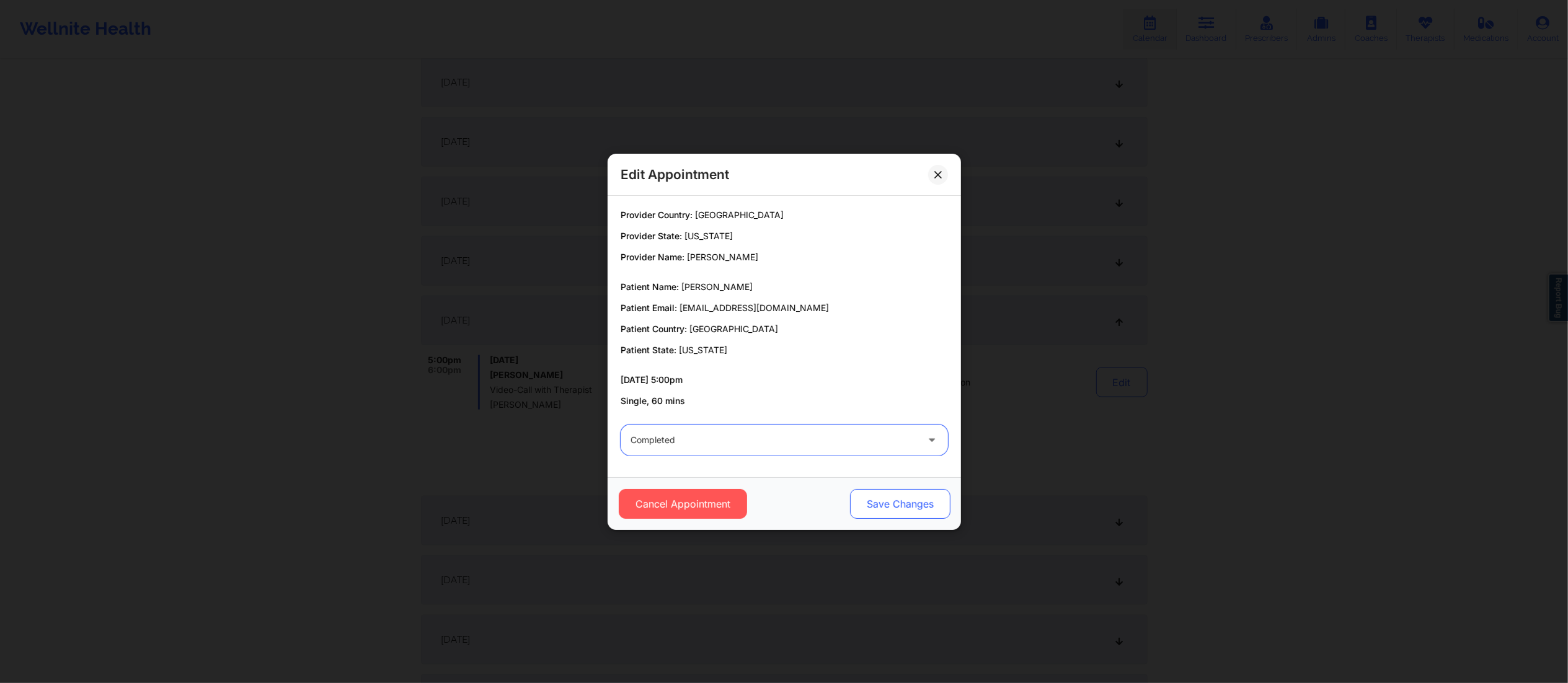
click at [900, 498] on button "Save Changes" at bounding box center [899, 504] width 100 height 30
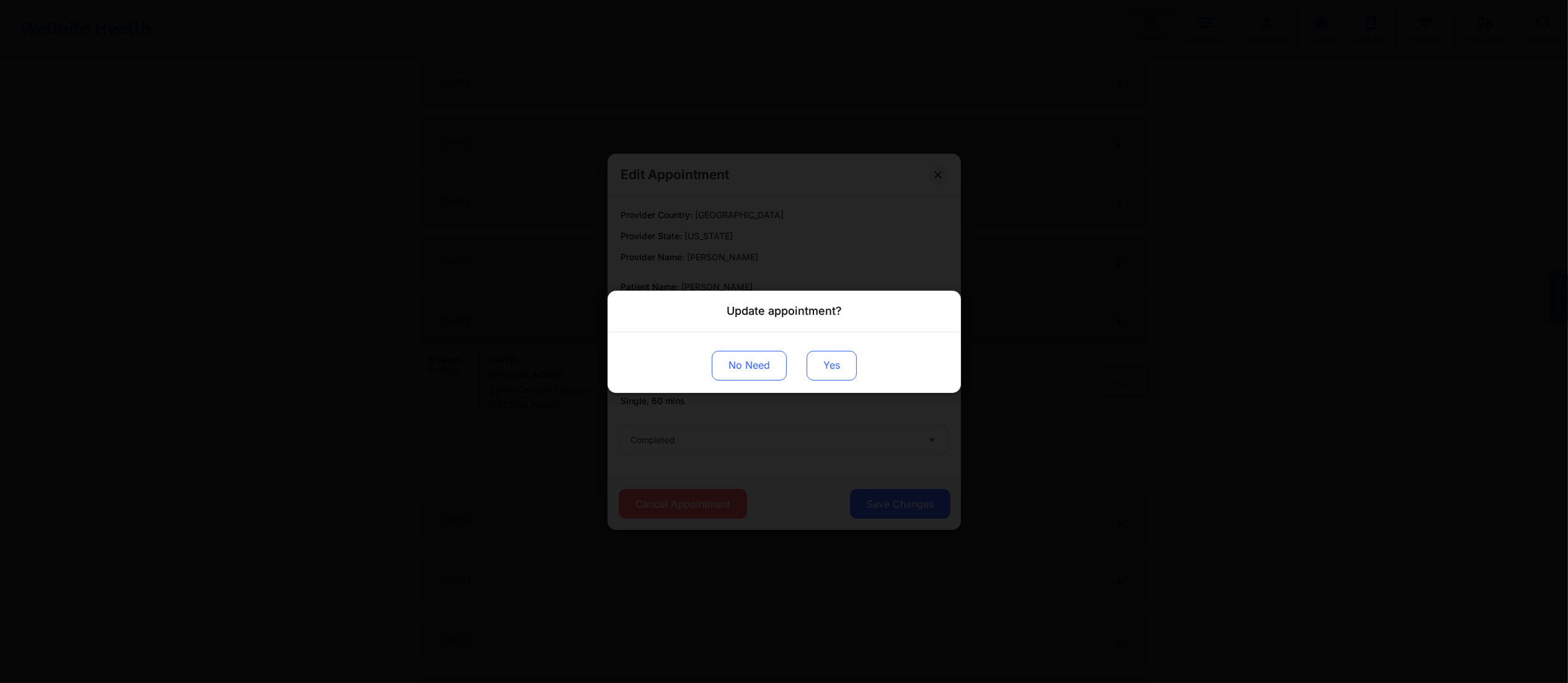
click at [827, 366] on button "Yes" at bounding box center [831, 365] width 50 height 30
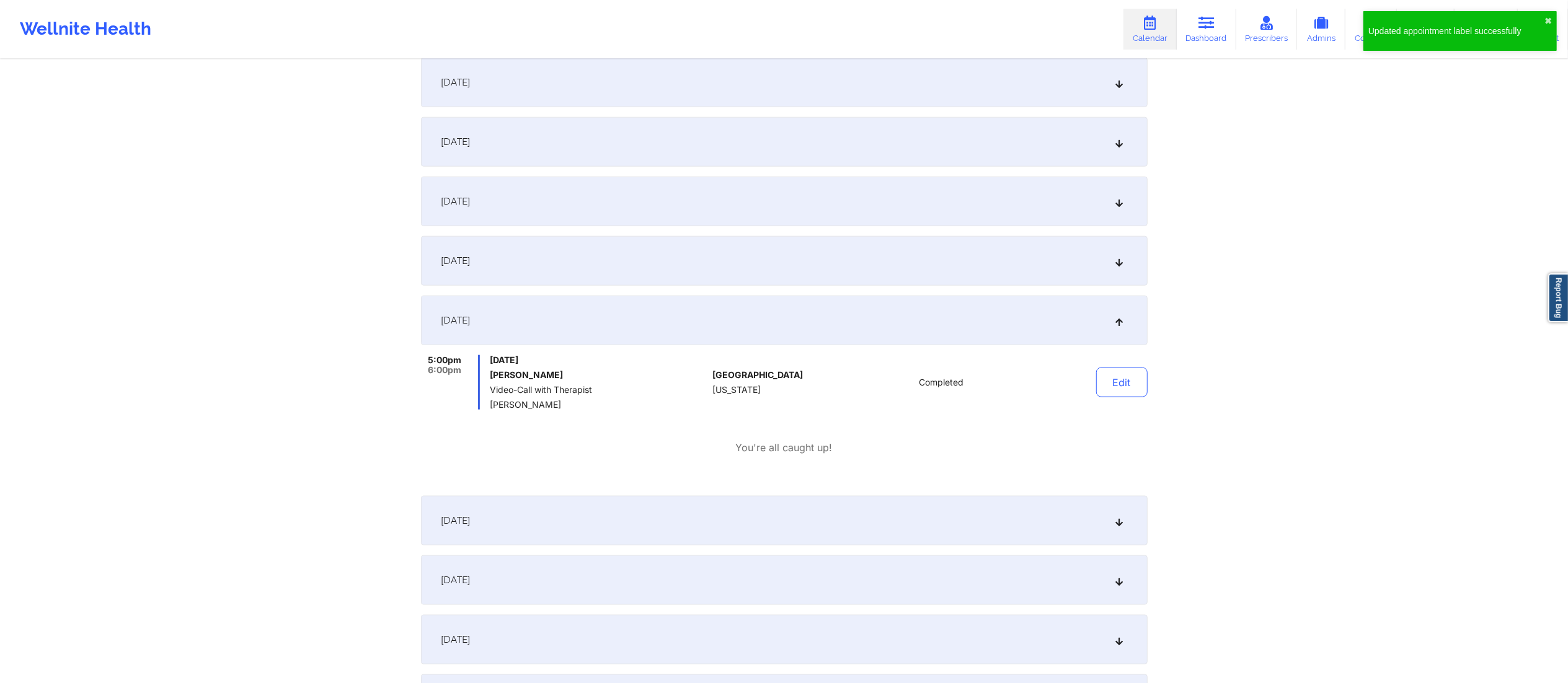
click at [1088, 382] on div "Edit" at bounding box center [1090, 382] width 115 height 54
click at [1098, 382] on button "Edit" at bounding box center [1122, 383] width 52 height 30
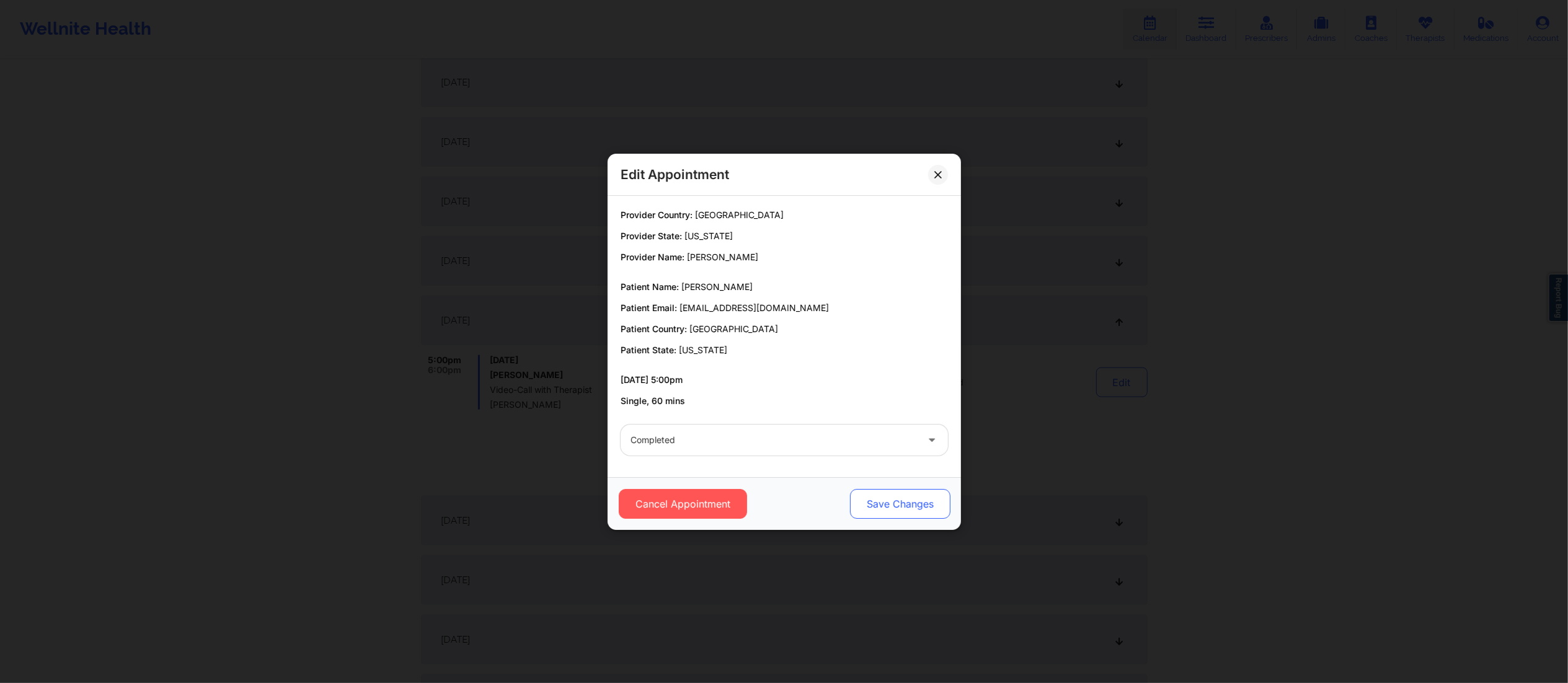
click at [901, 493] on button "Save Changes" at bounding box center [899, 504] width 100 height 30
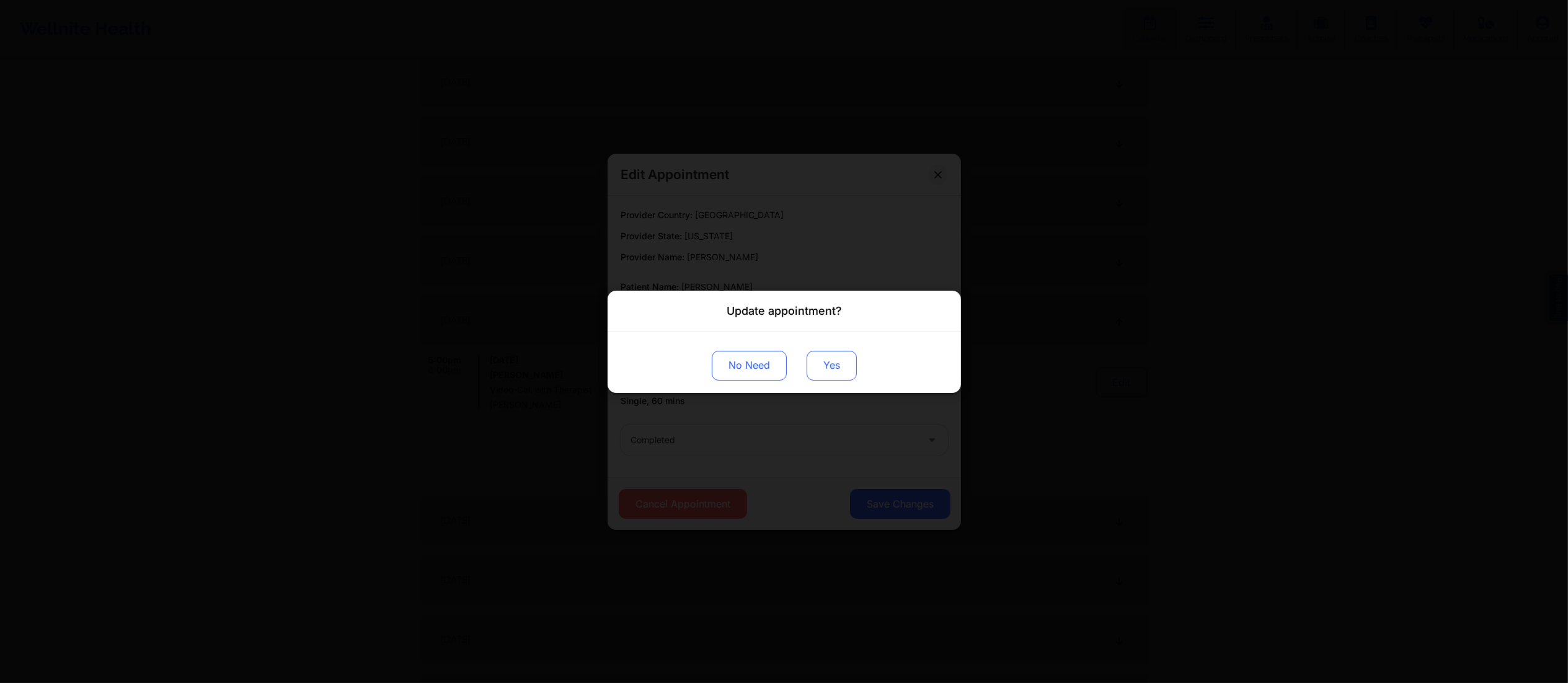
click at [826, 363] on button "Yes" at bounding box center [831, 365] width 50 height 30
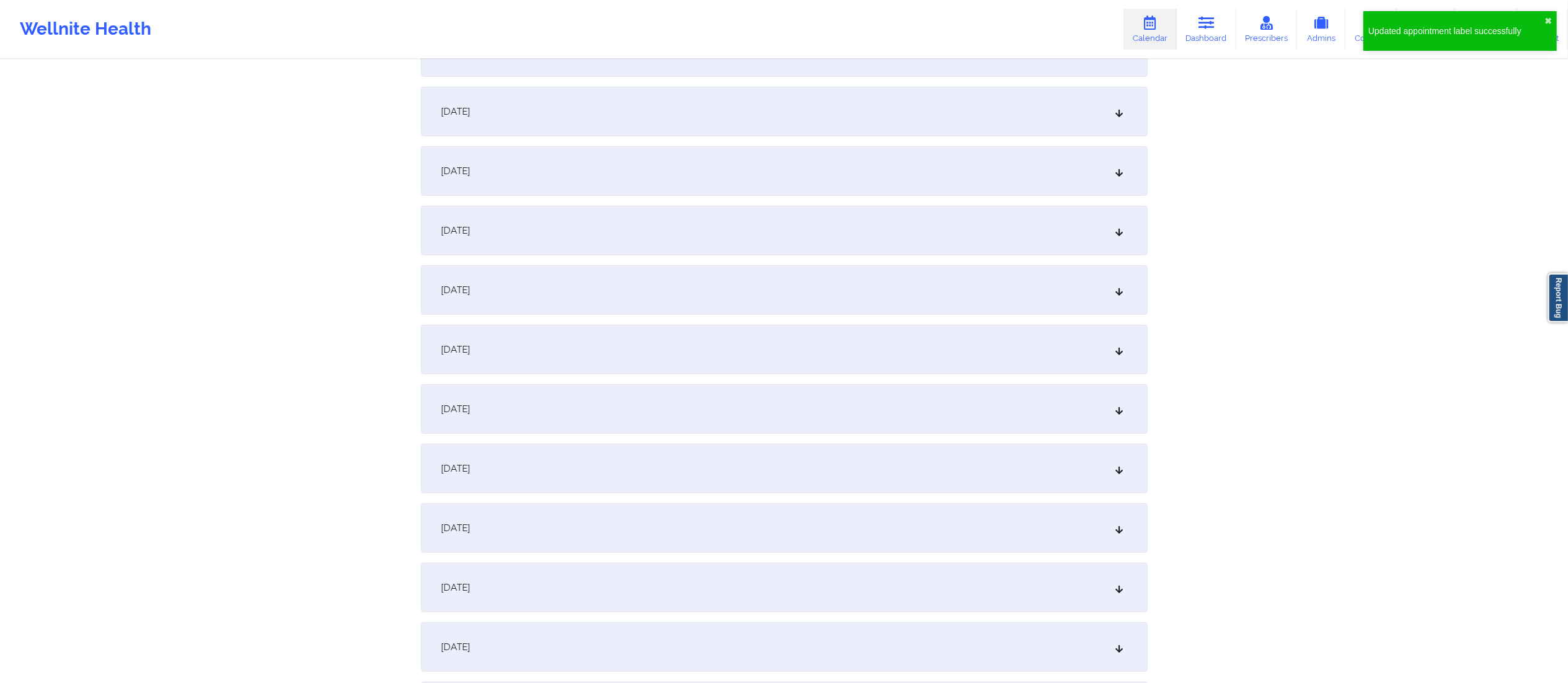
scroll to position [0, 0]
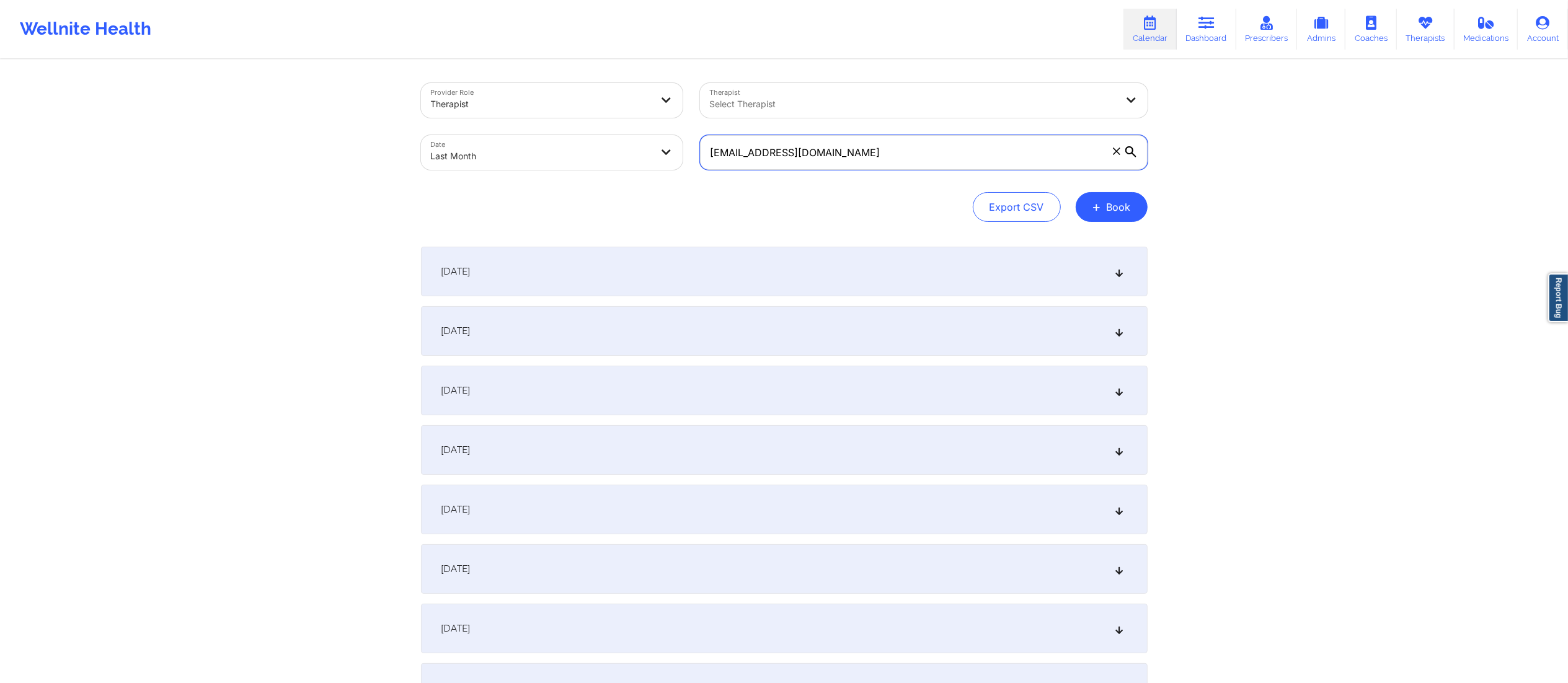
drag, startPoint x: 943, startPoint y: 163, endPoint x: 630, endPoint y: 147, distance: 313.4
click at [630, 147] on div "Provider Role Therapist Therapist Select Therapist Date Last Month kdowdell@lsn…" at bounding box center [784, 126] width 744 height 104
paste input "amitsfrealty@gmail.com"
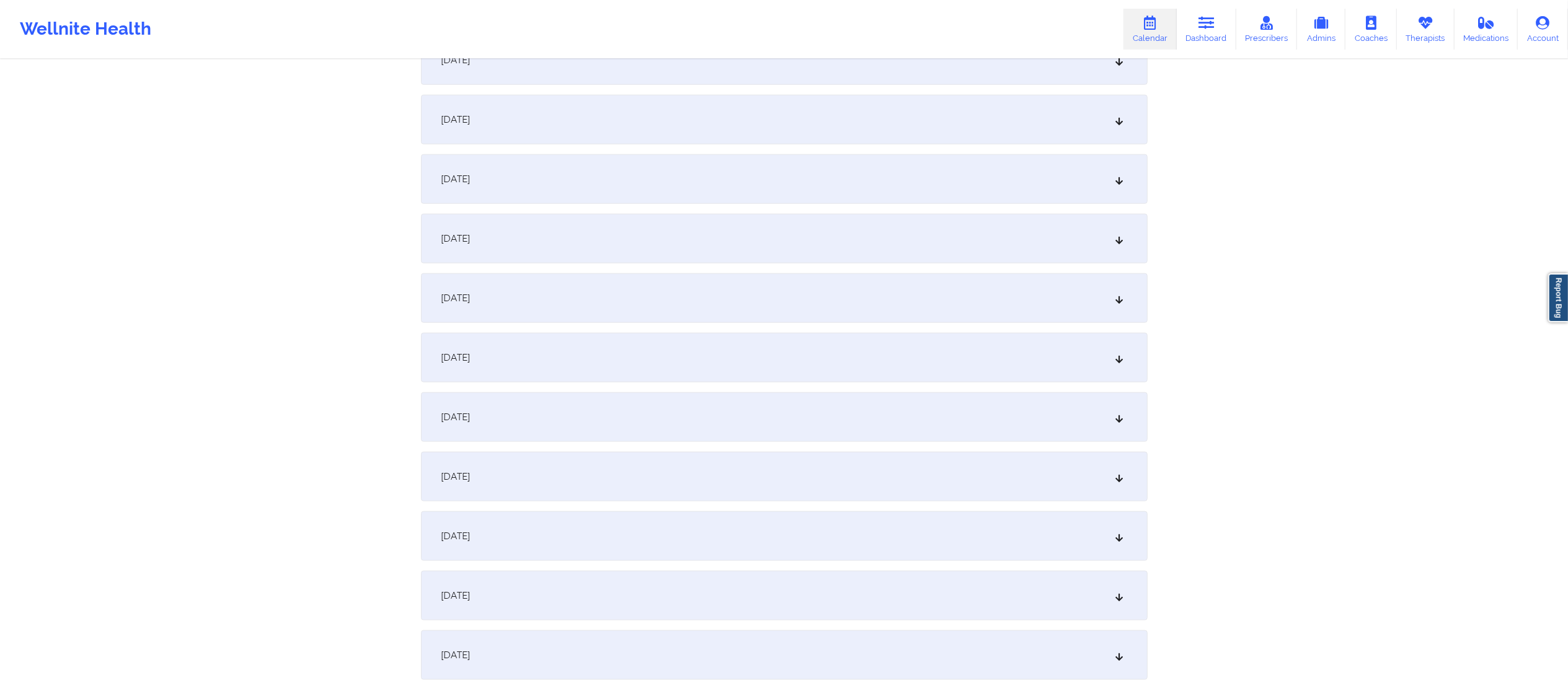
scroll to position [1439, 0]
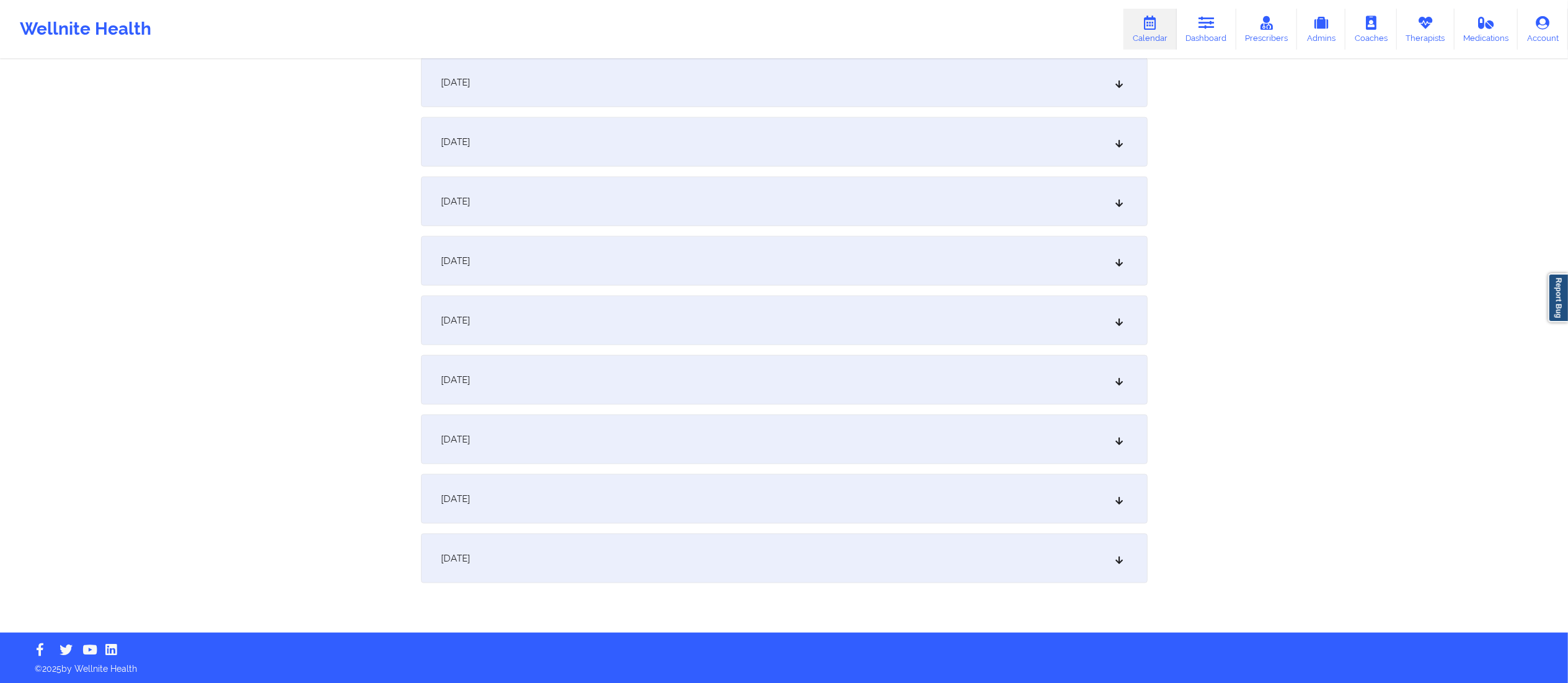
click at [657, 263] on div "[DATE]" at bounding box center [784, 261] width 726 height 50
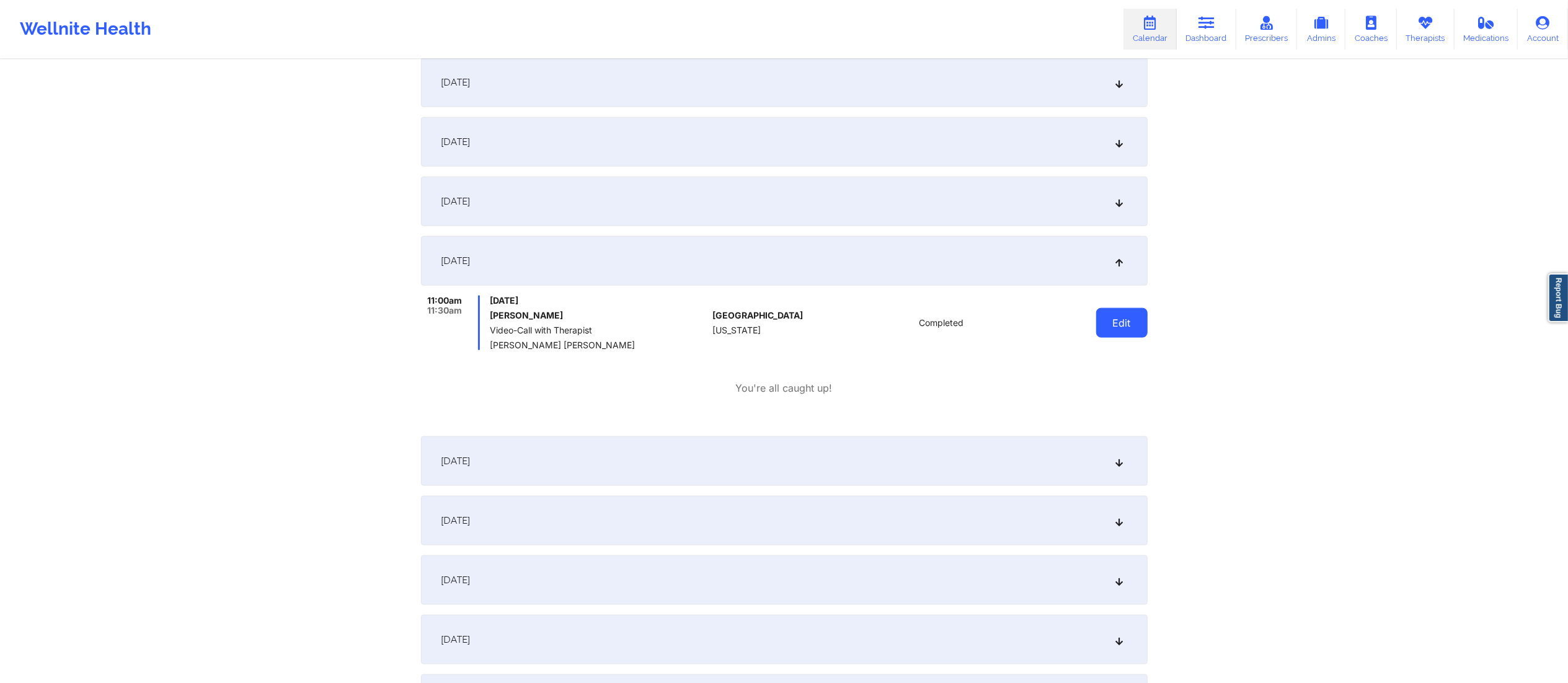
click at [1109, 327] on button "Edit" at bounding box center [1122, 323] width 52 height 30
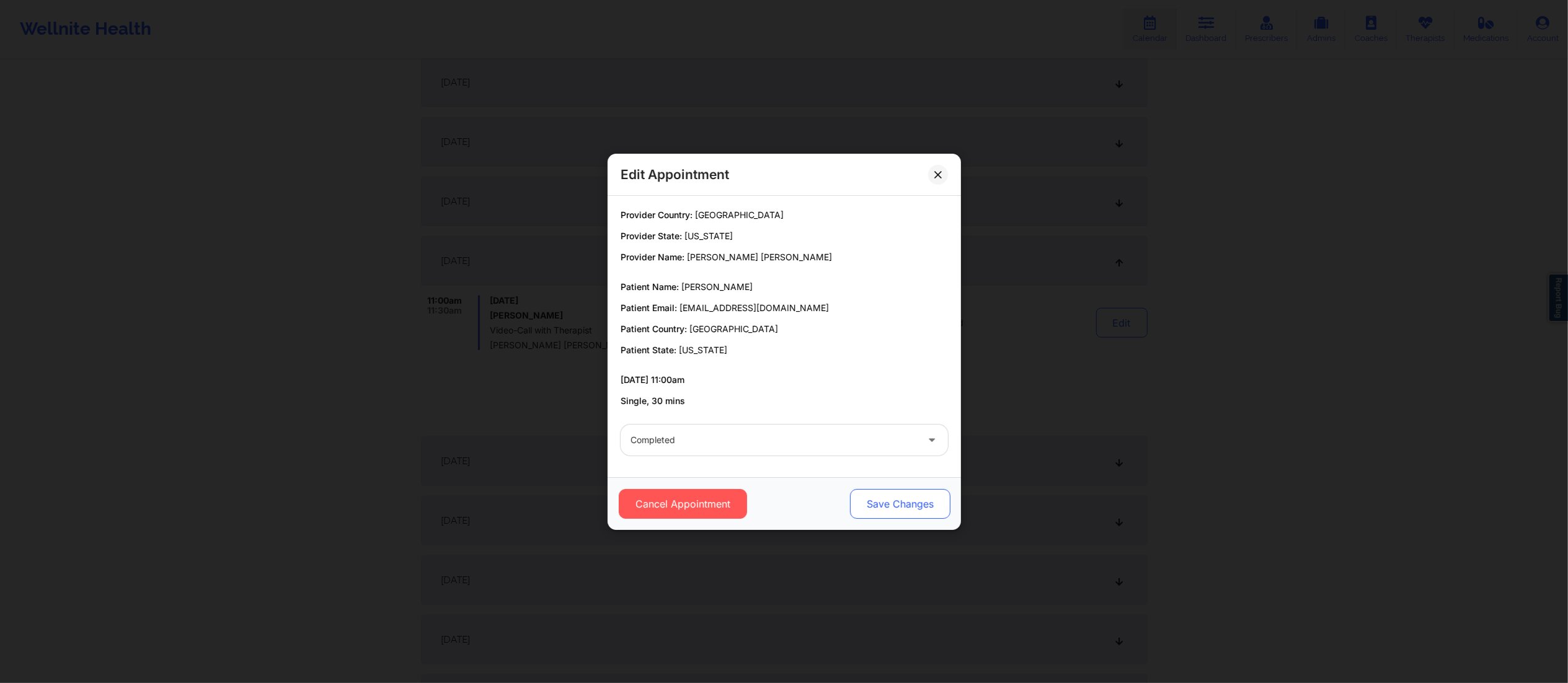
click at [891, 487] on div "Cancel Appointment Save Changes" at bounding box center [784, 504] width 353 height 52
click at [891, 501] on button "Save Changes" at bounding box center [899, 504] width 100 height 30
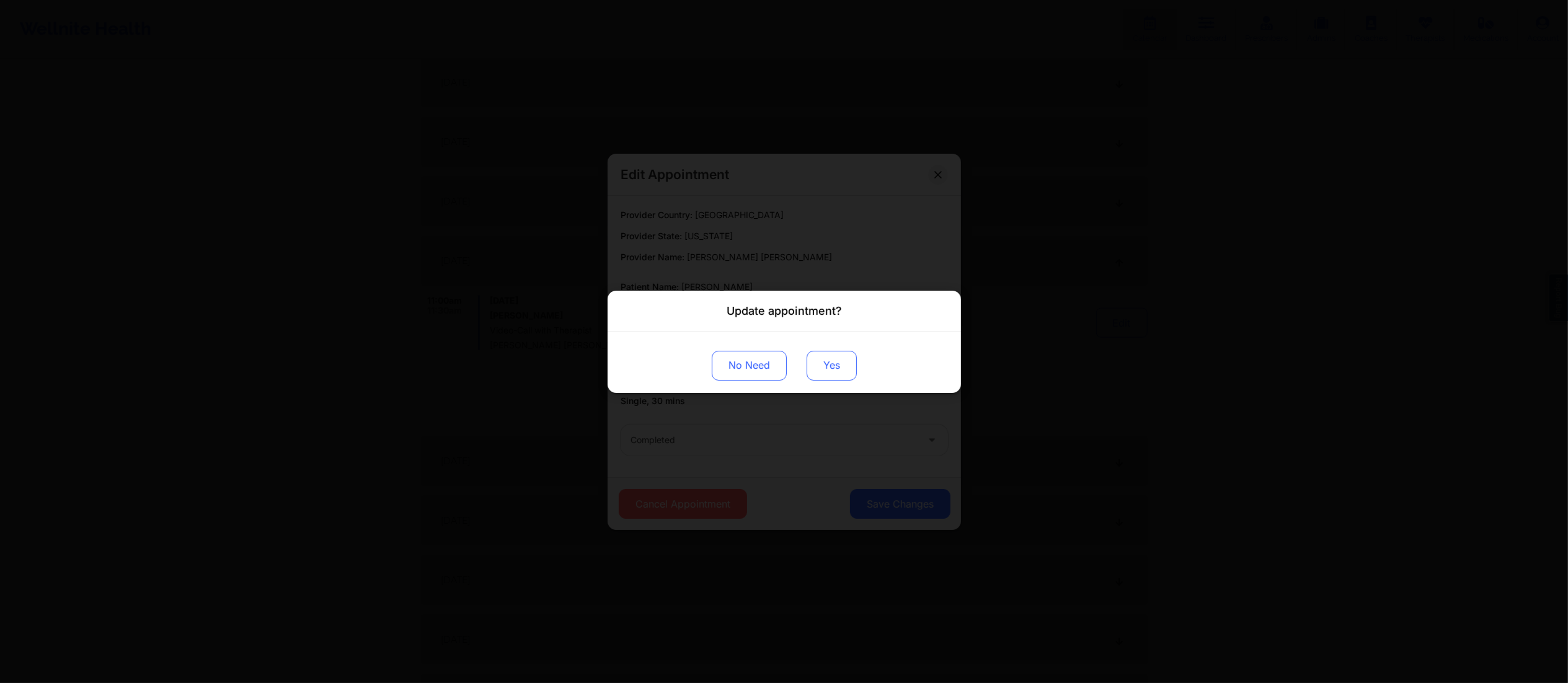
click at [838, 370] on button "Yes" at bounding box center [831, 365] width 50 height 30
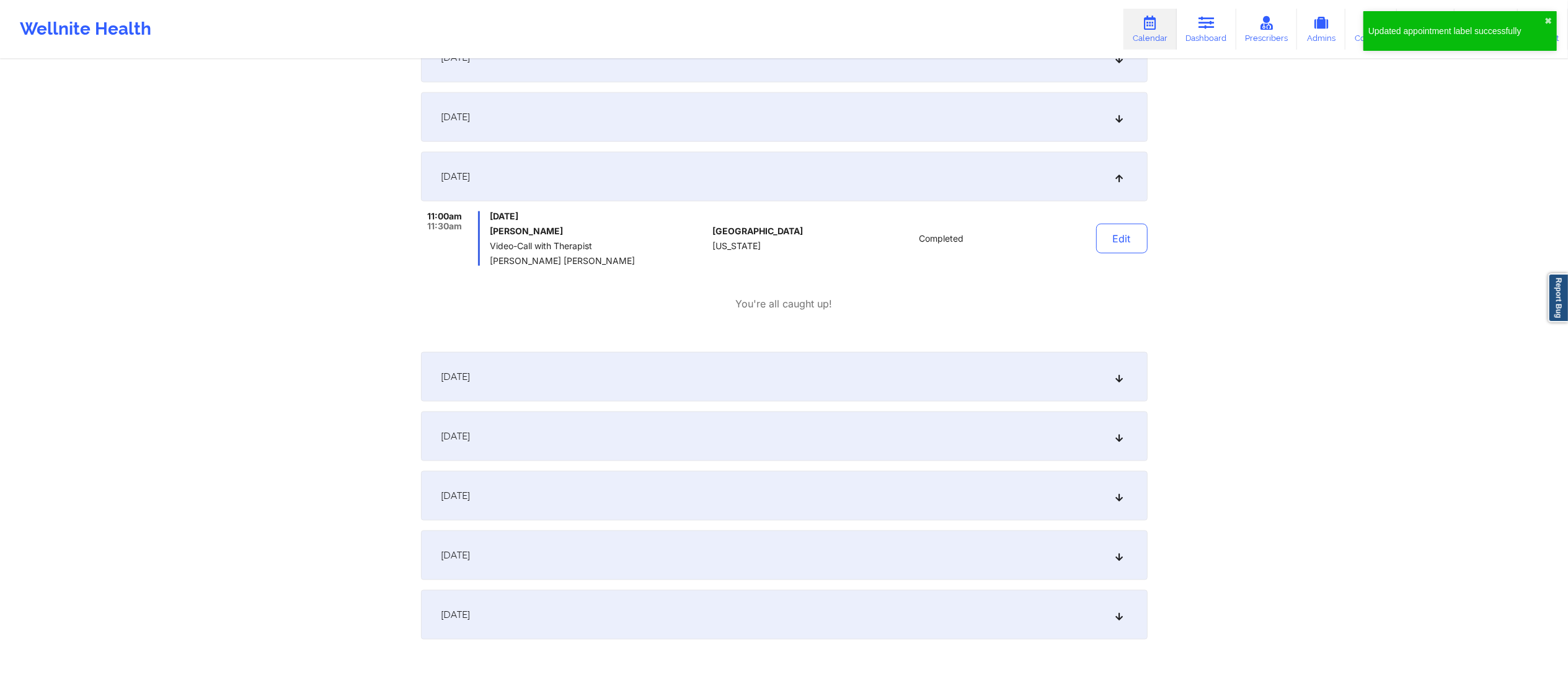
scroll to position [1579, 0]
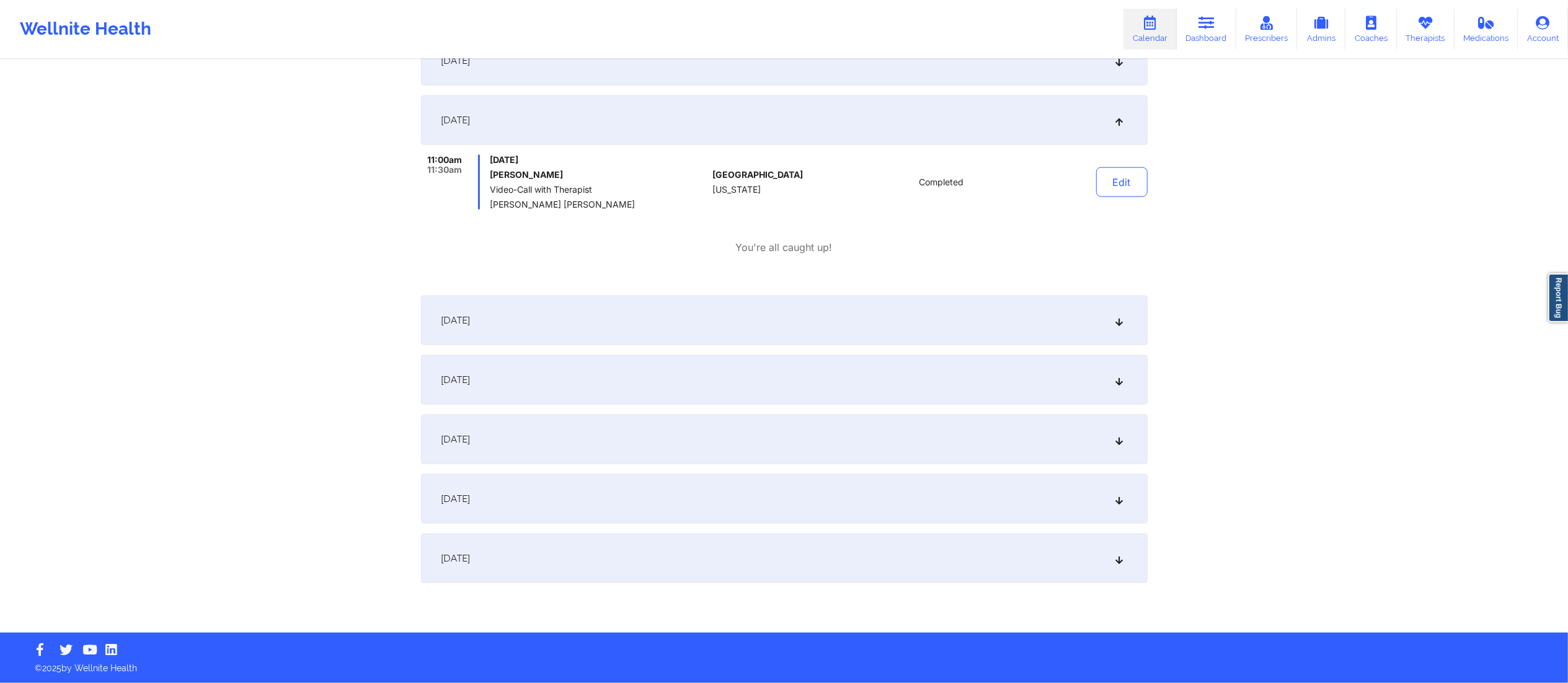
click at [946, 510] on div "[DATE]" at bounding box center [784, 499] width 726 height 50
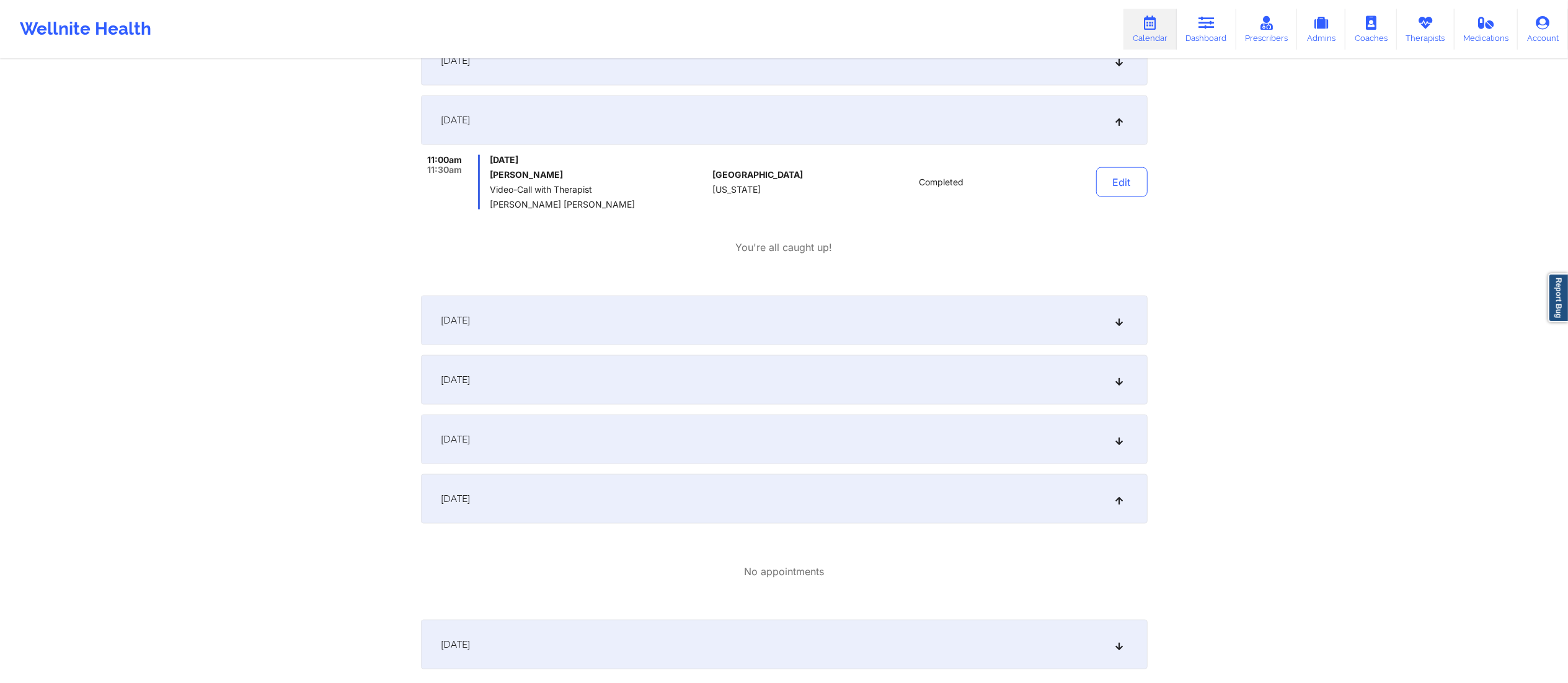
click at [925, 641] on div "[DATE]" at bounding box center [784, 645] width 726 height 50
click at [920, 641] on div "[DATE]" at bounding box center [784, 645] width 726 height 50
click at [922, 632] on div "[DATE]" at bounding box center [784, 645] width 726 height 50
click at [918, 489] on div "[DATE]" at bounding box center [784, 499] width 726 height 50
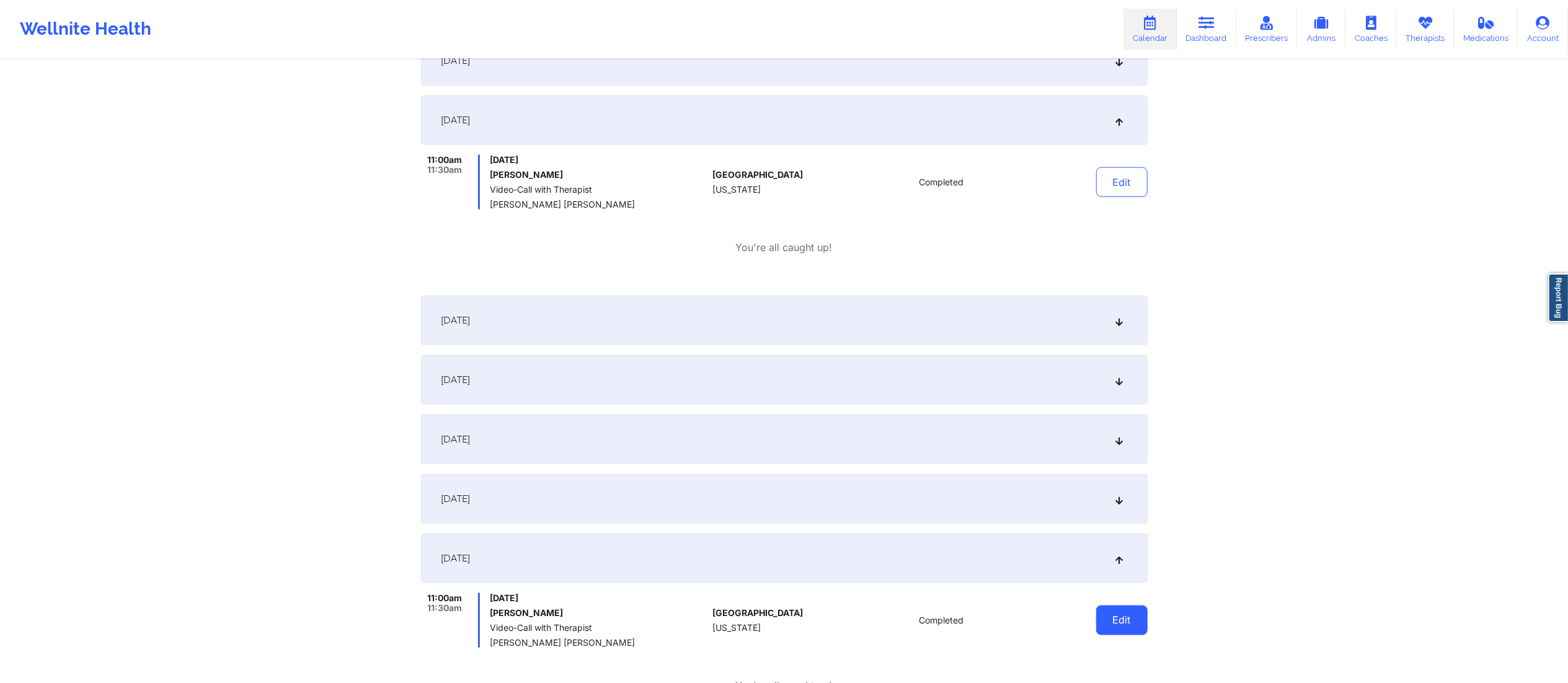
click at [1122, 618] on button "Edit" at bounding box center [1122, 620] width 52 height 30
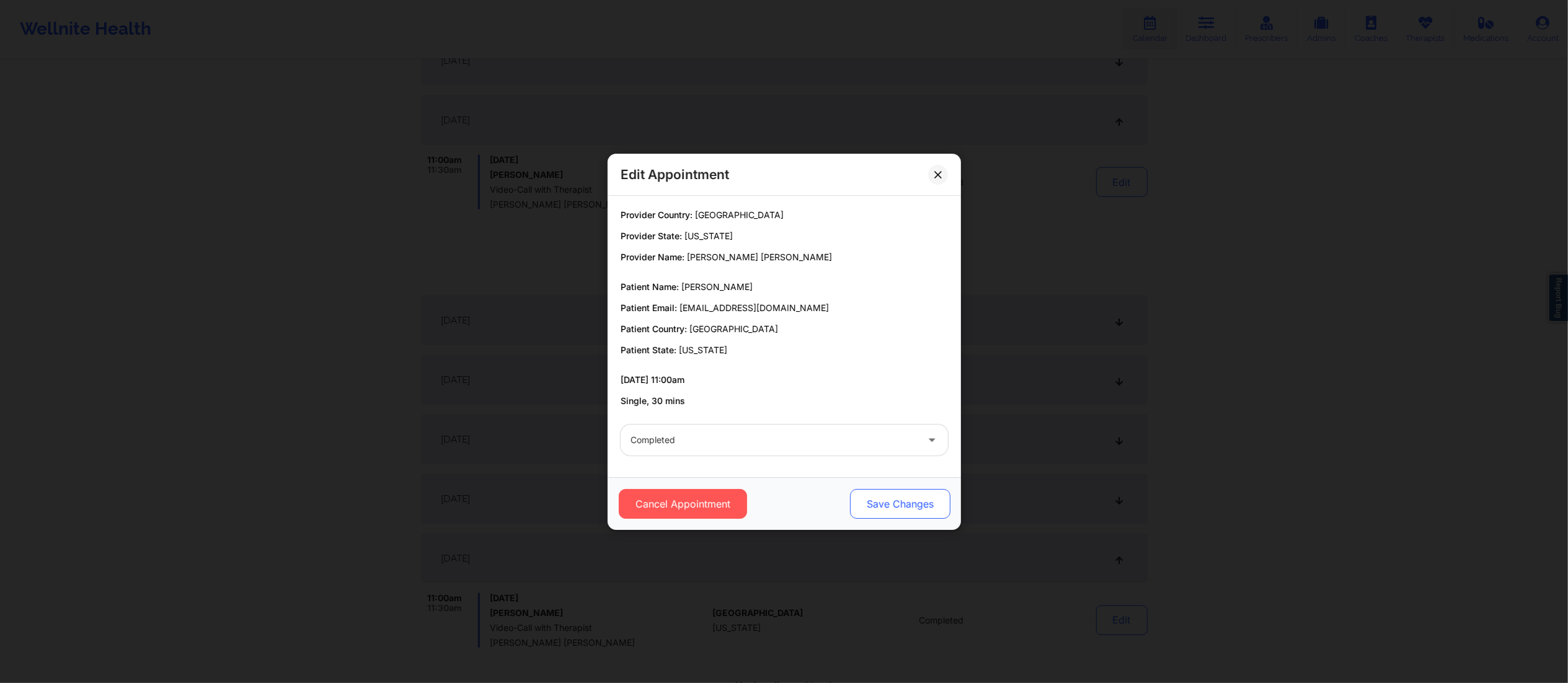
click at [904, 510] on button "Save Changes" at bounding box center [899, 504] width 100 height 30
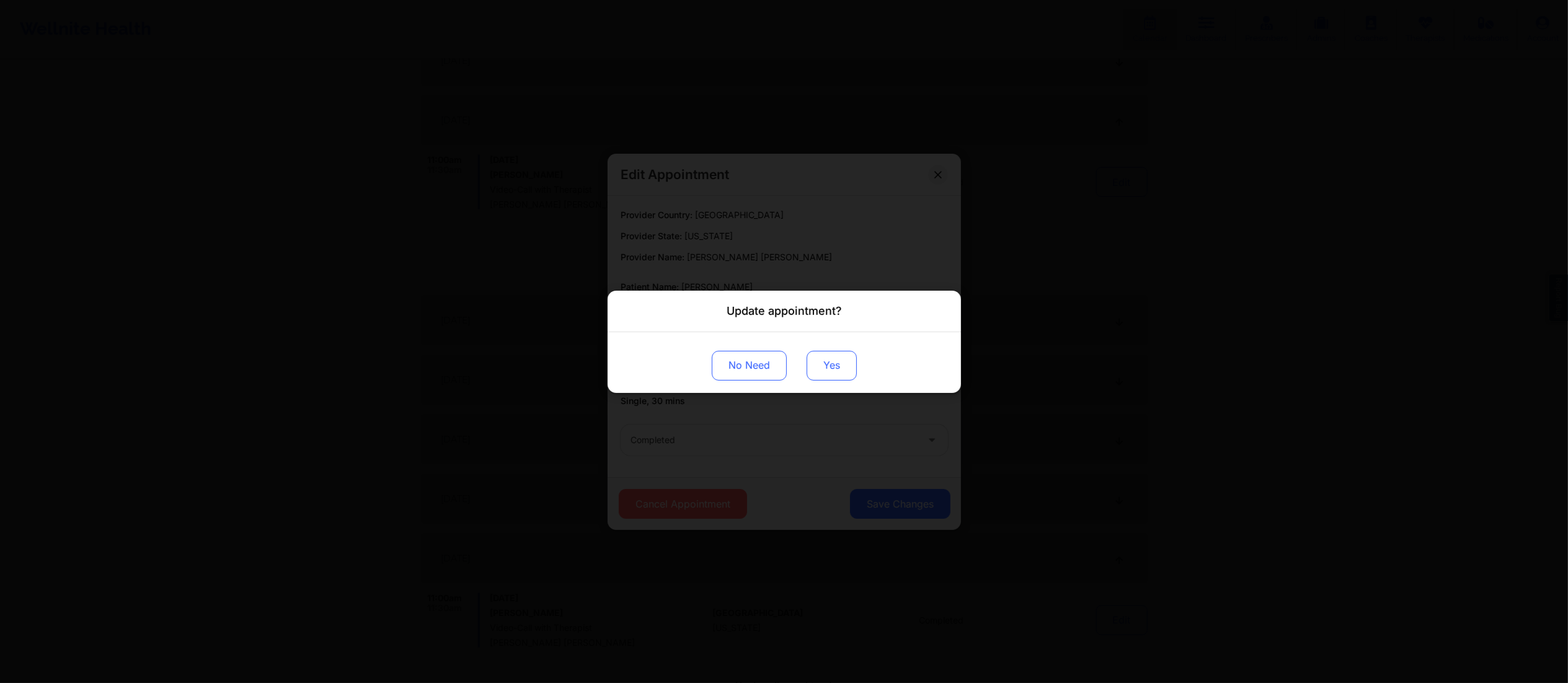
click at [826, 374] on button "Yes" at bounding box center [831, 365] width 50 height 30
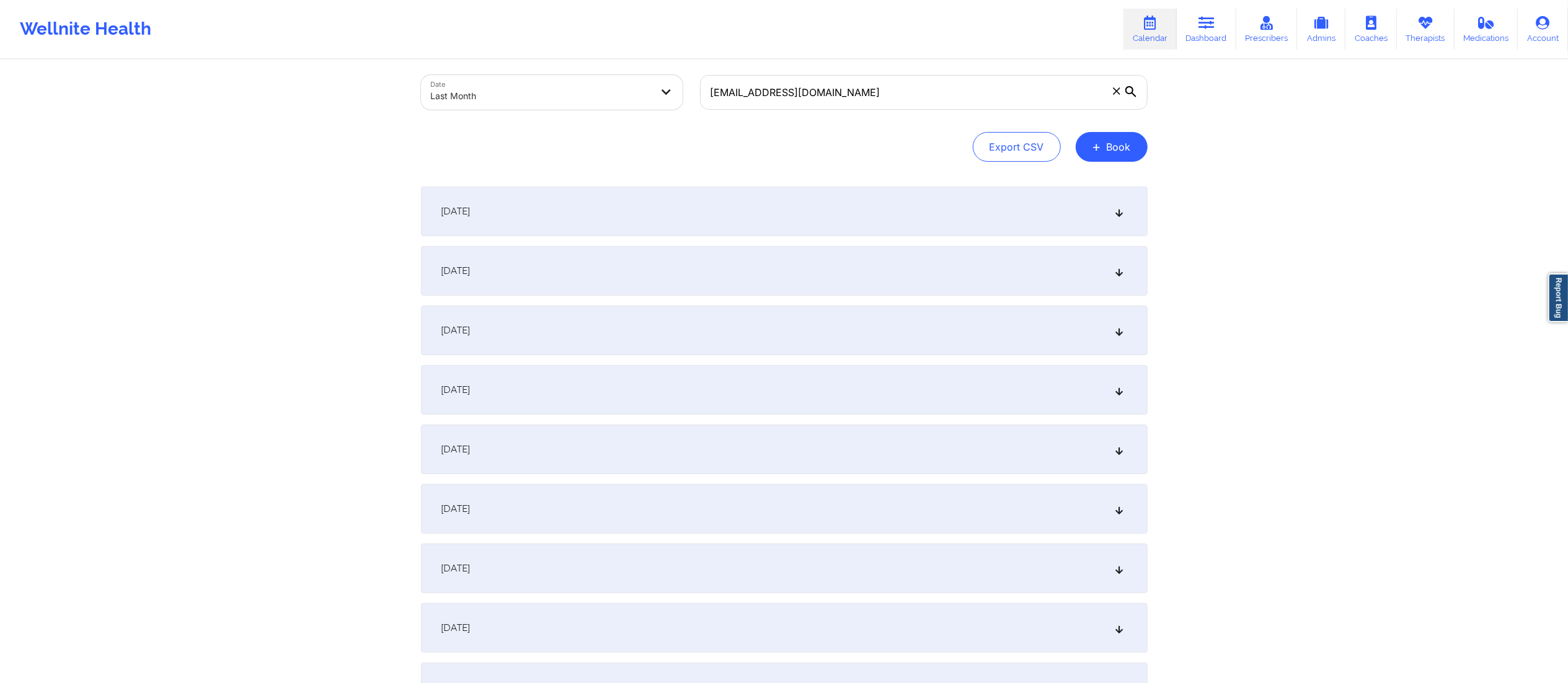
scroll to position [0, 0]
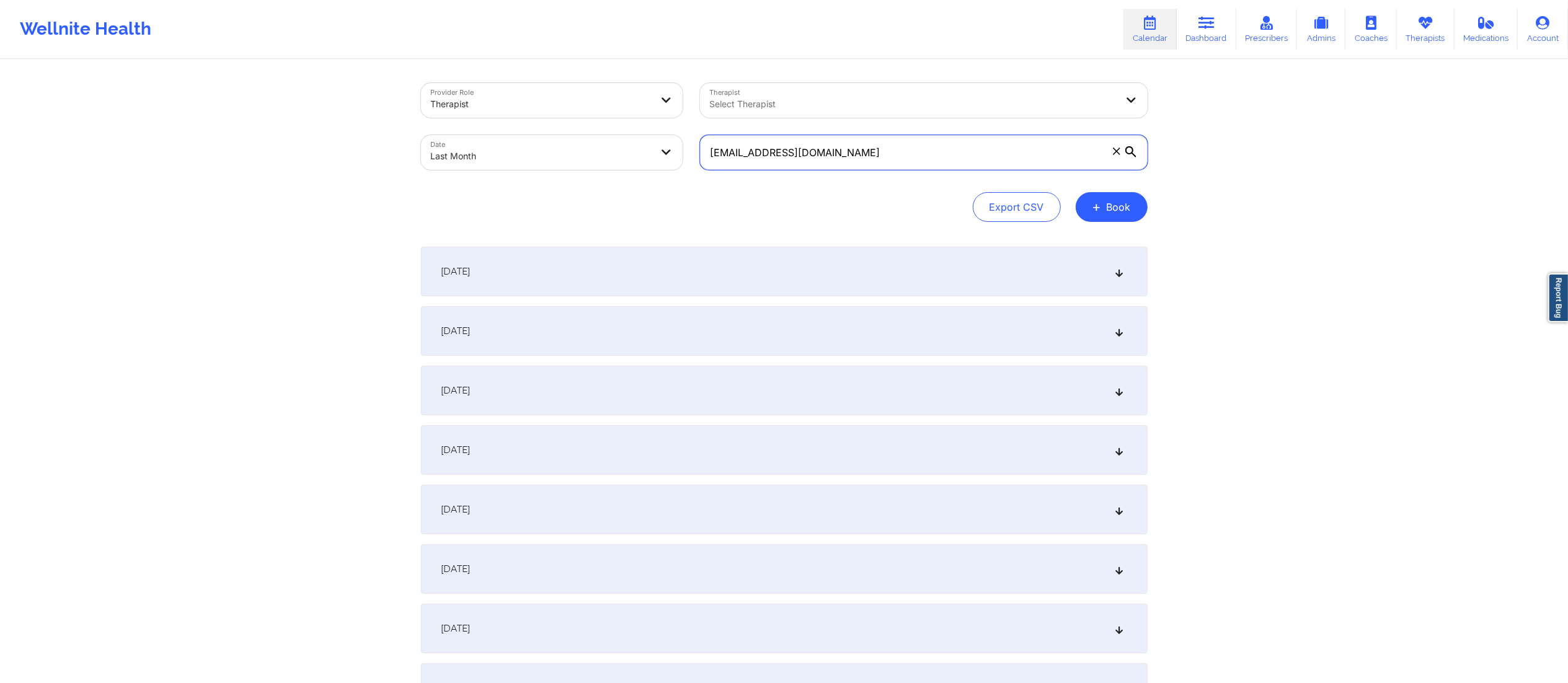
drag, startPoint x: 895, startPoint y: 146, endPoint x: 646, endPoint y: 145, distance: 249.0
click at [646, 145] on div "Provider Role Therapist Therapist Select Therapist Date Last Month amitsfrealty…" at bounding box center [784, 126] width 744 height 104
paste input "dewalton05"
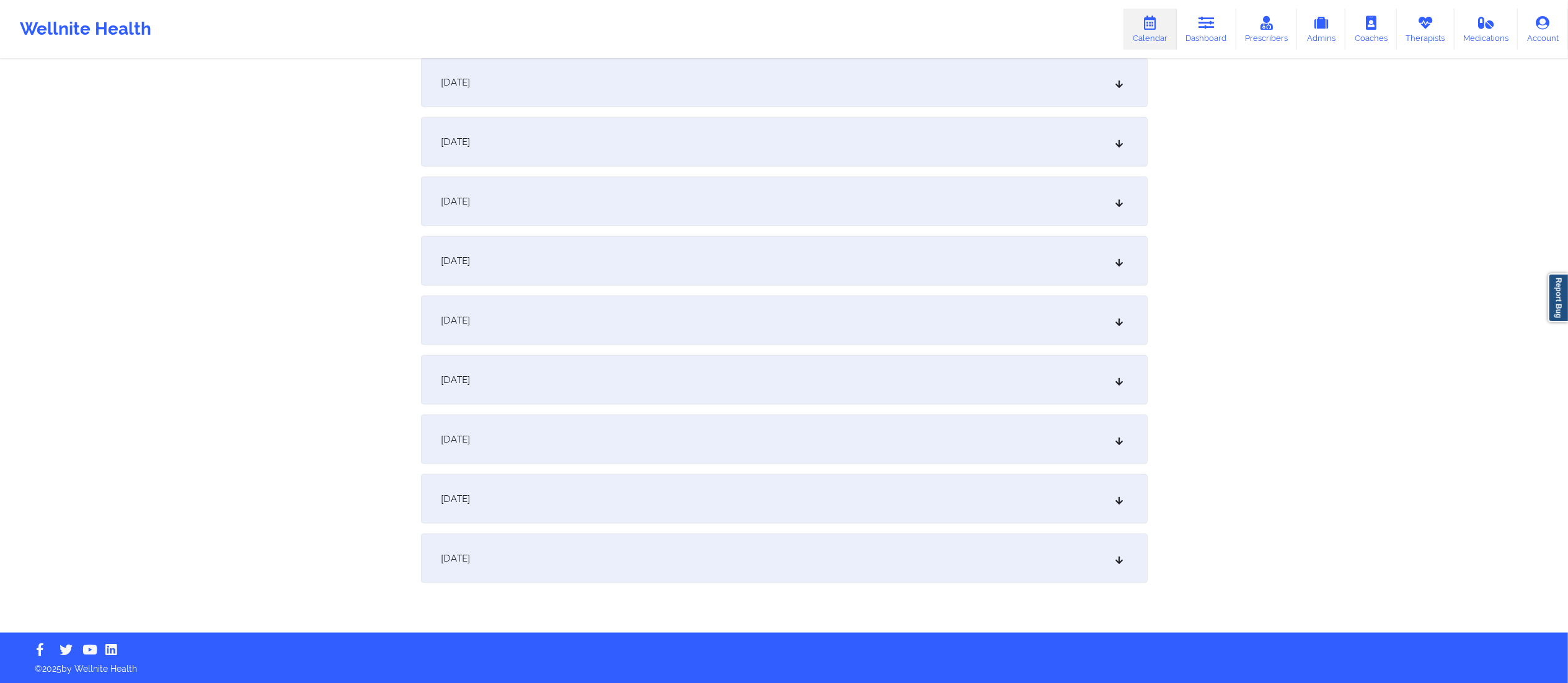
type input "dewalton05@gmail.com"
click at [852, 547] on div "[DATE]" at bounding box center [784, 559] width 726 height 50
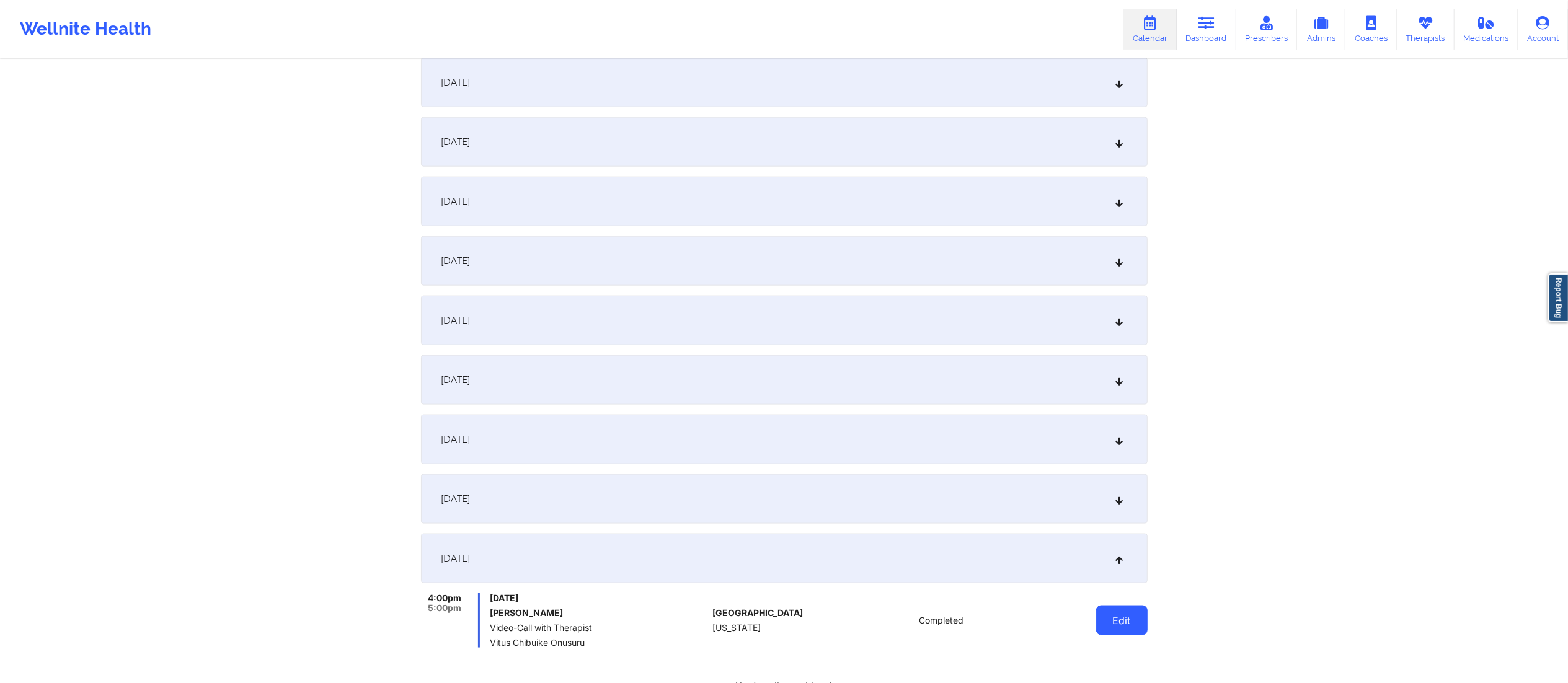
click at [1111, 622] on button "Edit" at bounding box center [1122, 620] width 52 height 30
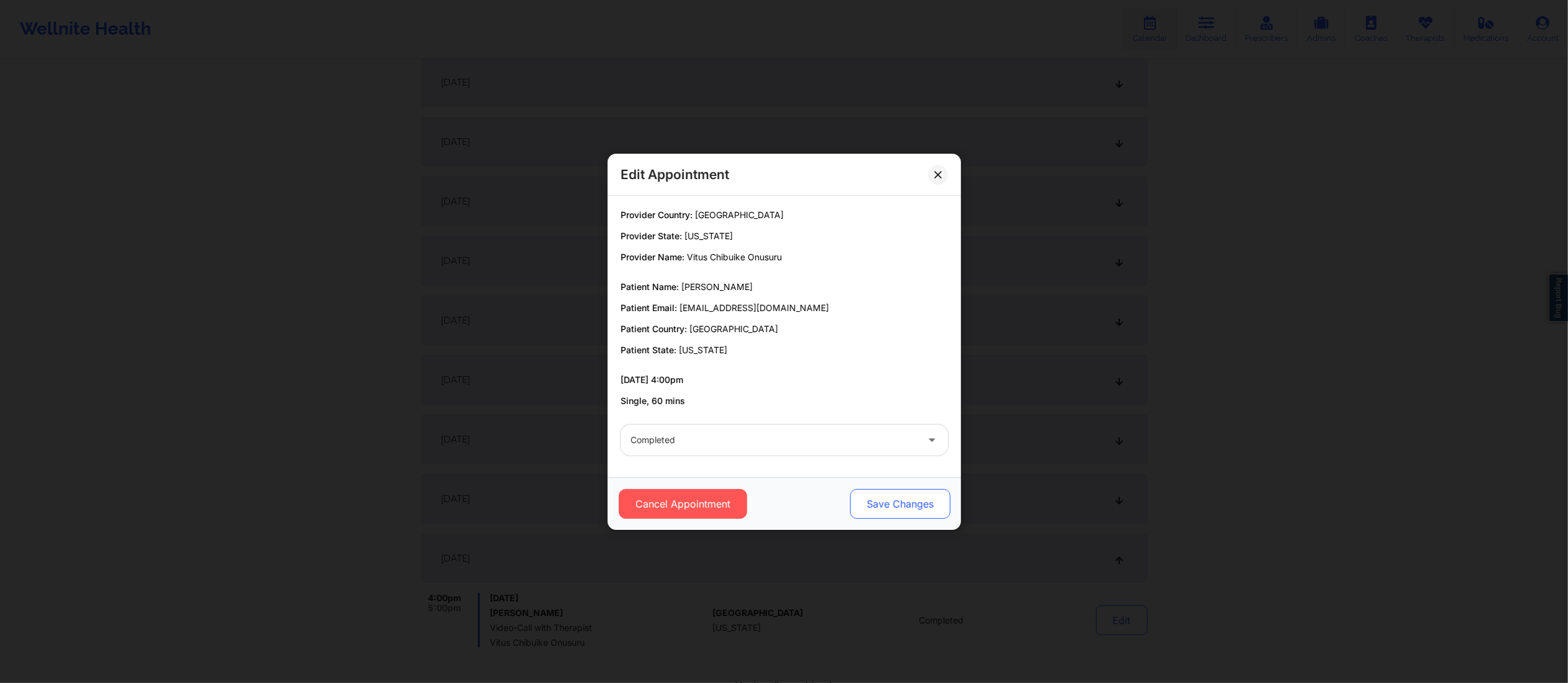
click at [903, 501] on button "Save Changes" at bounding box center [899, 504] width 100 height 30
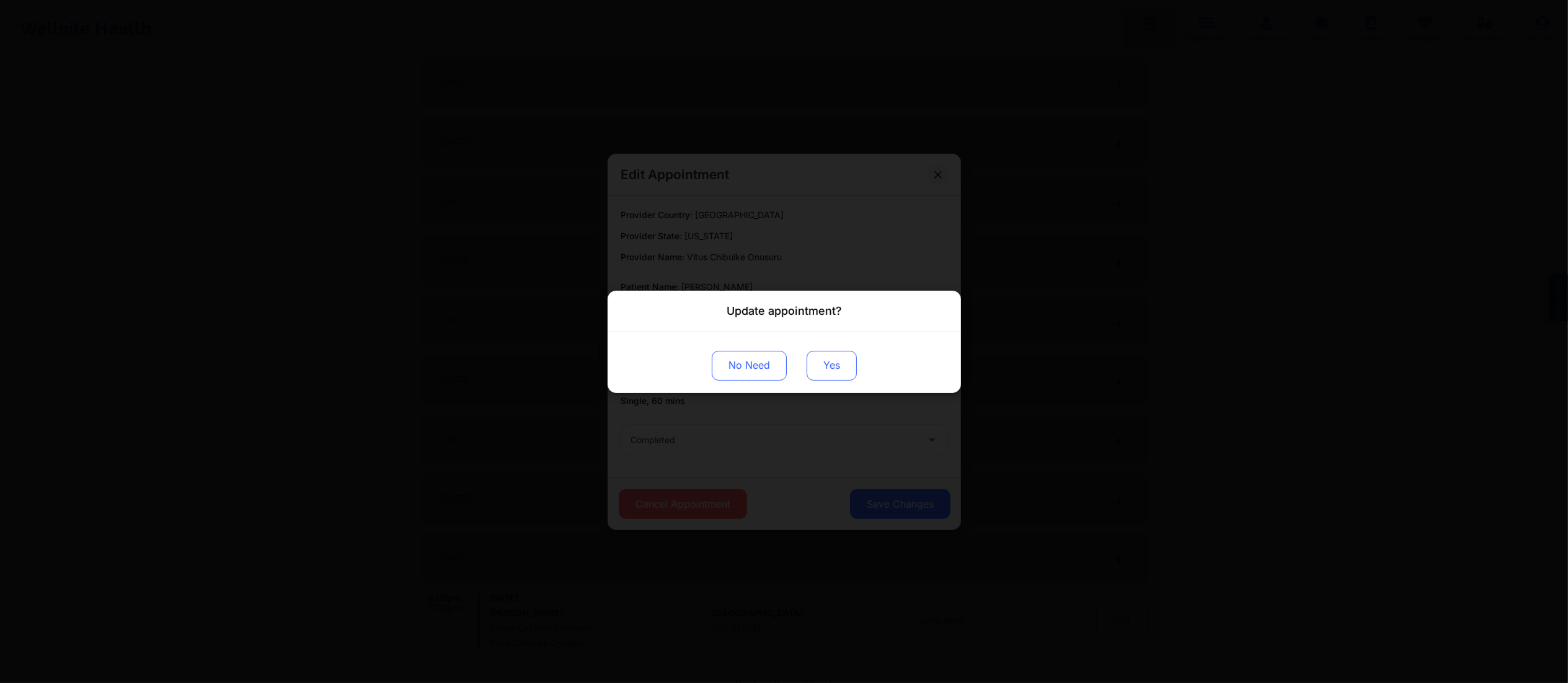
click at [835, 366] on button "Yes" at bounding box center [831, 365] width 50 height 30
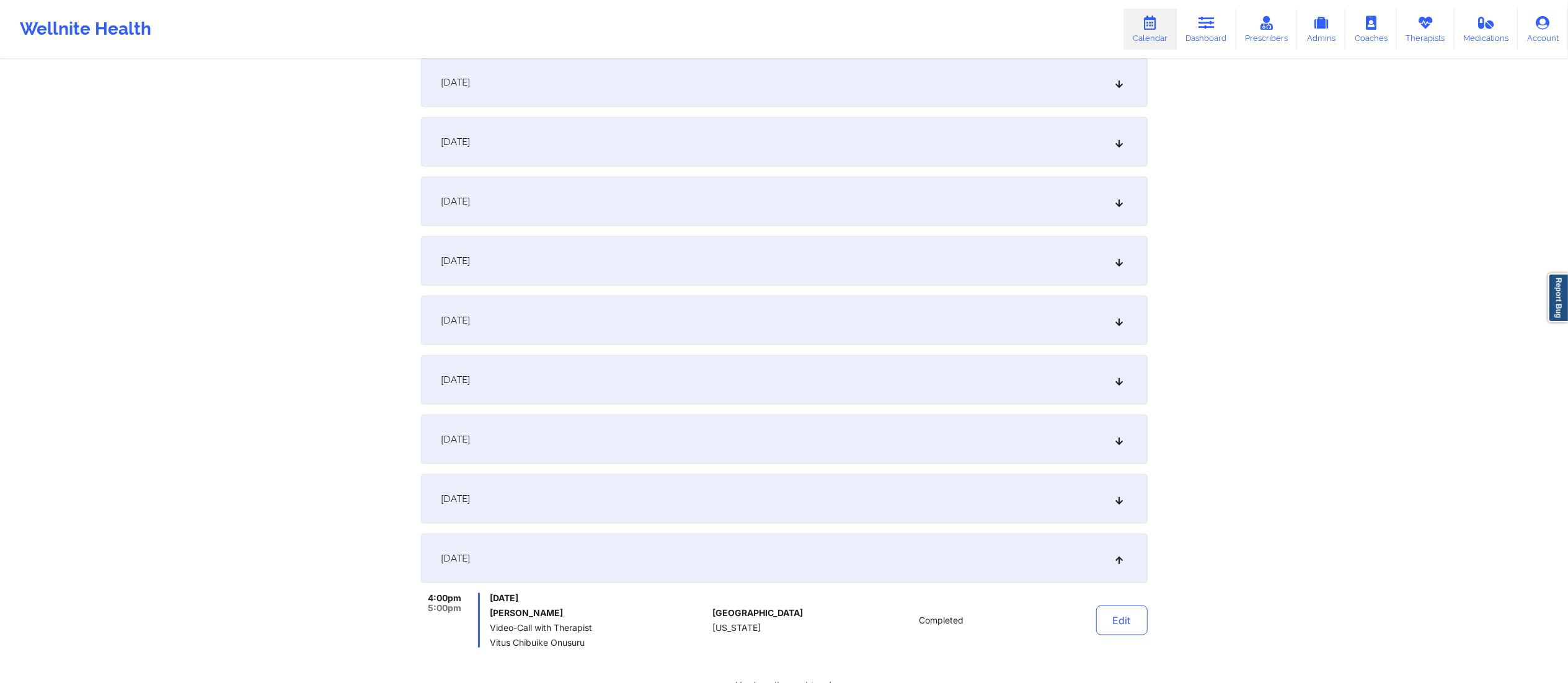
click at [704, 136] on div "[DATE]" at bounding box center [784, 142] width 726 height 50
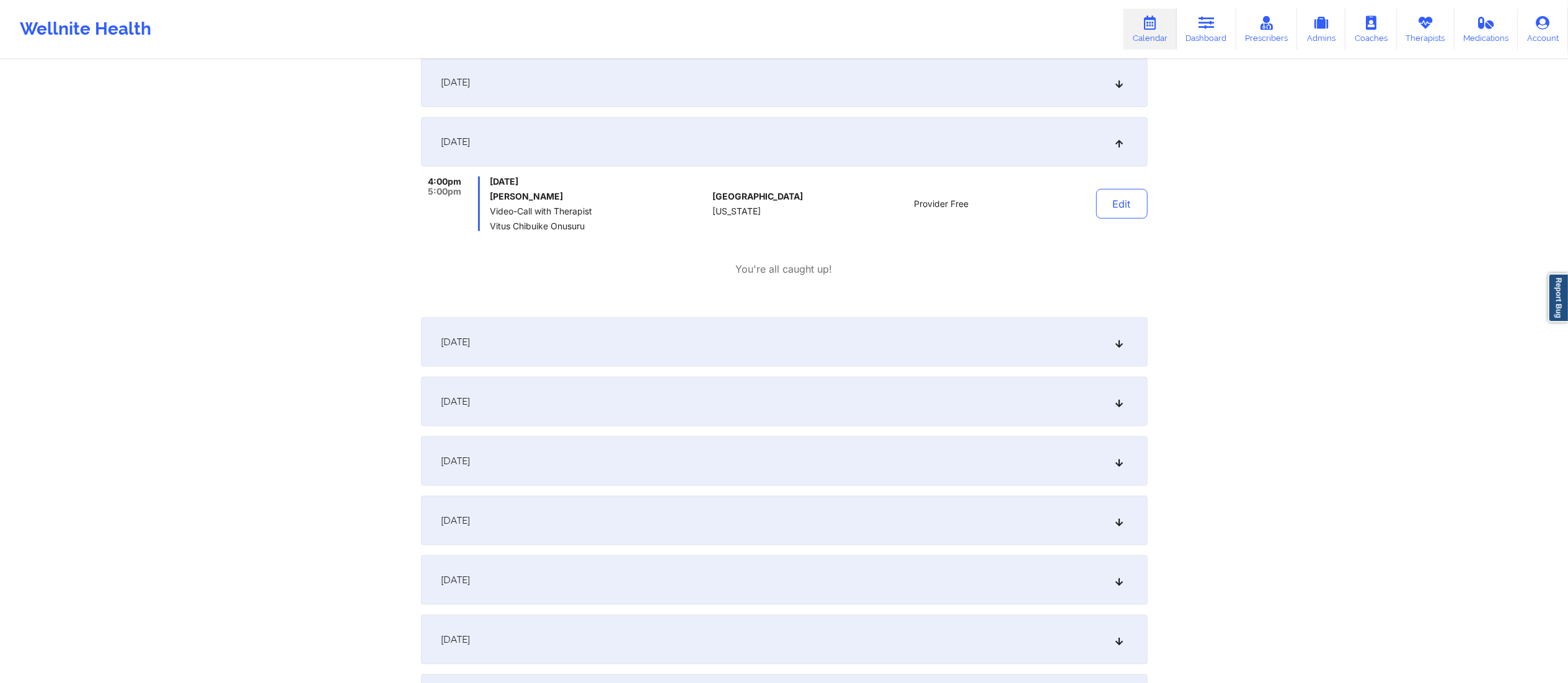
click at [687, 91] on div "[DATE]" at bounding box center [784, 83] width 726 height 50
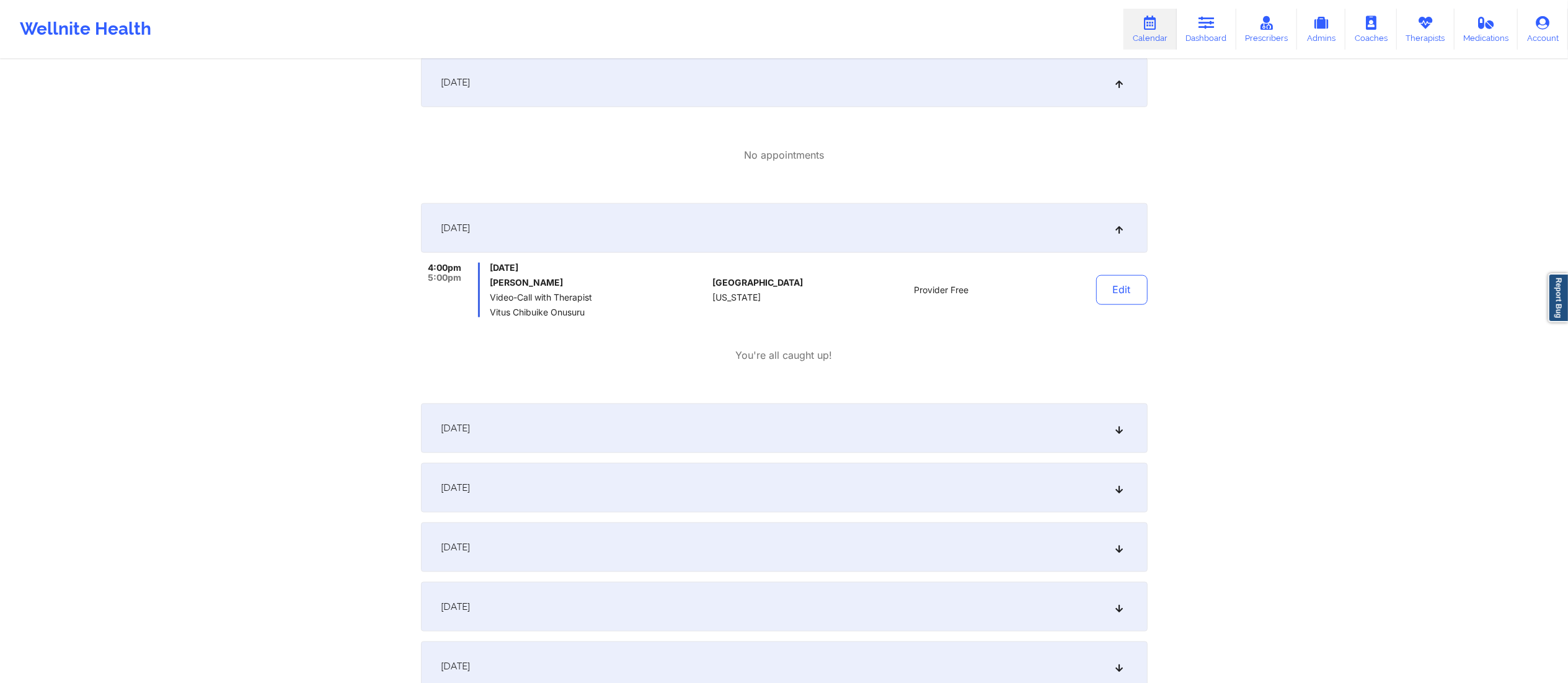
drag, startPoint x: 785, startPoint y: 230, endPoint x: 807, endPoint y: 230, distance: 22.0
click at [785, 232] on div "[DATE]" at bounding box center [784, 228] width 726 height 50
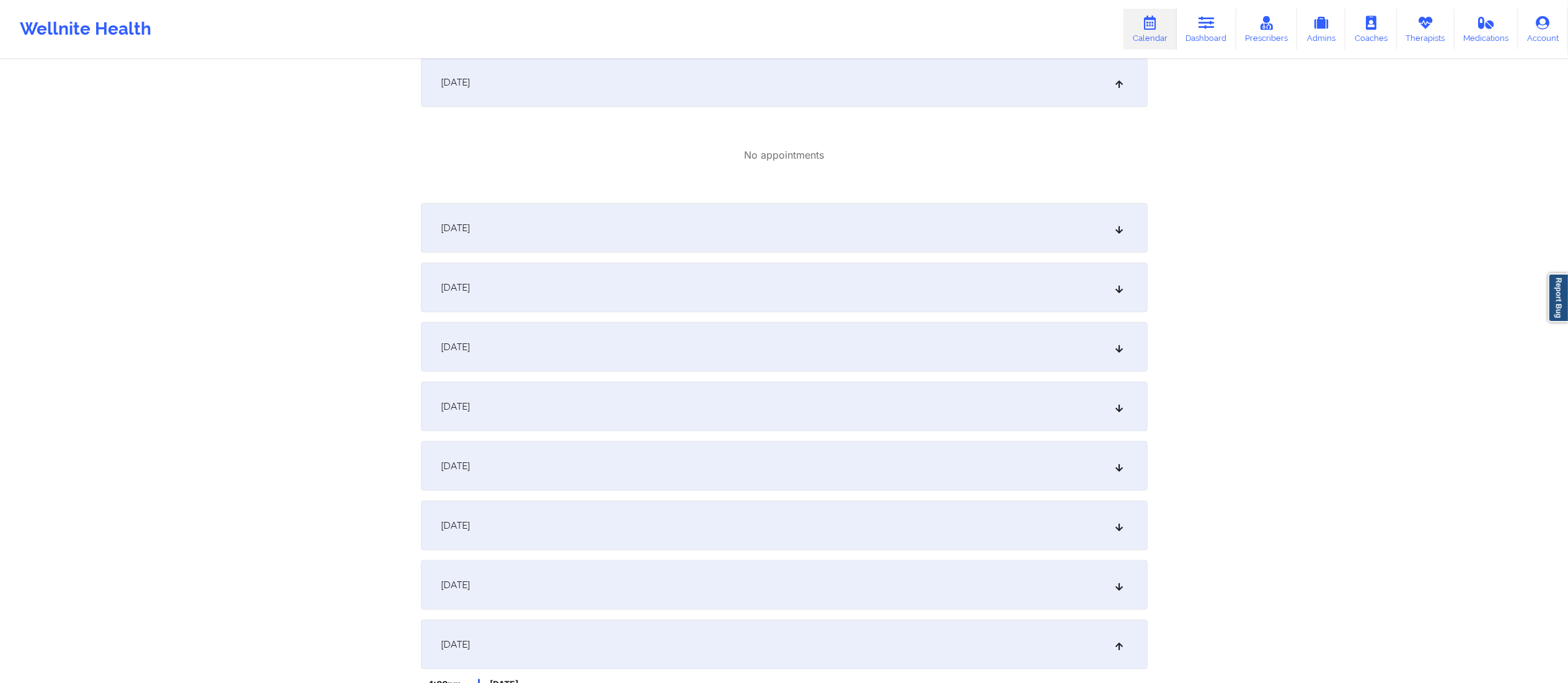
click at [959, 242] on div "[DATE]" at bounding box center [784, 228] width 726 height 50
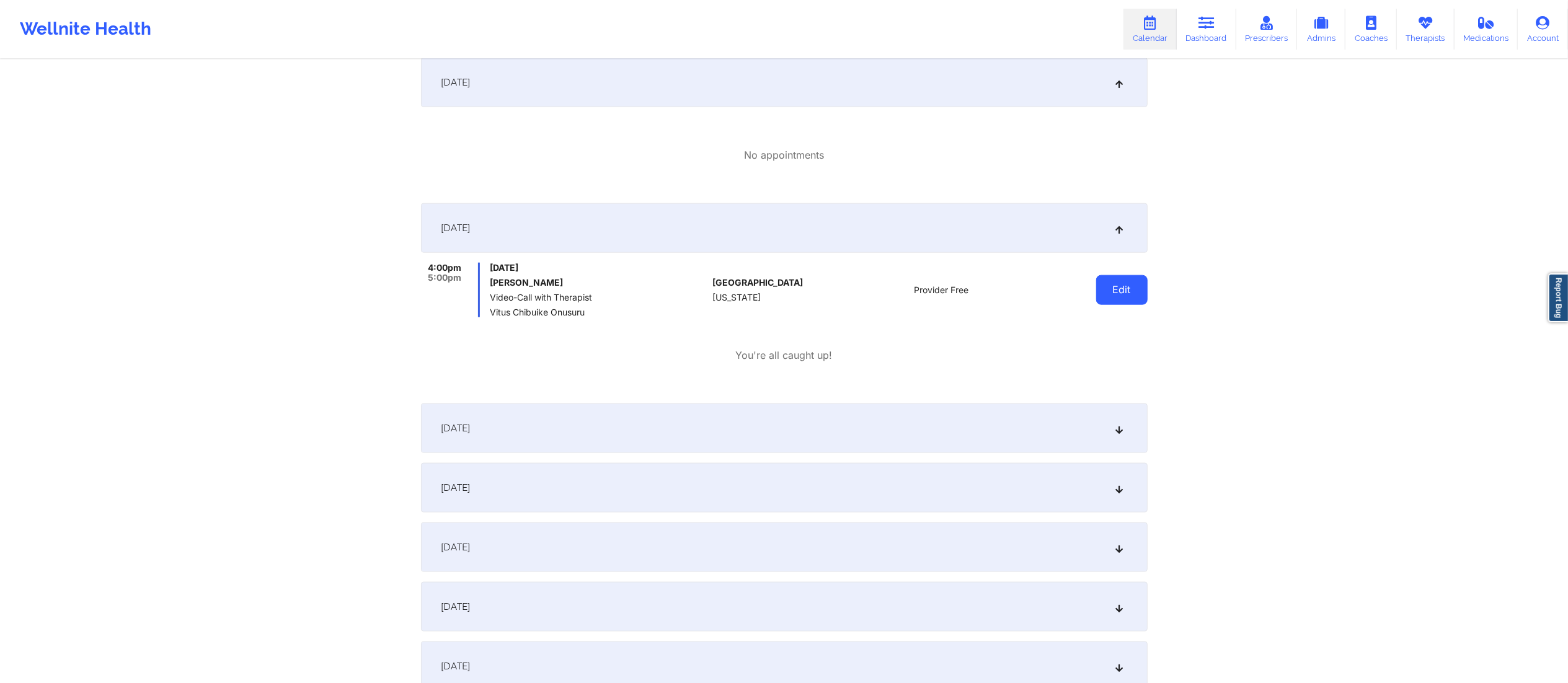
click at [1120, 291] on button "Edit" at bounding box center [1122, 290] width 52 height 30
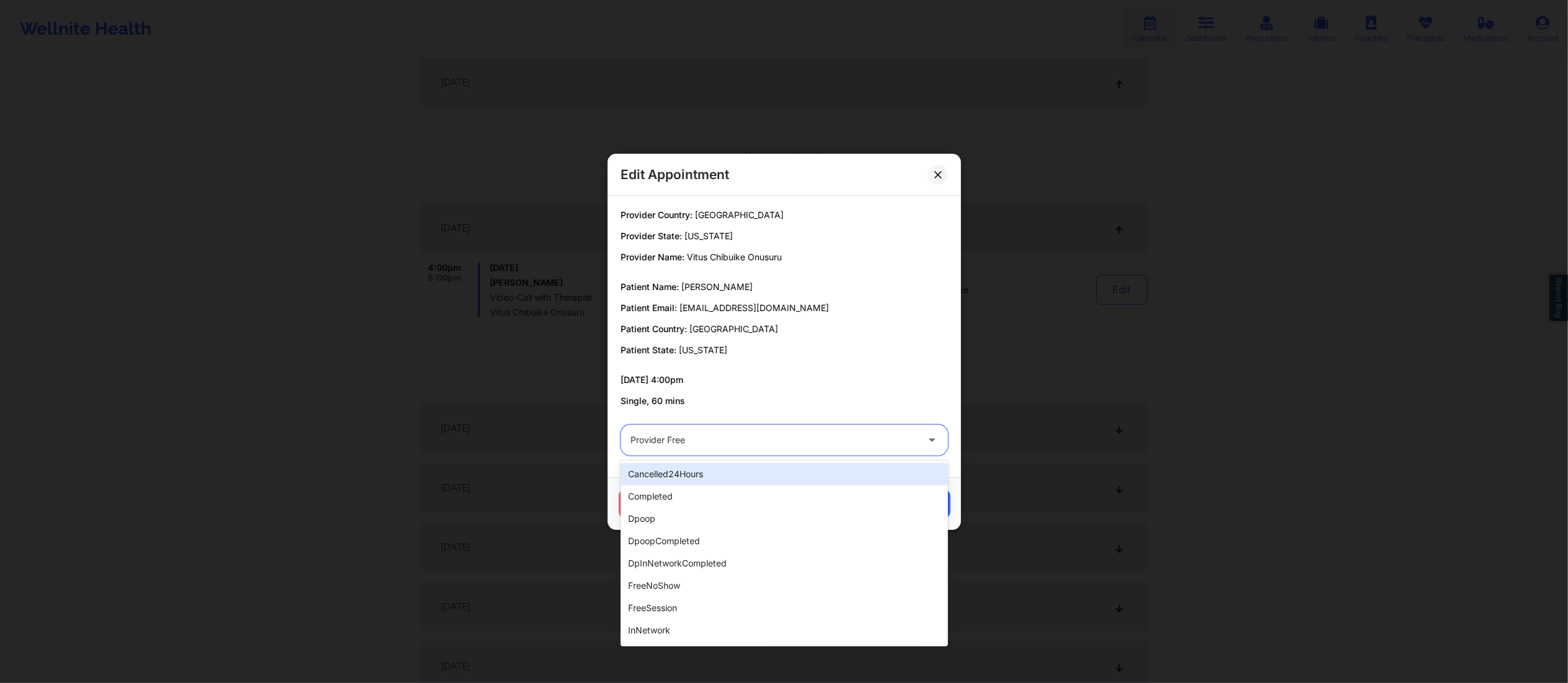
click at [770, 428] on div "Provider Free" at bounding box center [774, 440] width 287 height 31
click at [755, 499] on div "completed" at bounding box center [784, 496] width 328 height 22
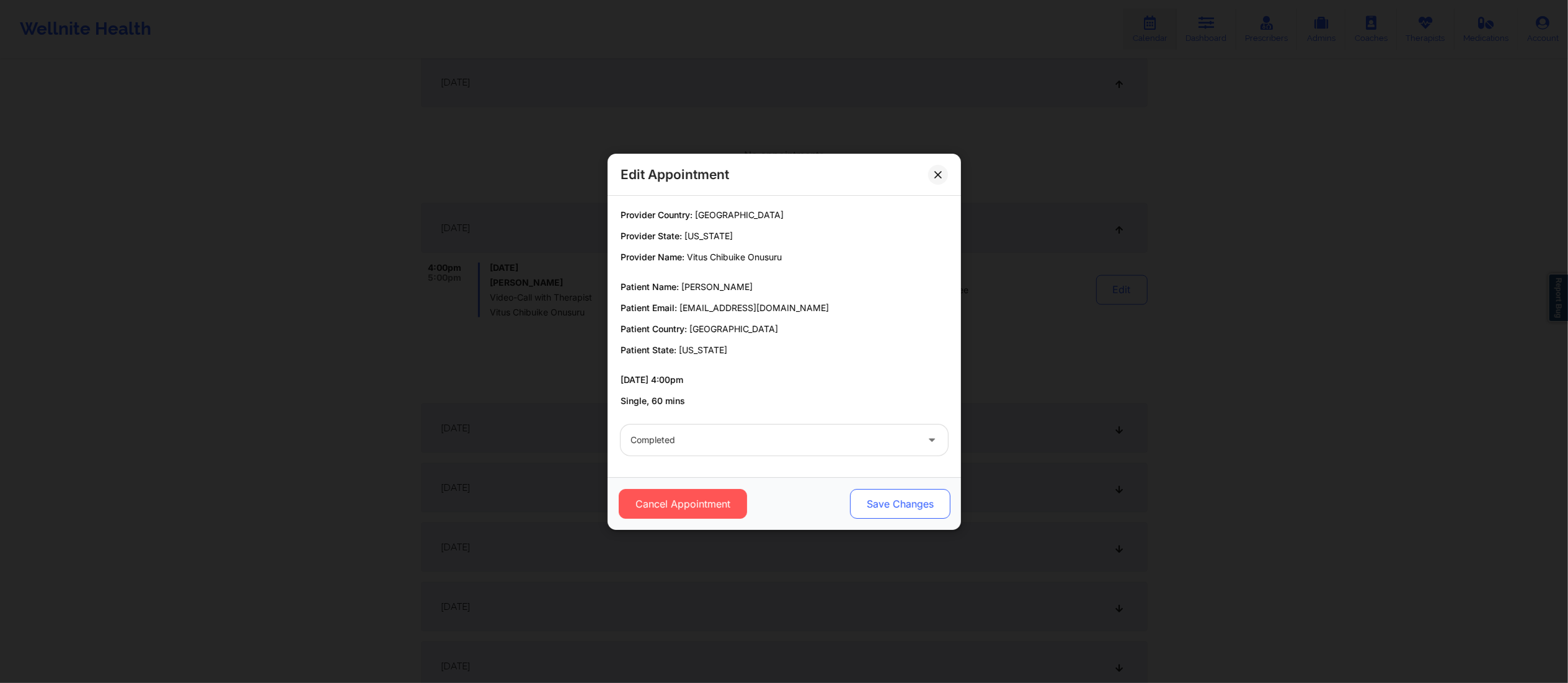
click at [856, 514] on button "Save Changes" at bounding box center [899, 504] width 100 height 30
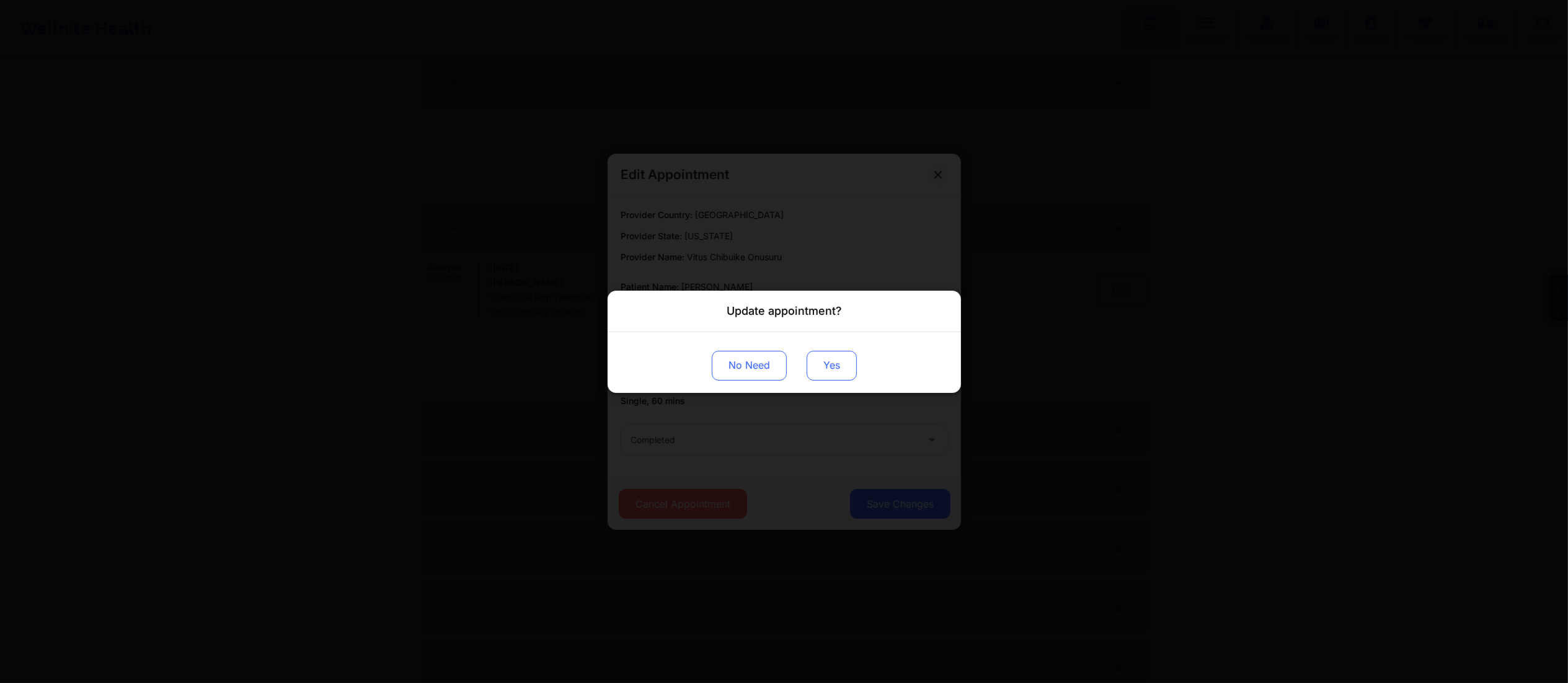
click at [826, 360] on button "Yes" at bounding box center [831, 365] width 50 height 30
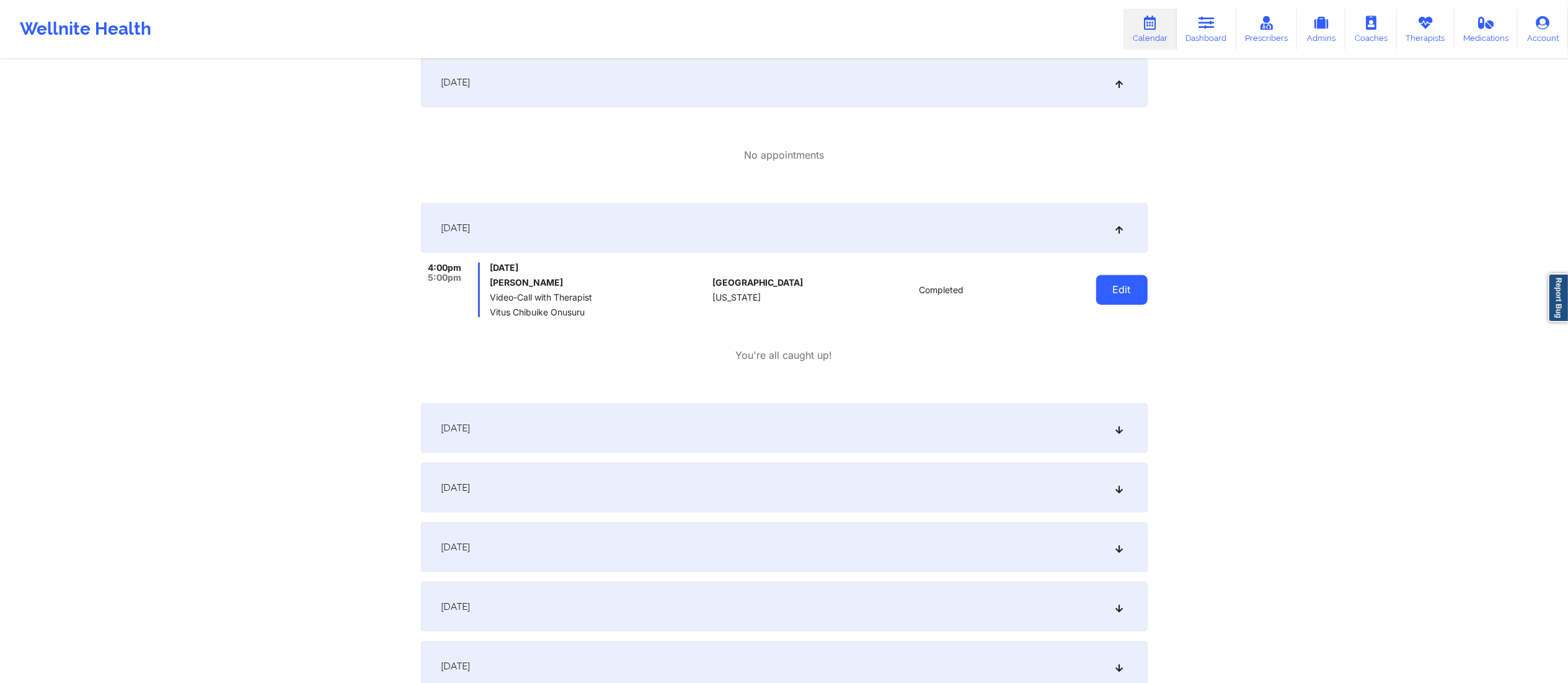
click at [1109, 301] on button "Edit" at bounding box center [1122, 290] width 52 height 30
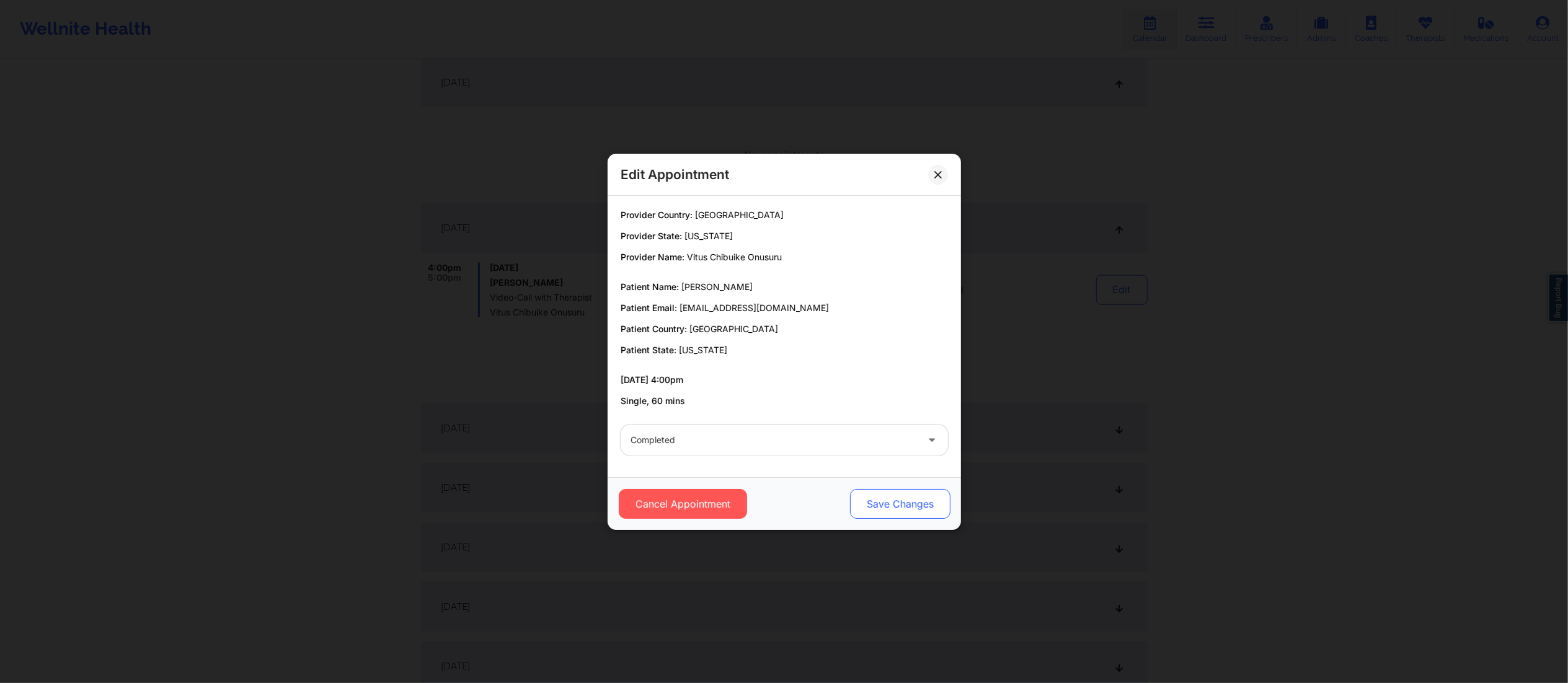
click at [866, 498] on button "Save Changes" at bounding box center [899, 504] width 100 height 30
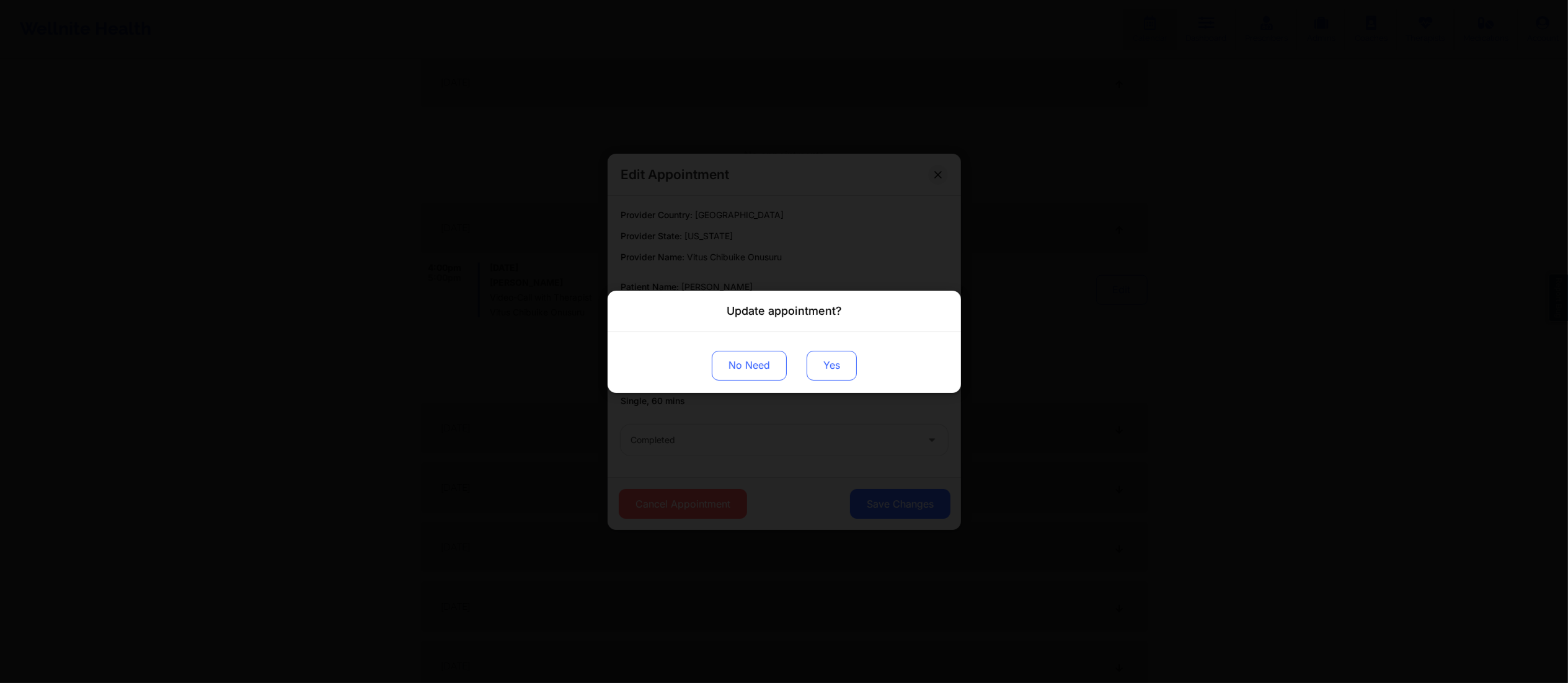
click at [816, 356] on button "Yes" at bounding box center [831, 365] width 50 height 30
